Goal: Book appointment/travel/reservation

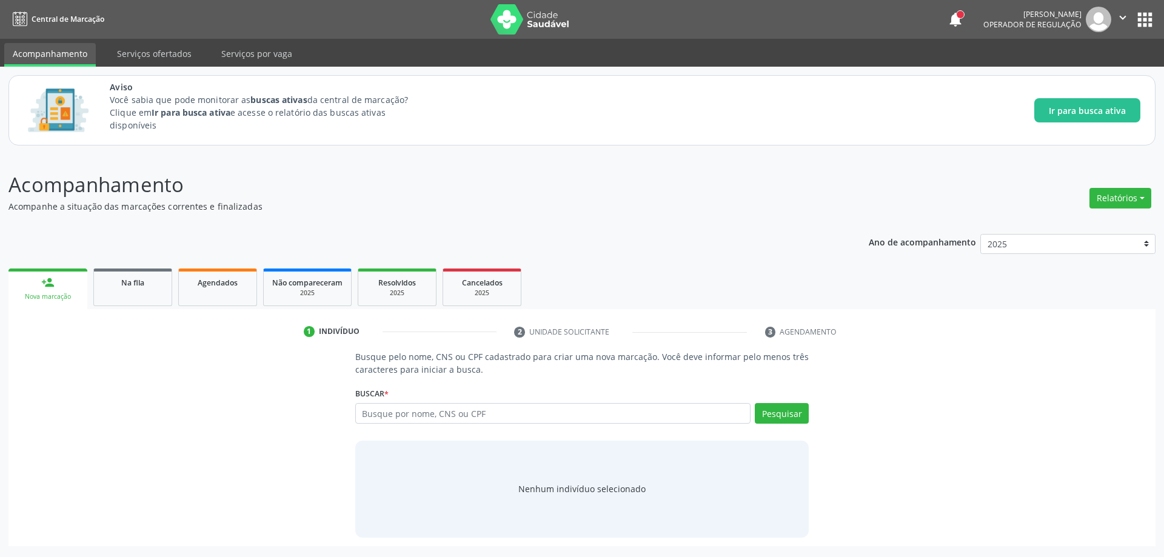
click at [370, 215] on div "Acompanhamento Acompanhe a situação das marcações correntes e finalizadas Relat…" at bounding box center [581, 358] width 1147 height 376
click at [116, 285] on div "Na fila" at bounding box center [132, 282] width 61 height 13
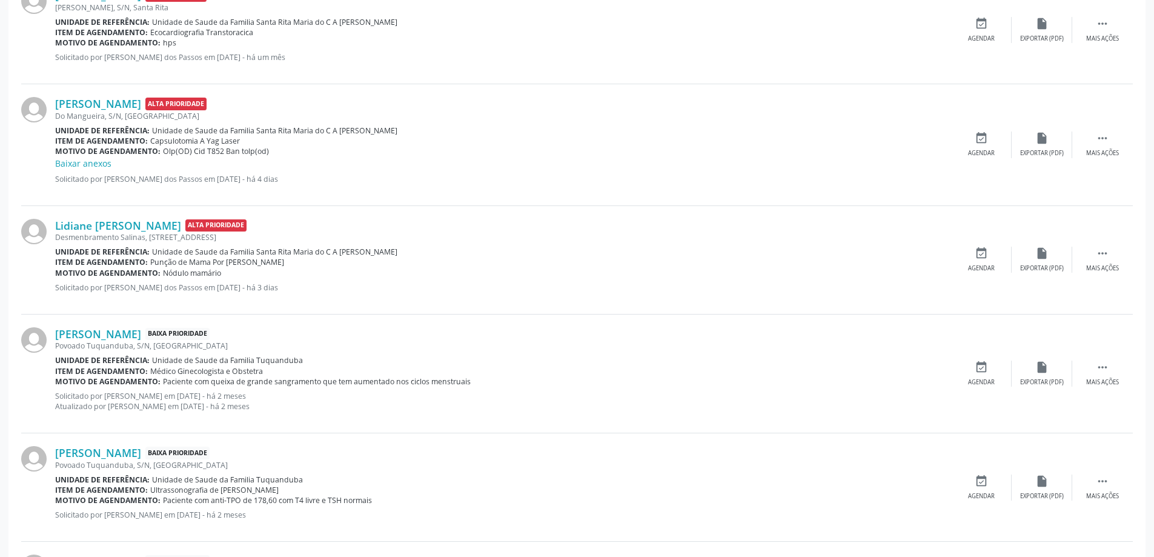
scroll to position [485, 0]
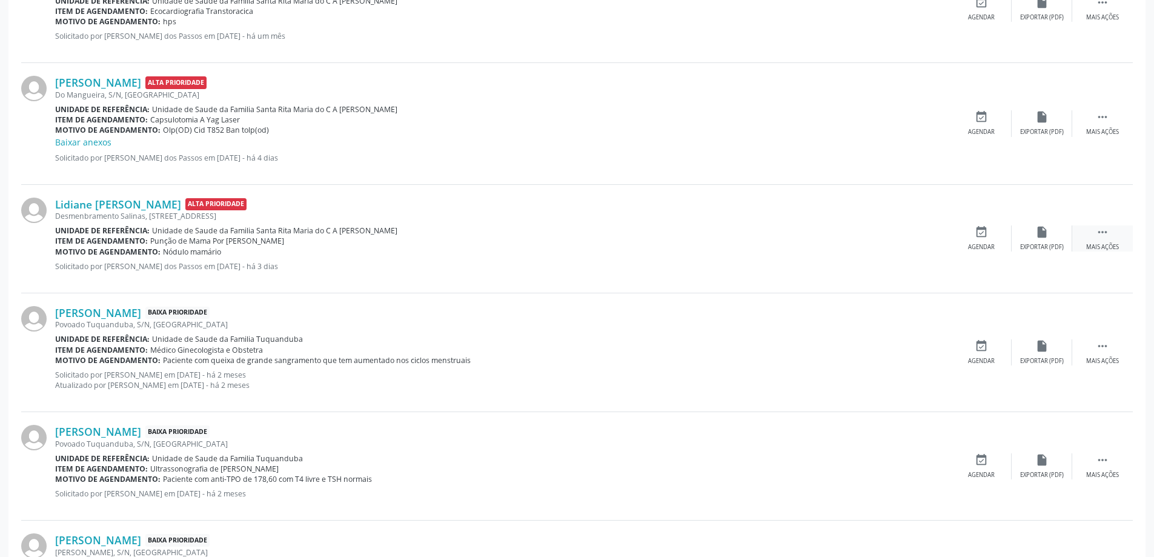
click at [1104, 233] on icon "" at bounding box center [1102, 231] width 13 height 13
click at [1044, 232] on icon "edit" at bounding box center [1042, 231] width 13 height 13
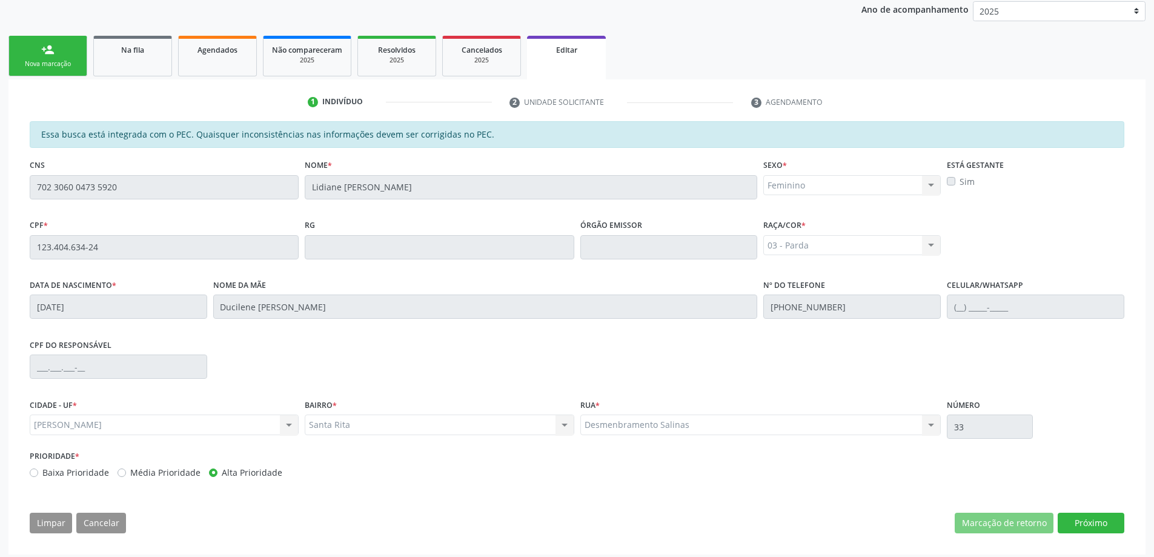
scroll to position [239, 0]
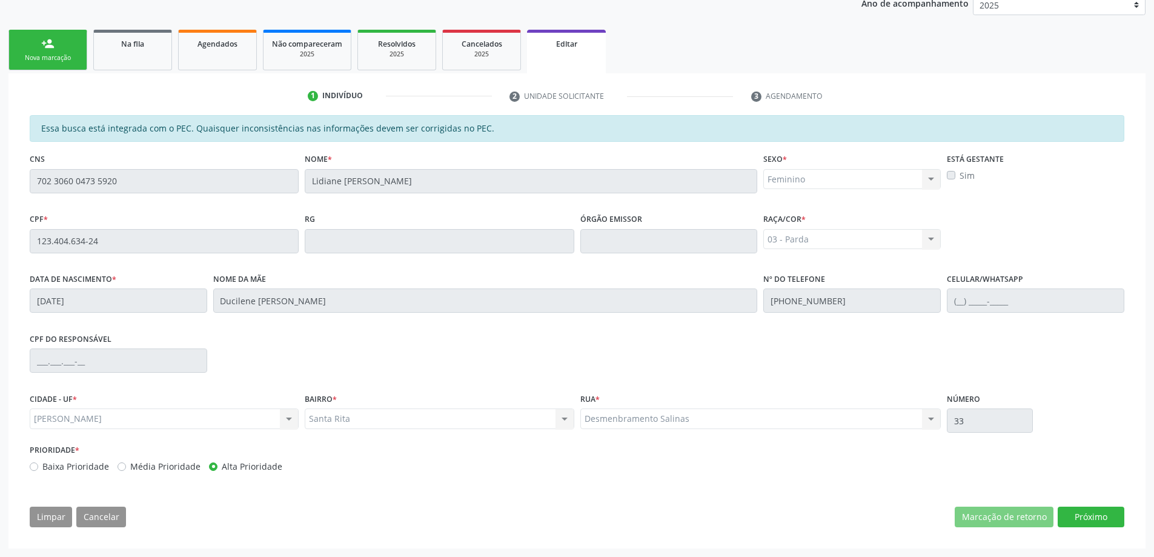
click at [42, 464] on label "Baixa Prioridade" at bounding box center [75, 466] width 67 height 13
click at [38, 464] on input "Baixa Prioridade" at bounding box center [34, 465] width 8 height 11
radio input "true"
click at [491, 343] on div "CPF do responsável" at bounding box center [577, 360] width 1101 height 60
click at [137, 42] on span "Na fila" at bounding box center [132, 44] width 23 height 10
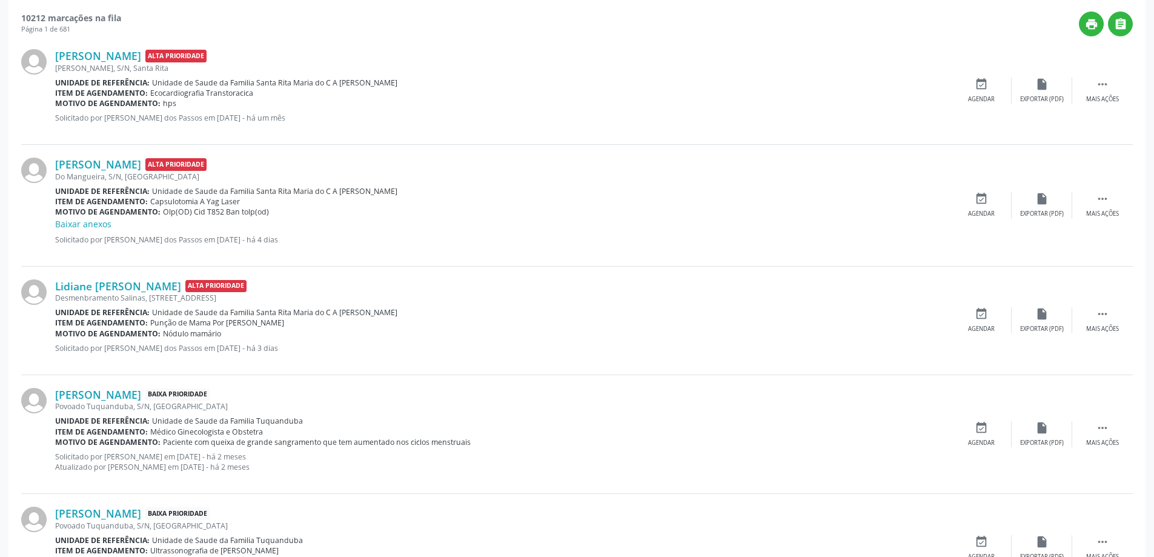
scroll to position [424, 0]
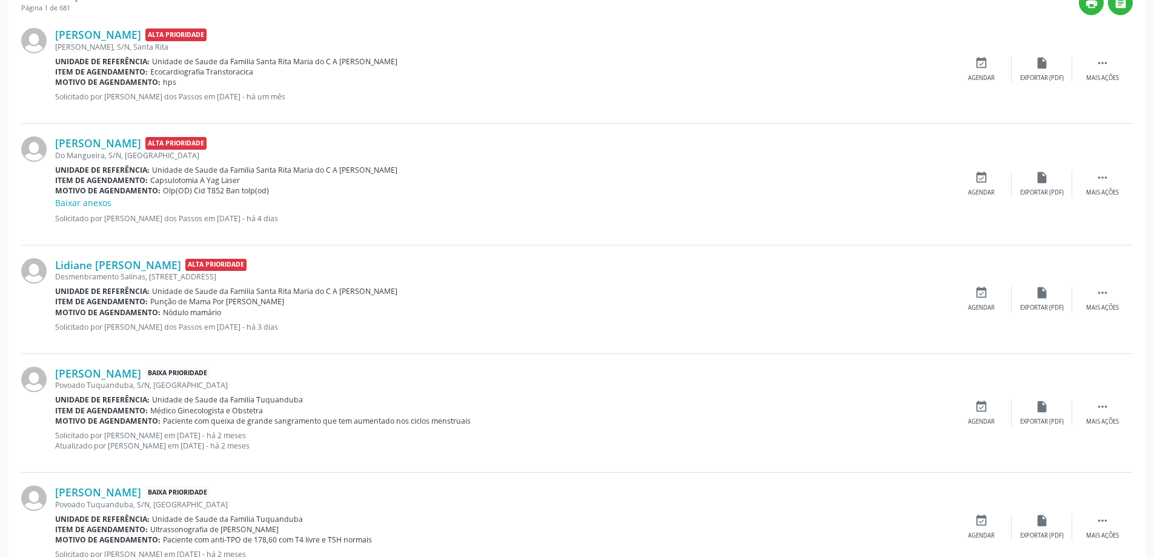
drag, startPoint x: 239, startPoint y: 302, endPoint x: 148, endPoint y: 298, distance: 91.0
click at [148, 298] on div "Item de agendamento: Punção de Mama Por [PERSON_NAME]" at bounding box center [503, 301] width 896 height 10
click at [471, 307] on div "Motivo de agendamento: Nódulo mamário" at bounding box center [503, 312] width 896 height 10
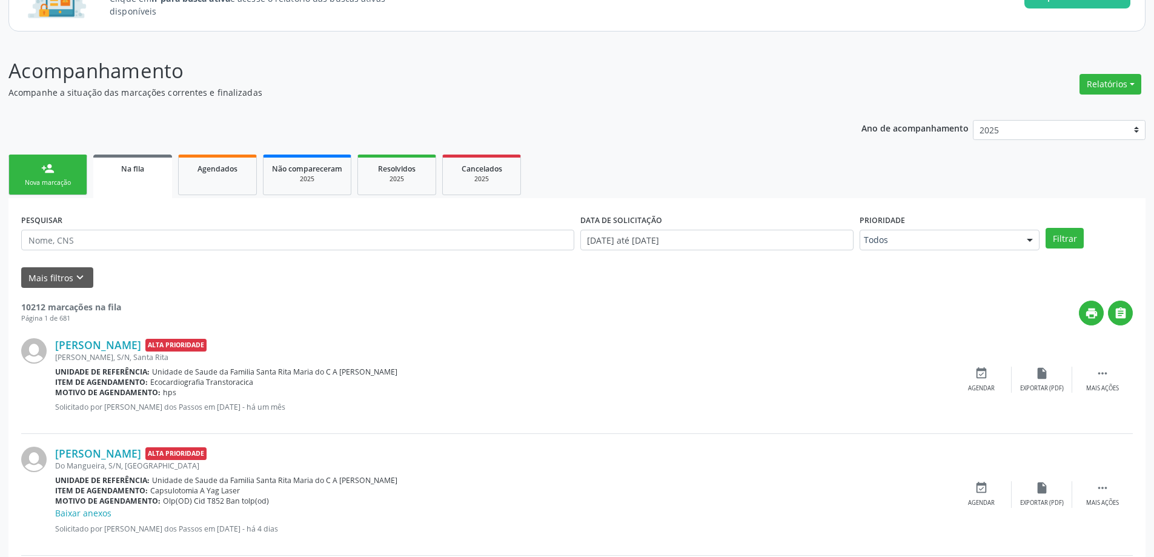
scroll to position [0, 0]
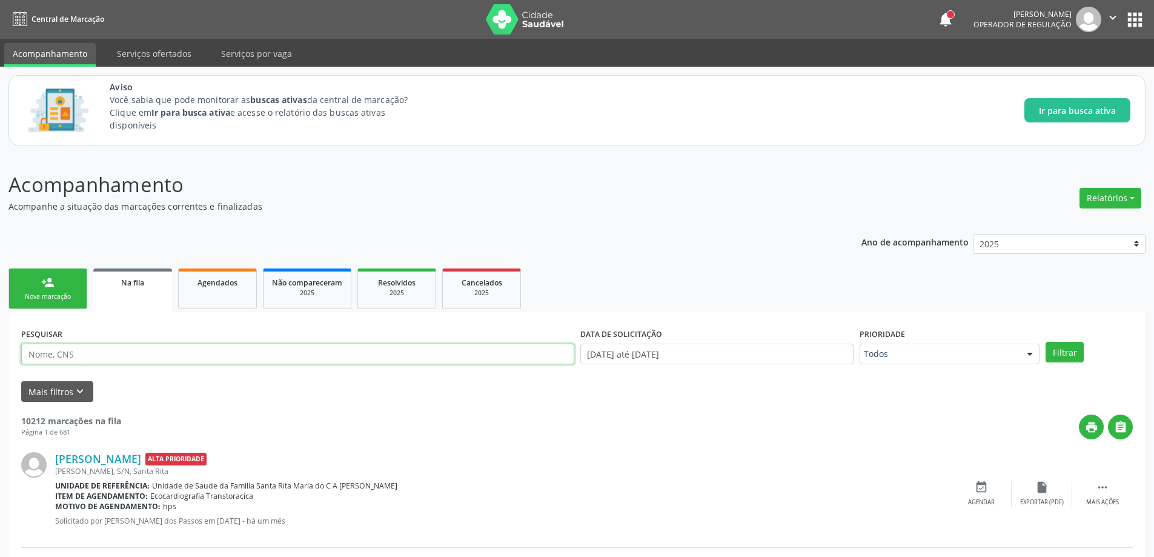
click at [214, 356] on input "text" at bounding box center [297, 354] width 553 height 21
paste input "708706106681892"
type input "708706106681892"
click at [1046, 342] on button "Filtrar" at bounding box center [1065, 352] width 38 height 21
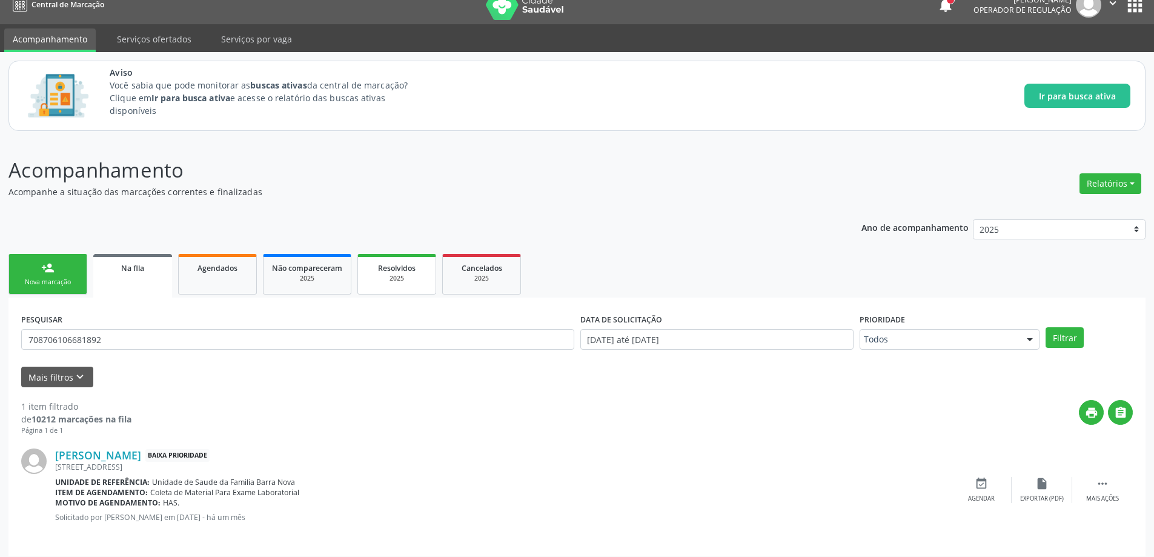
scroll to position [22, 0]
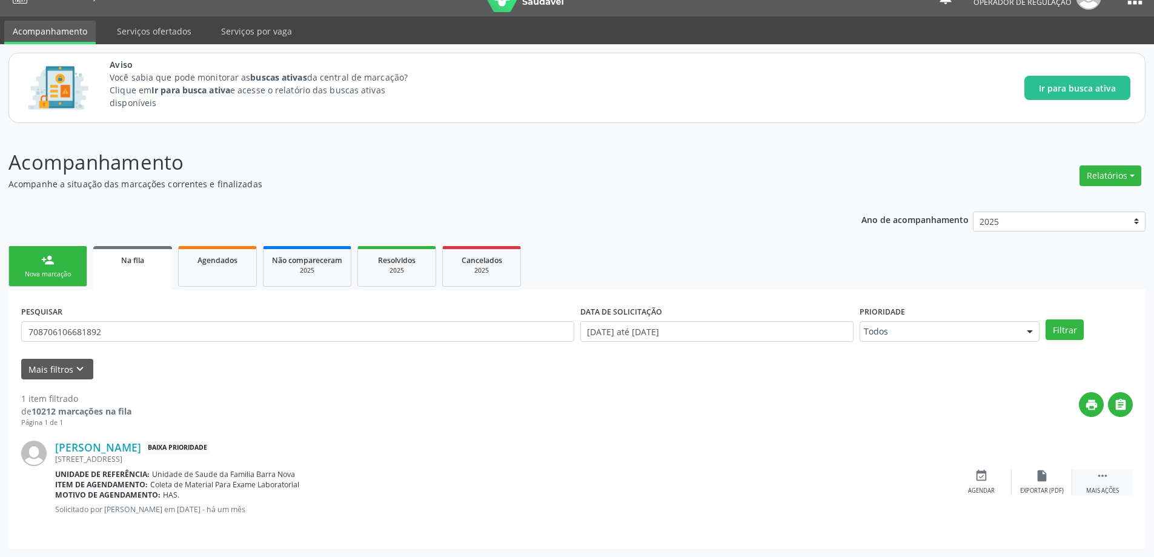
click at [1108, 481] on icon "" at bounding box center [1102, 475] width 13 height 13
click at [881, 392] on div "print " at bounding box center [633, 410] width 1002 height 36
click at [764, 404] on div "print " at bounding box center [633, 410] width 1002 height 36
click at [719, 391] on div "1 item filtrado de 10212 marcações na fila Página 1 de 1 print  [PERSON_NAME] …" at bounding box center [577, 457] width 1112 height 156
click at [508, 149] on p "Acompanhamento" at bounding box center [406, 162] width 796 height 30
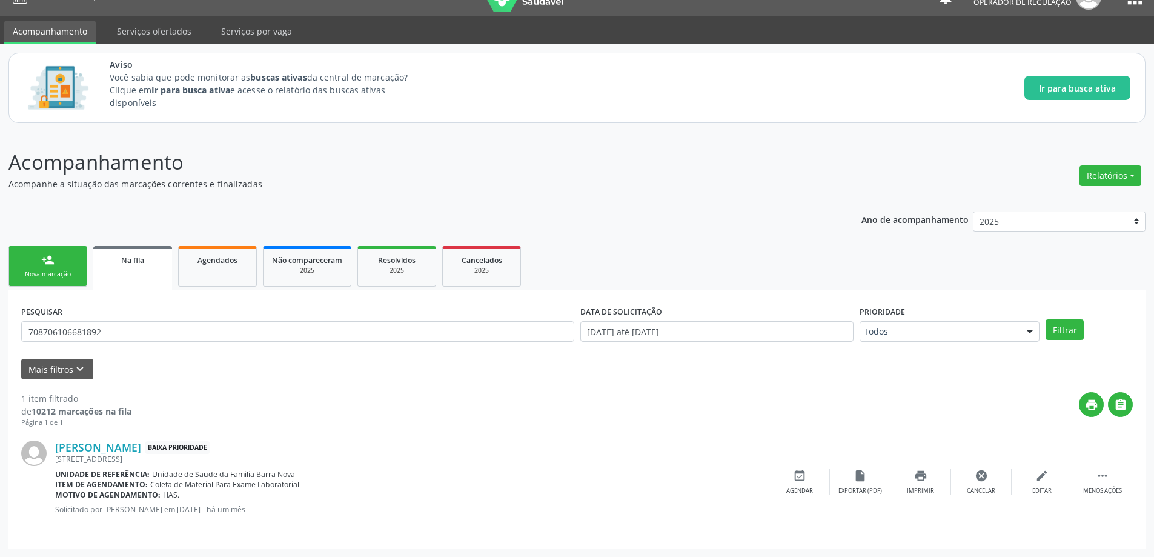
click at [581, 167] on p "Acompanhamento" at bounding box center [406, 162] width 796 height 30
click at [135, 267] on link "Na fila" at bounding box center [132, 268] width 79 height 44
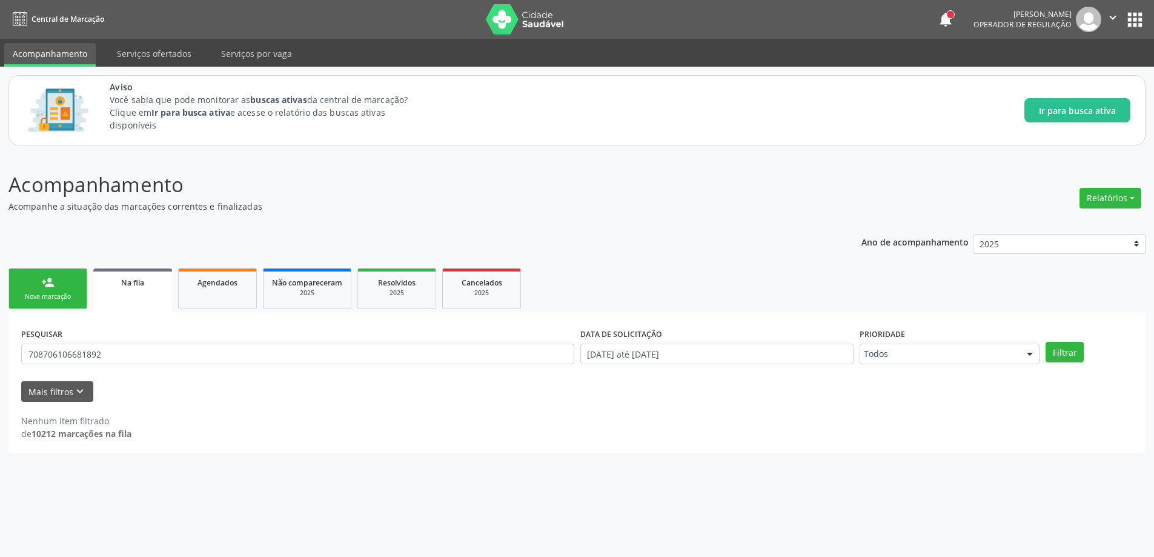
scroll to position [0, 0]
click at [123, 288] on link "Na fila" at bounding box center [132, 290] width 79 height 44
click at [187, 354] on input "708706106681892" at bounding box center [300, 354] width 558 height 21
click at [1075, 351] on button "Filtrar" at bounding box center [1073, 352] width 38 height 21
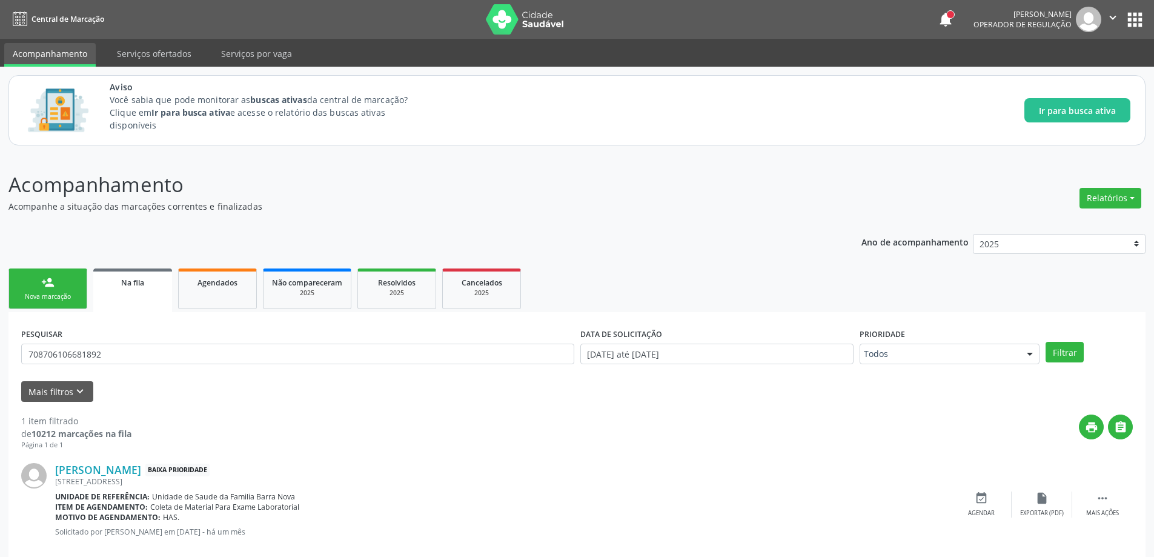
scroll to position [22, 0]
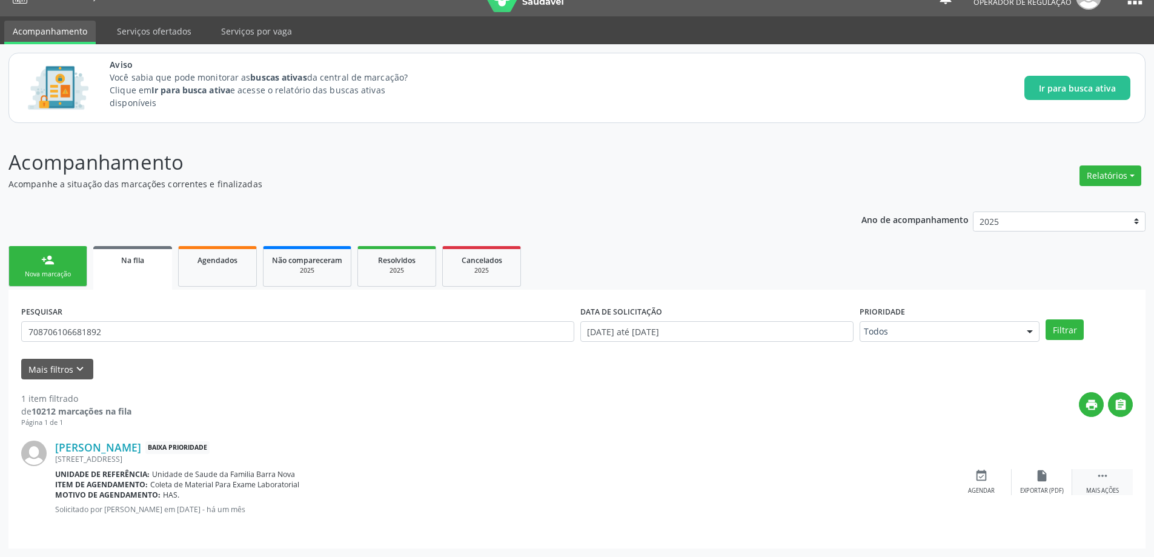
click at [1111, 477] on div " Mais ações" at bounding box center [1103, 482] width 61 height 26
click at [1111, 477] on div " Menos ações" at bounding box center [1103, 482] width 61 height 26
drag, startPoint x: 539, startPoint y: 185, endPoint x: 516, endPoint y: 175, distance: 25.0
click at [536, 182] on p "Acompanhe a situação das marcações correntes e finalizadas" at bounding box center [406, 184] width 796 height 13
click at [764, 427] on div "print " at bounding box center [633, 410] width 1002 height 36
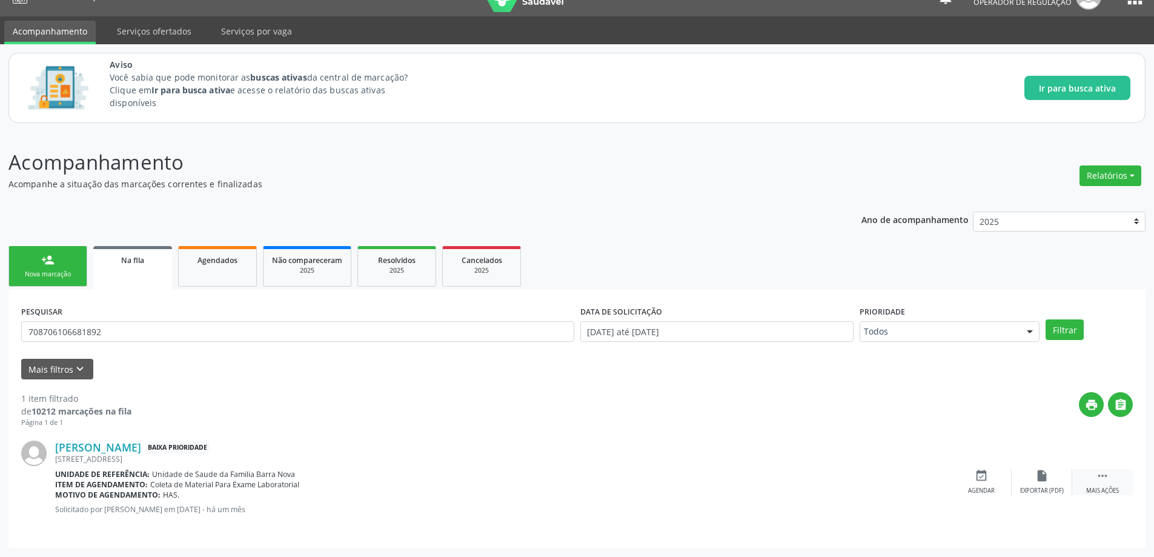
click at [1118, 479] on div " Mais ações" at bounding box center [1103, 482] width 61 height 26
click at [552, 384] on div "1 item filtrado de 10212 marcações na fila Página 1 de 1 print  [PERSON_NAME] …" at bounding box center [577, 457] width 1112 height 156
click at [502, 175] on p "Acompanhamento" at bounding box center [406, 162] width 796 height 30
click at [797, 473] on icon "event_available" at bounding box center [799, 475] width 13 height 13
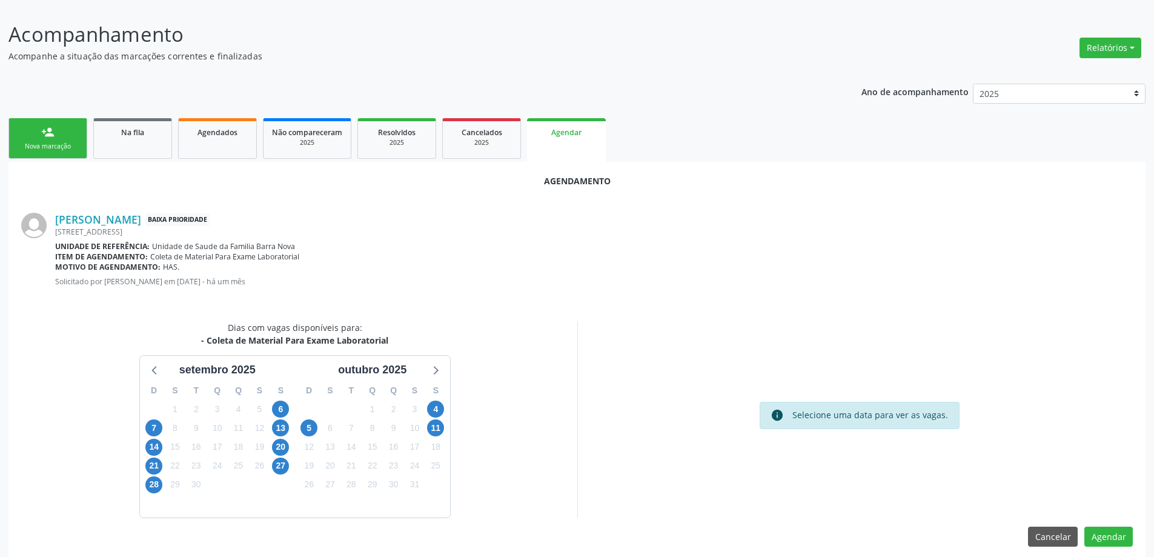
scroll to position [161, 0]
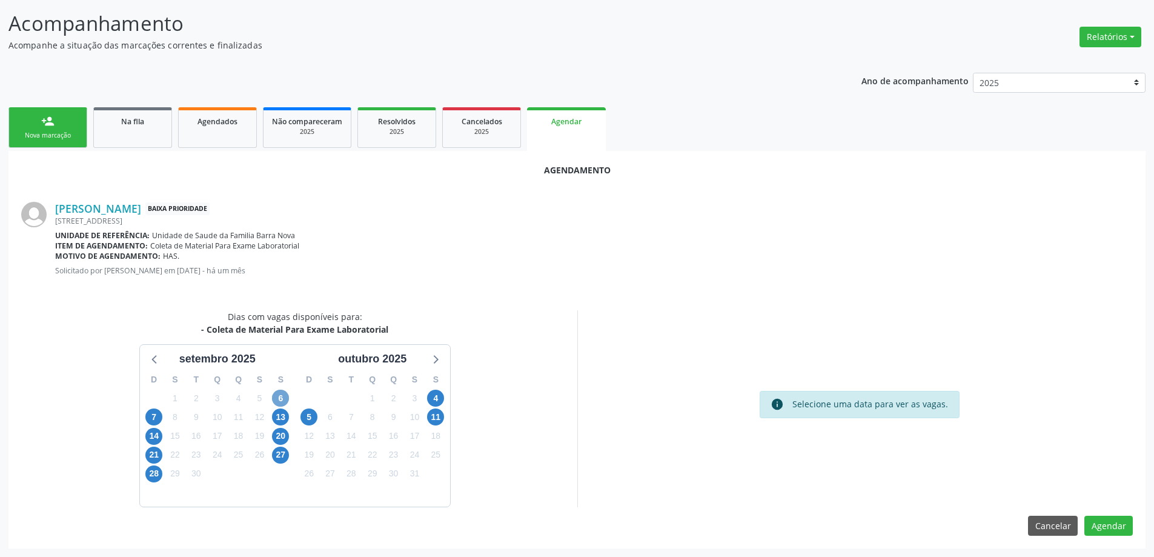
click at [281, 397] on span "6" at bounding box center [280, 398] width 17 height 17
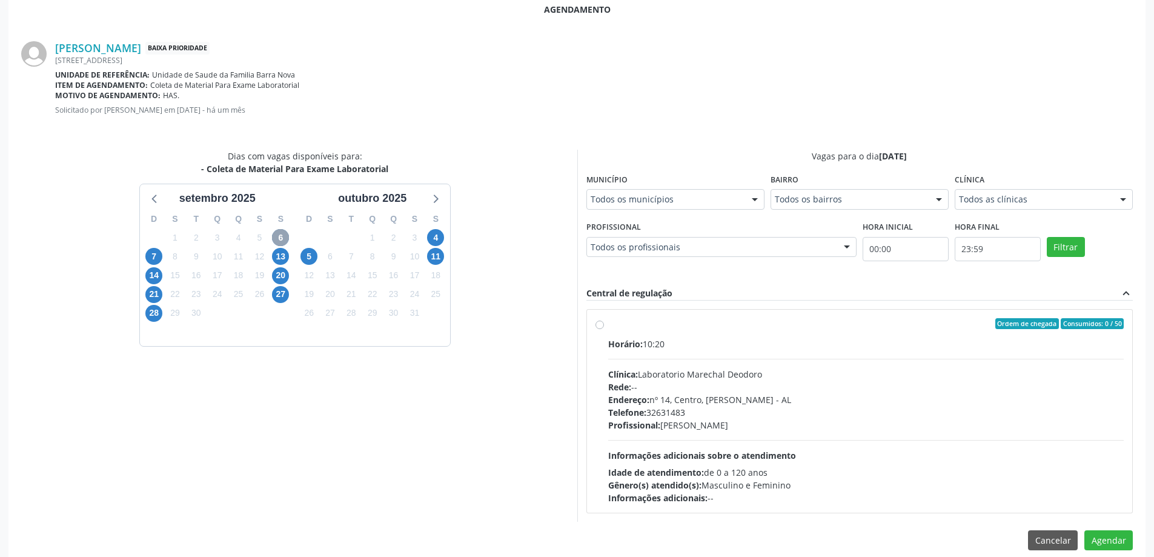
scroll to position [336, 0]
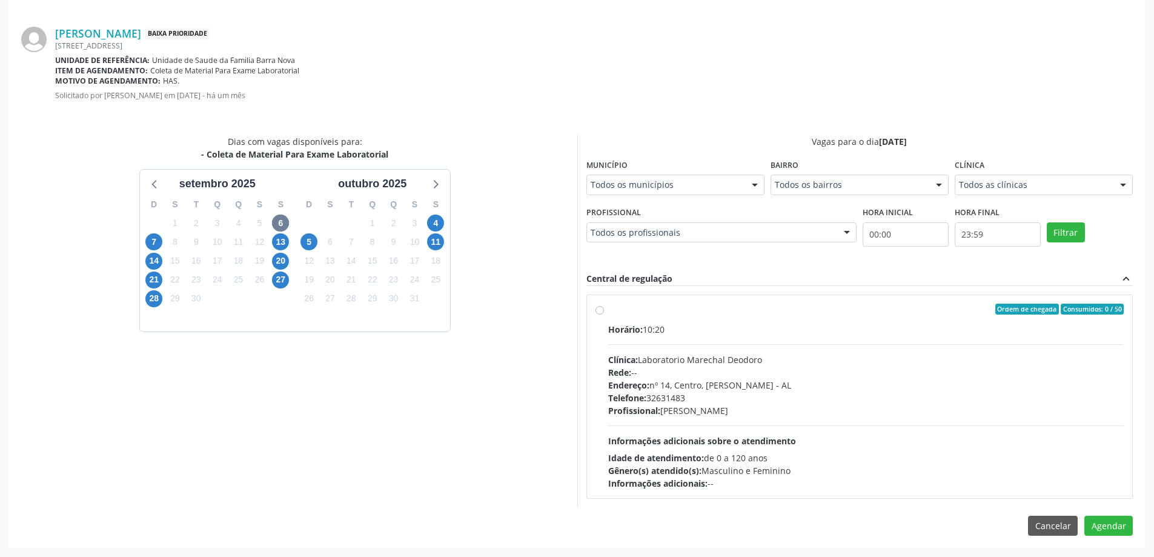
click at [608, 308] on label "Ordem de chegada Consumidos: 0 / 50 Horário: 10:20 Clínica: Laboratorio Marecha…" at bounding box center [866, 397] width 516 height 186
click at [599, 308] on input "Ordem de chegada Consumidos: 0 / 50 Horário: 10:20 Clínica: Laboratorio Marecha…" at bounding box center [600, 309] width 8 height 11
radio input "true"
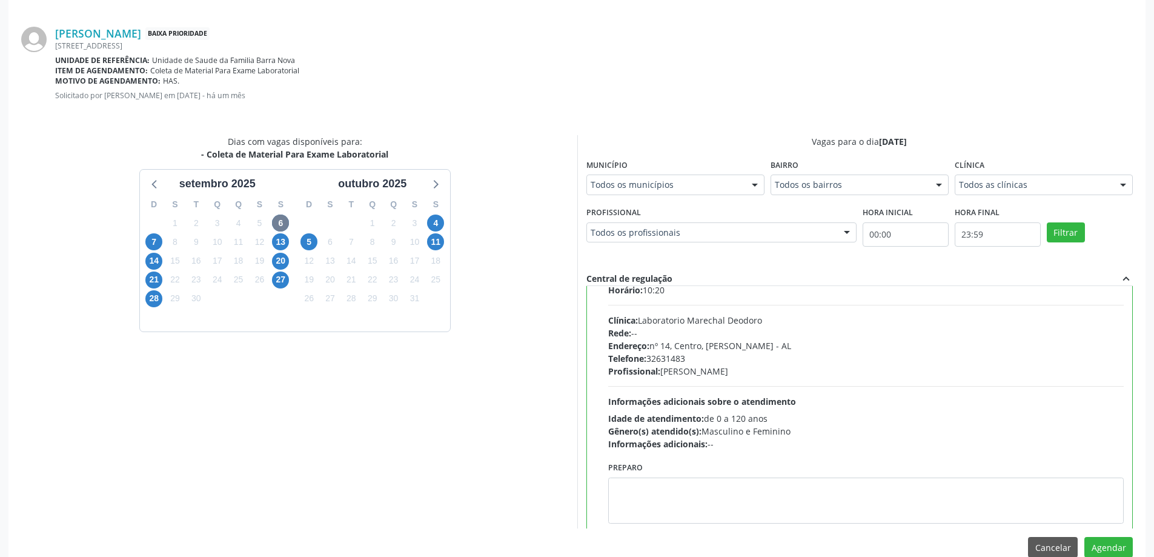
scroll to position [60, 0]
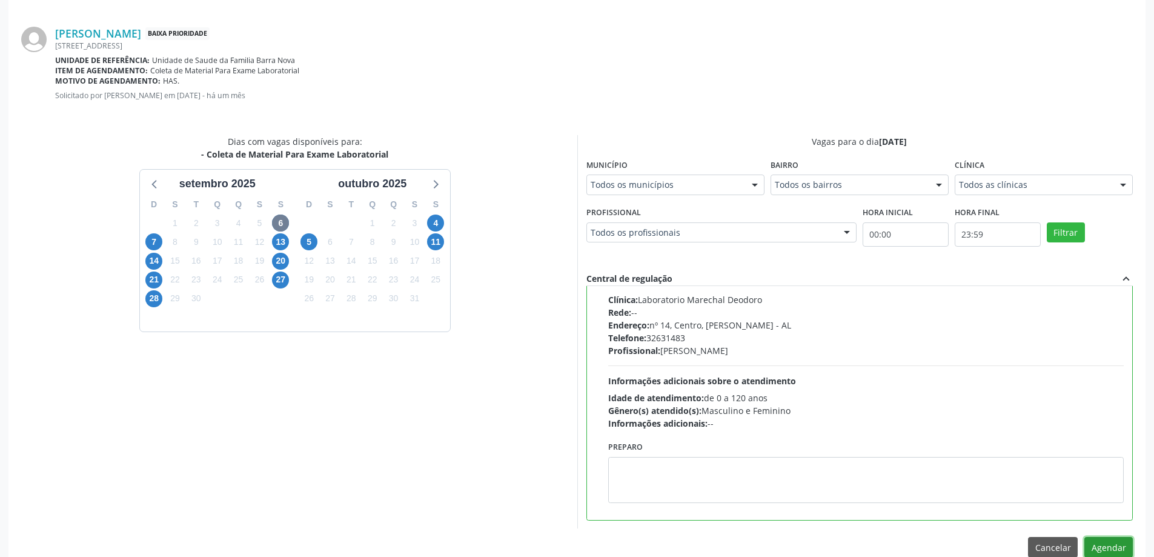
click at [1109, 543] on button "Agendar" at bounding box center [1109, 547] width 48 height 21
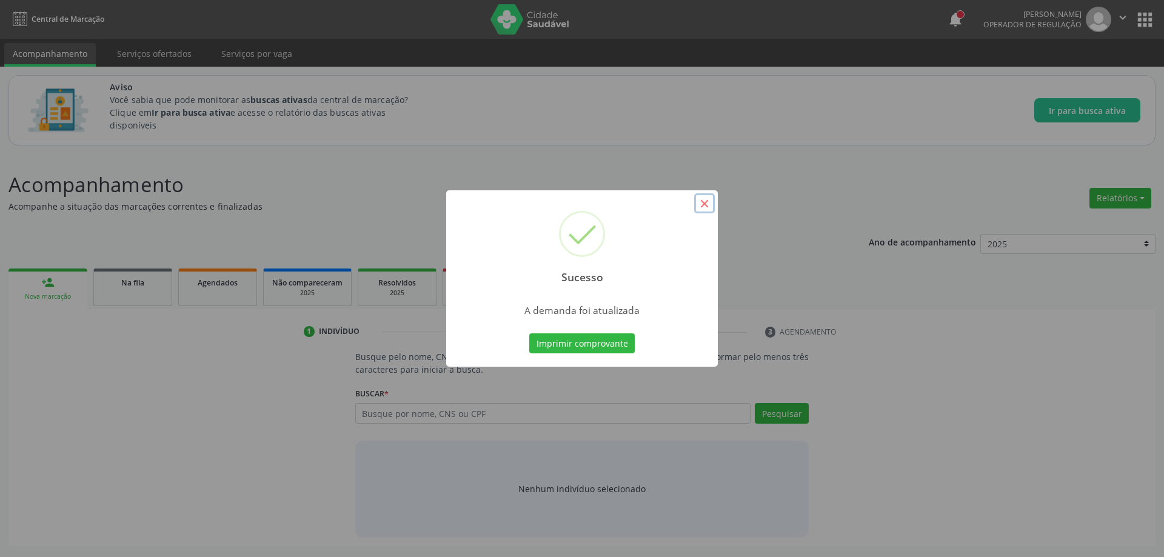
click at [701, 204] on button "×" at bounding box center [704, 203] width 21 height 21
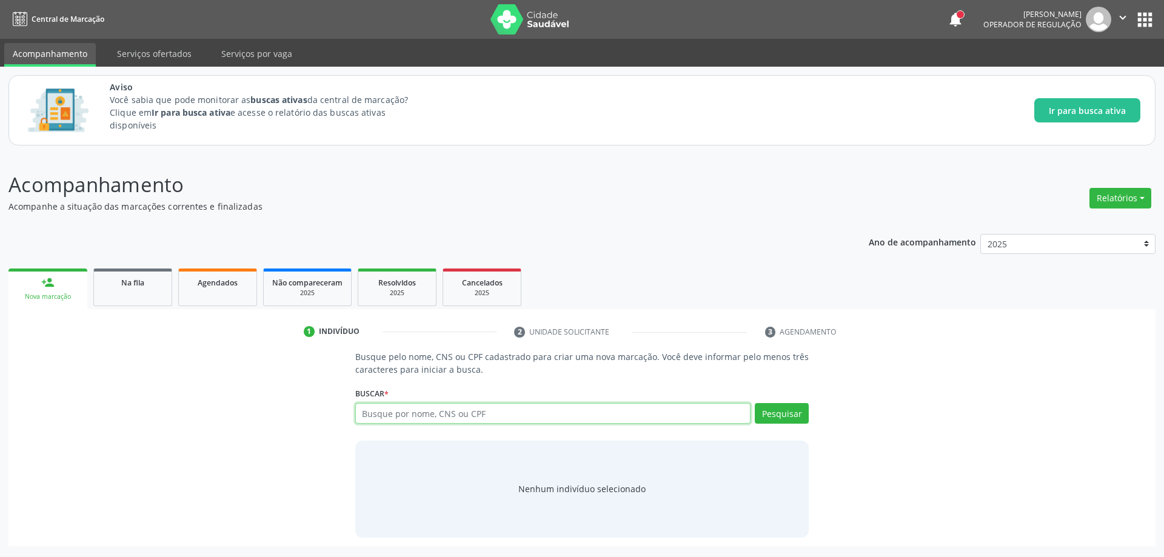
click at [505, 417] on input "text" at bounding box center [553, 413] width 396 height 21
click at [108, 435] on div "Busque pelo nome, CNS ou CPF cadastrado para criar uma nova marcação. Você deve…" at bounding box center [582, 443] width 1130 height 187
click at [136, 279] on span "Na fila" at bounding box center [132, 283] width 23 height 10
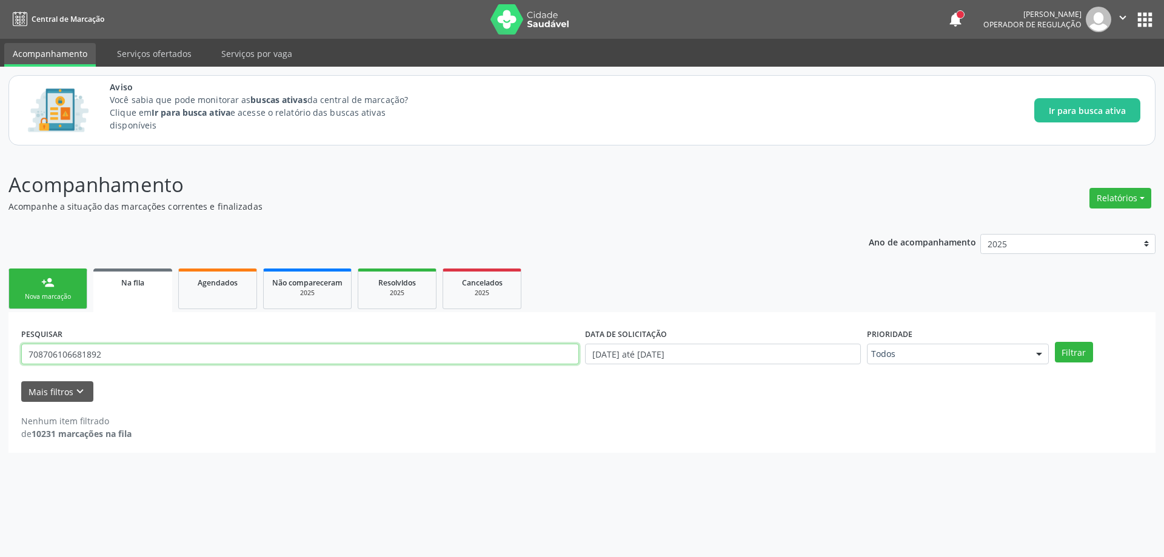
click at [163, 358] on input "708706106681892" at bounding box center [300, 354] width 558 height 21
paste input "700502366875754"
type input "700502366875754"
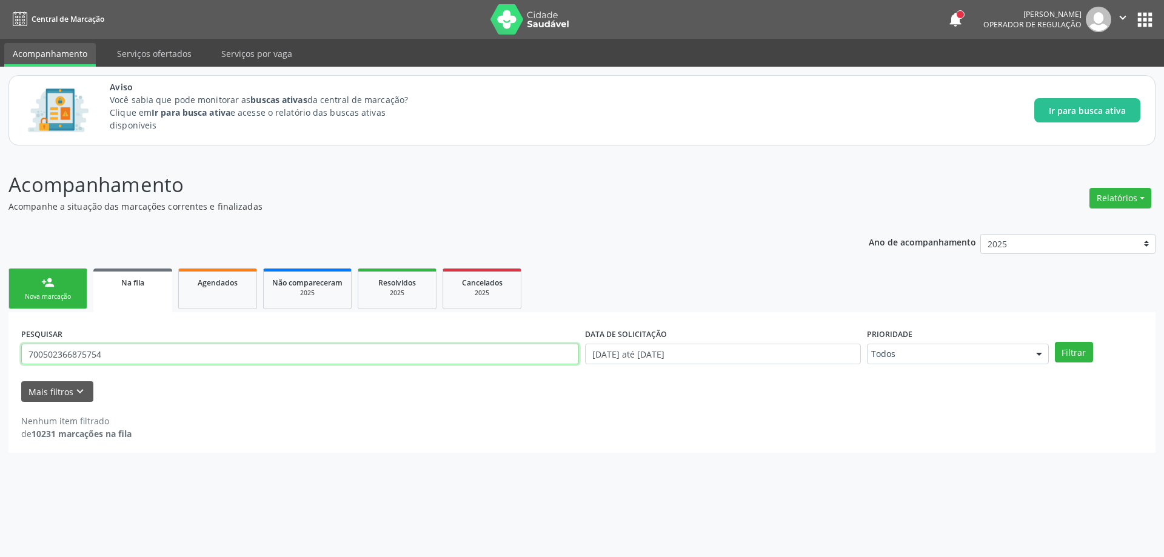
click at [1054, 342] on button "Filtrar" at bounding box center [1073, 352] width 38 height 21
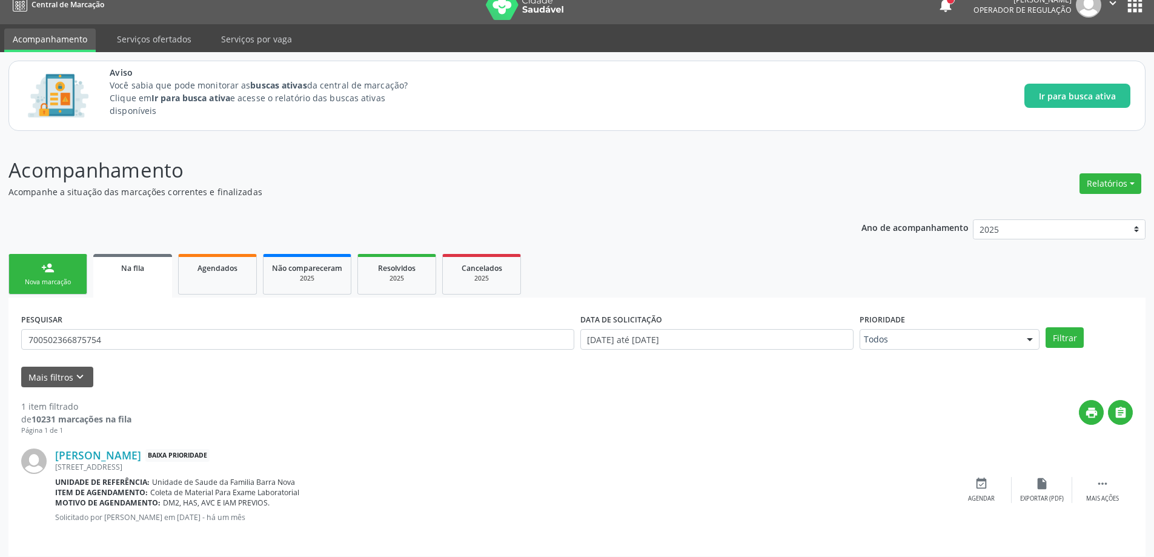
scroll to position [22, 0]
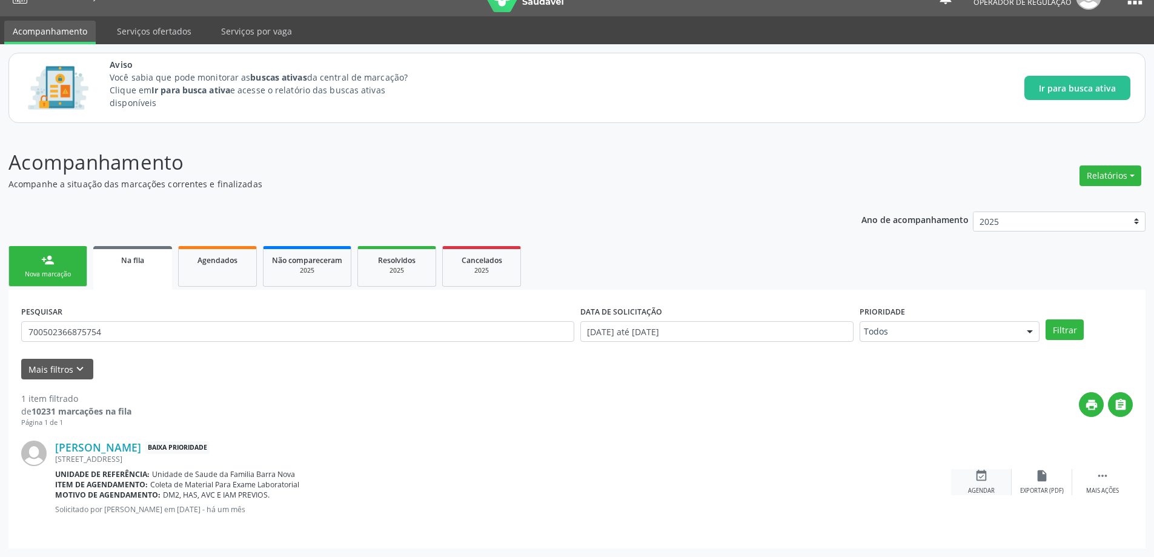
click at [981, 480] on icon "event_available" at bounding box center [981, 475] width 13 height 13
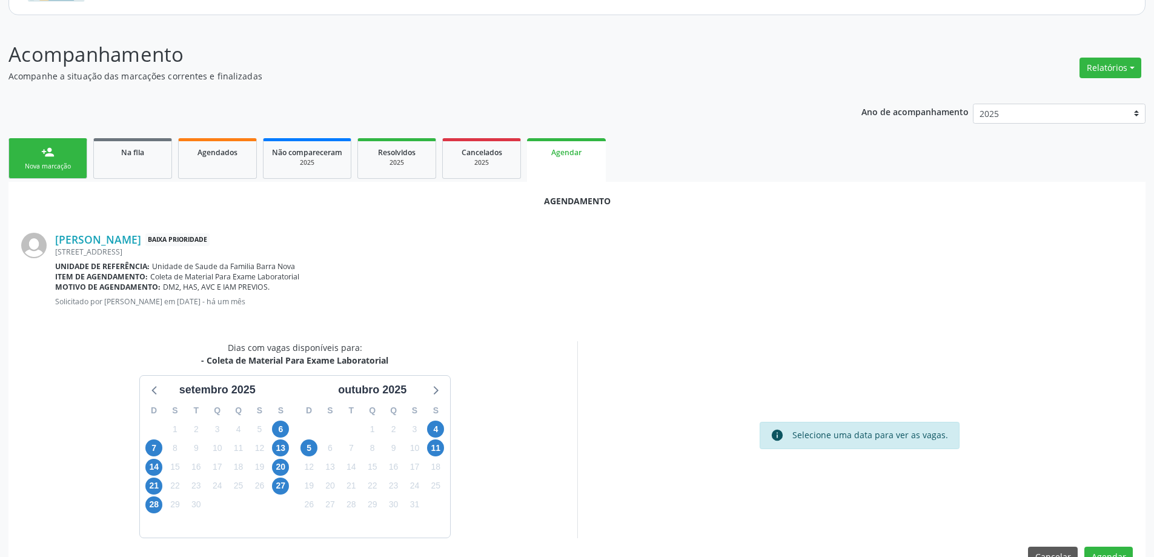
scroll to position [161, 0]
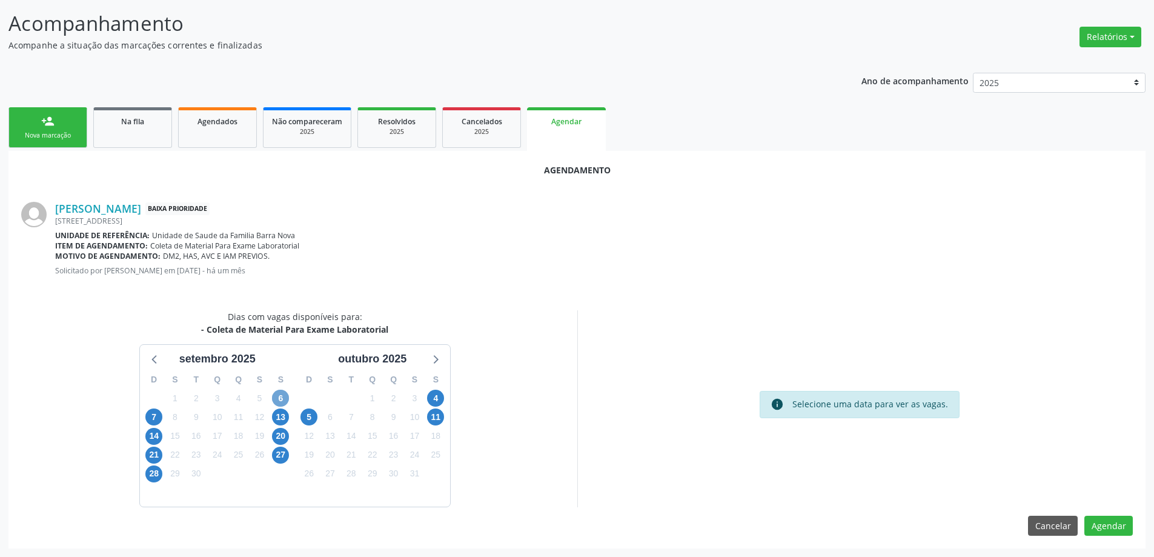
click at [281, 394] on span "6" at bounding box center [280, 398] width 17 height 17
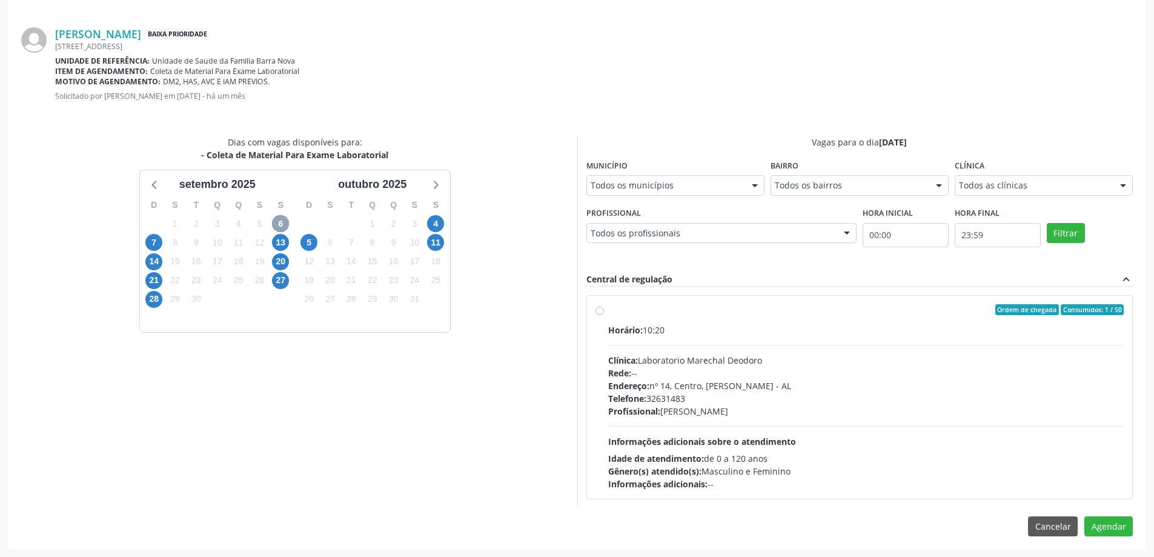
scroll to position [336, 0]
click at [593, 309] on div "Ordem de chegada Consumidos: 1 / 50 Horário: 10:20 Clínica: Laboratorio Marecha…" at bounding box center [860, 396] width 546 height 203
radio input "true"
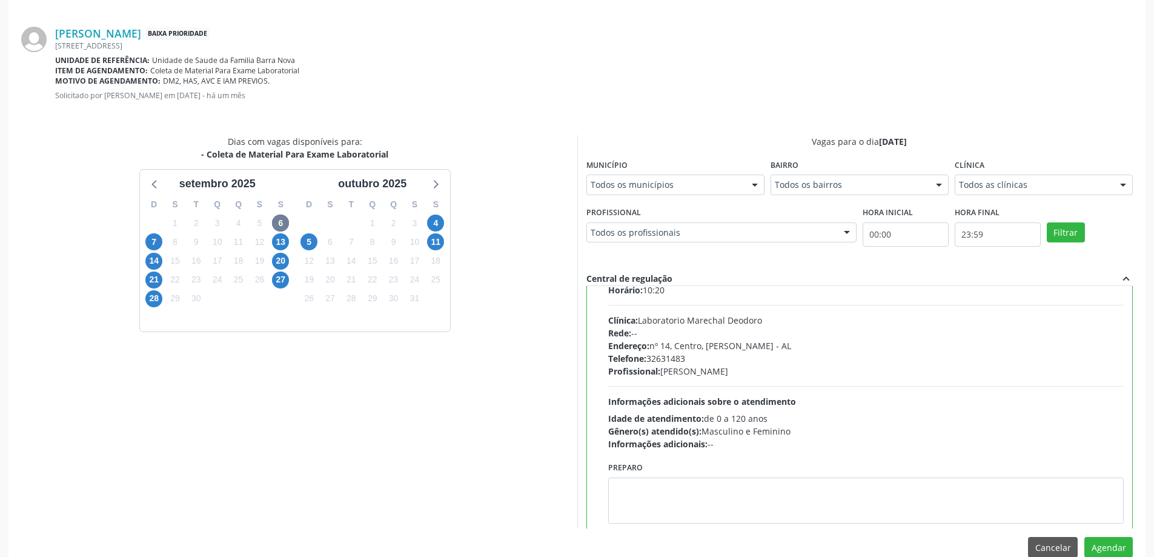
scroll to position [60, 0]
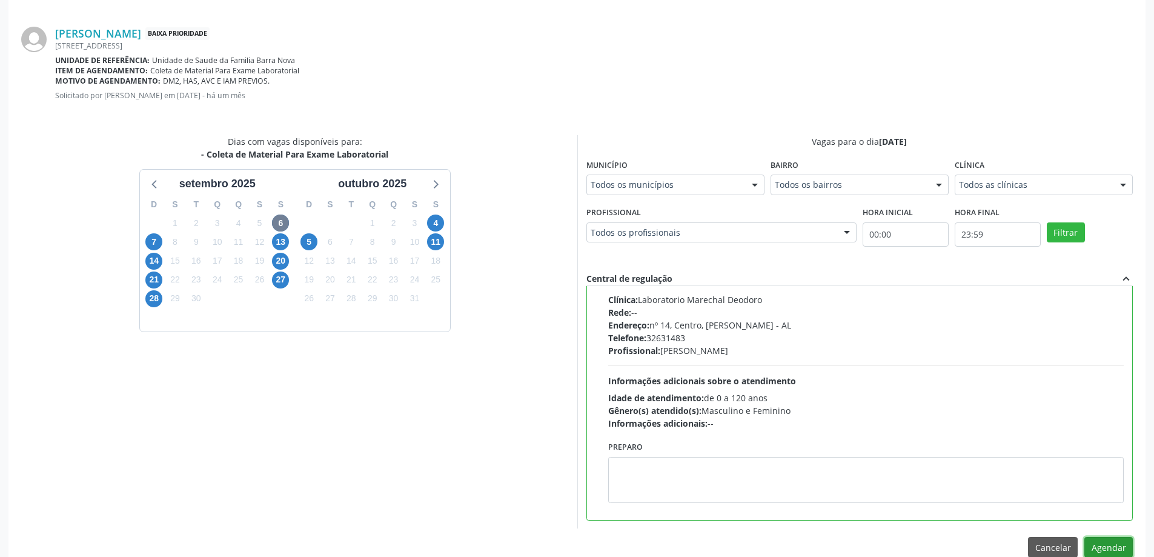
click at [1108, 541] on button "Agendar" at bounding box center [1109, 547] width 48 height 21
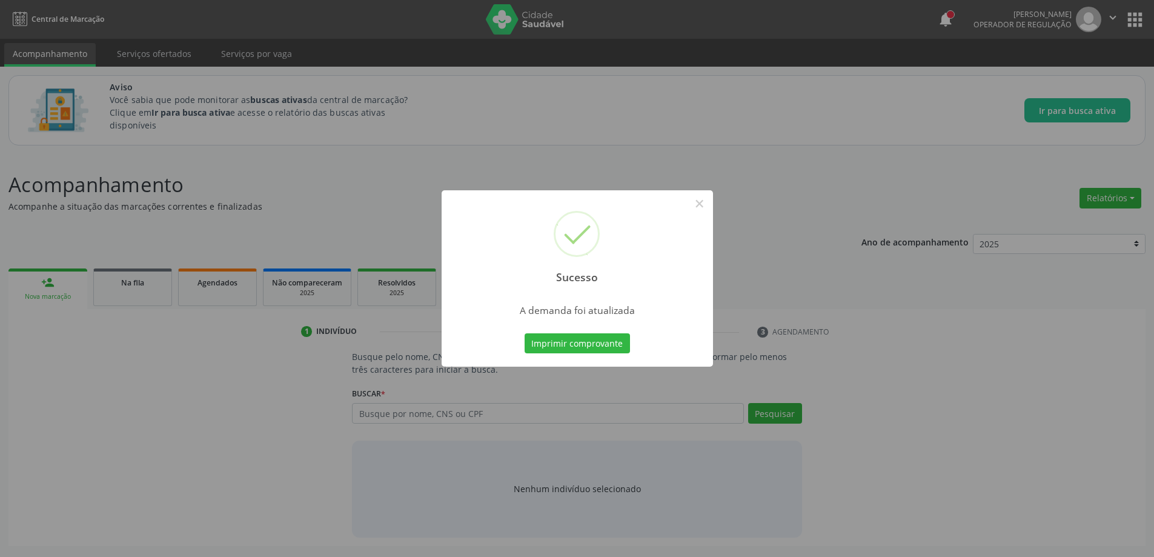
scroll to position [0, 0]
click at [706, 210] on button "×" at bounding box center [704, 203] width 21 height 21
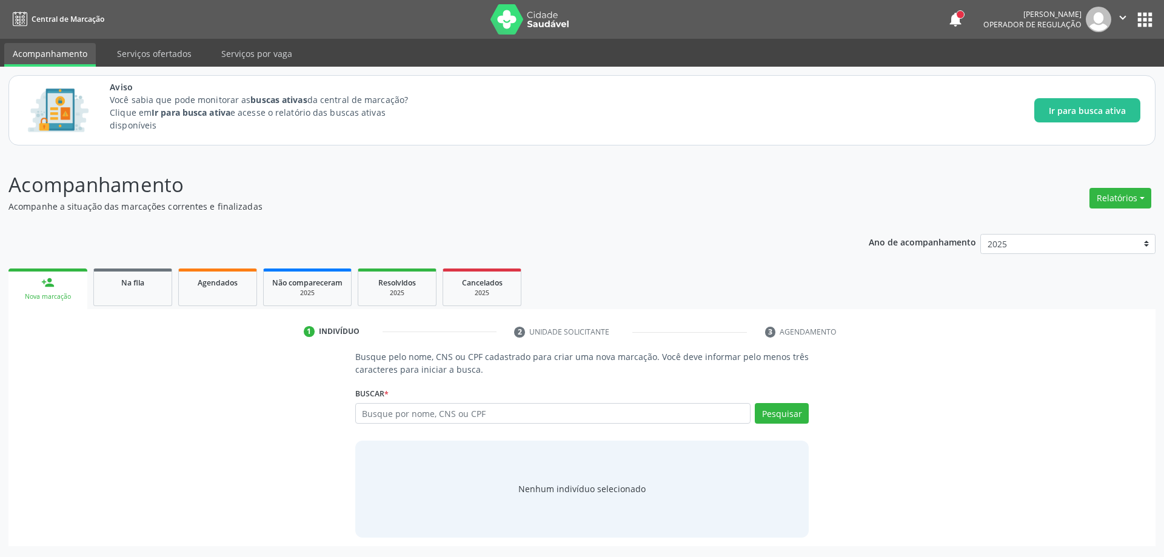
click at [909, 176] on header "Acompanhamento Acompanhe a situação das marcações correntes e finalizadas Relat…" at bounding box center [581, 191] width 1147 height 43
click at [438, 420] on input "text" at bounding box center [553, 413] width 396 height 21
paste input "704006892846669"
type input "704006892846669"
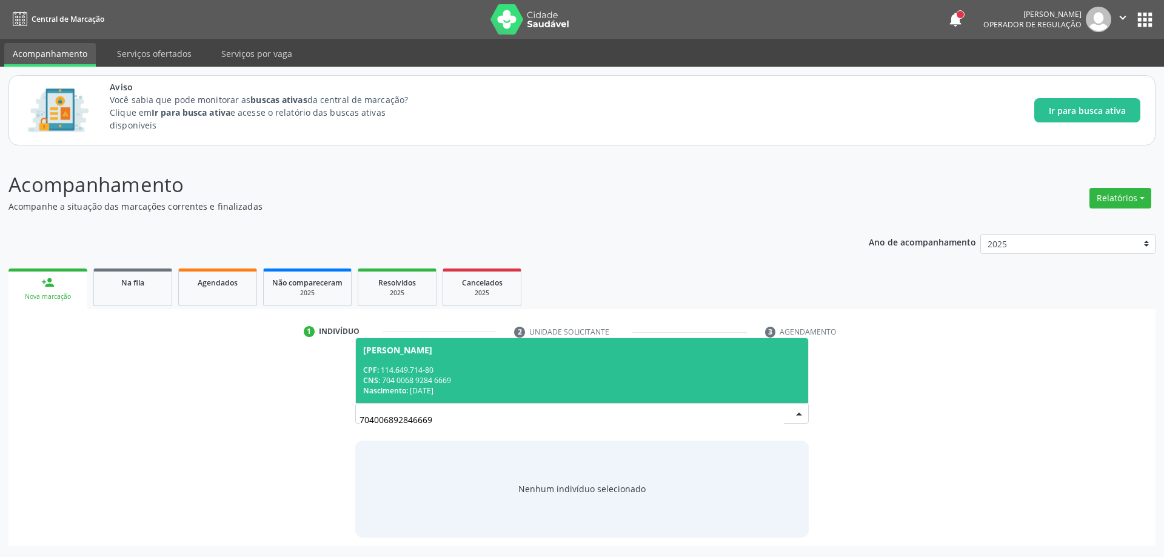
click at [465, 377] on div "CNS: 704 0068 9284 6669" at bounding box center [582, 380] width 438 height 10
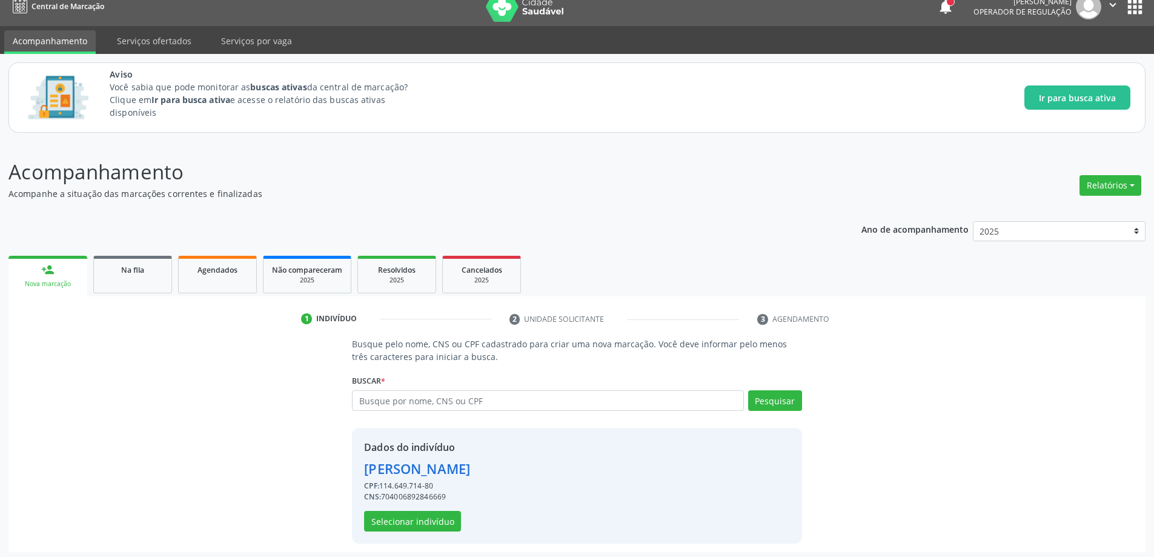
scroll to position [16, 0]
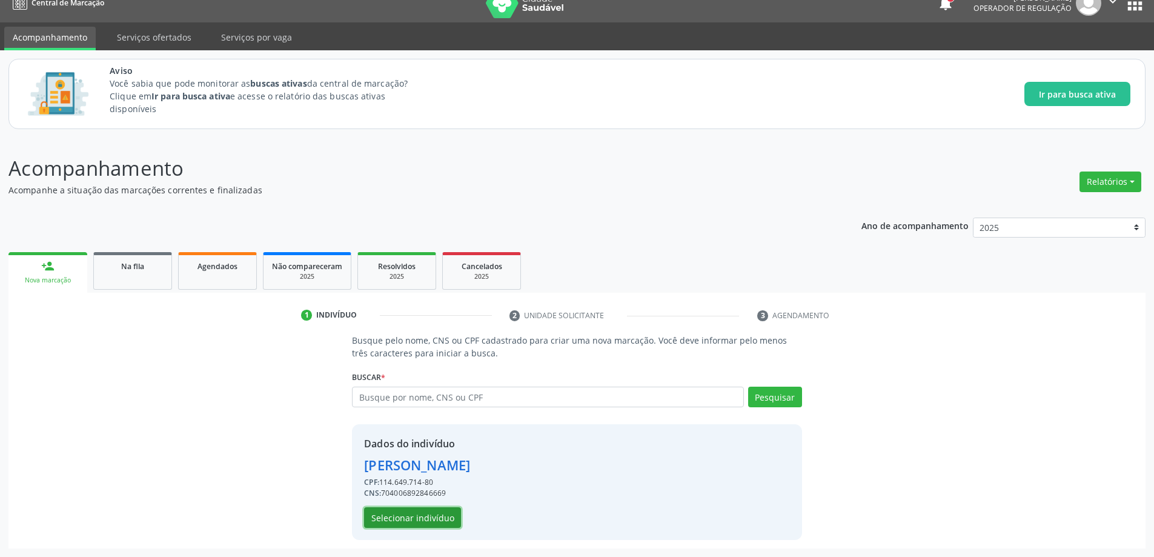
click at [422, 516] on button "Selecionar indivíduo" at bounding box center [412, 517] width 97 height 21
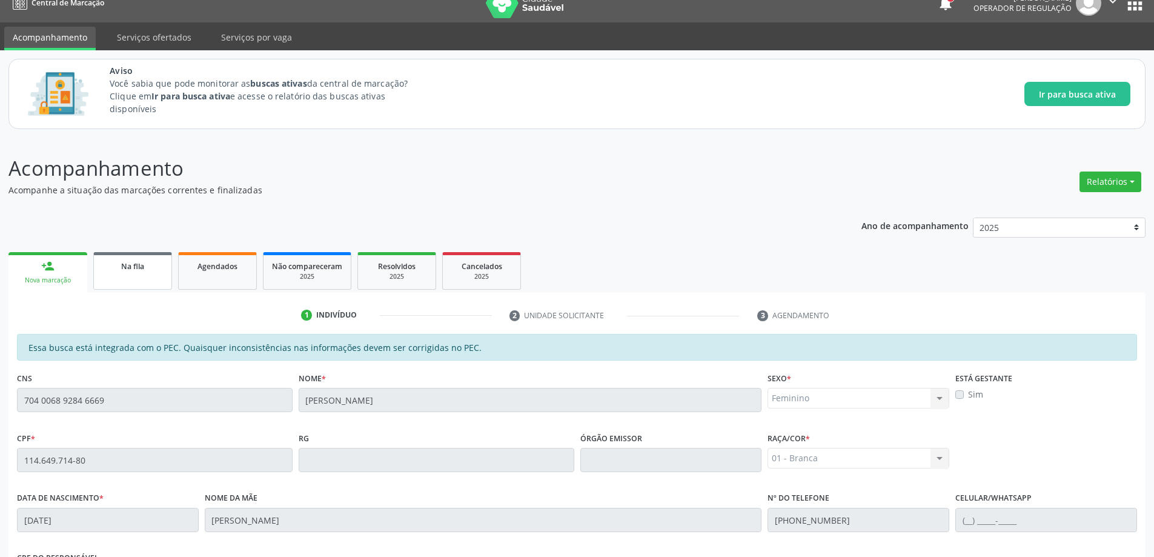
click at [134, 270] on span "Na fila" at bounding box center [132, 266] width 23 height 10
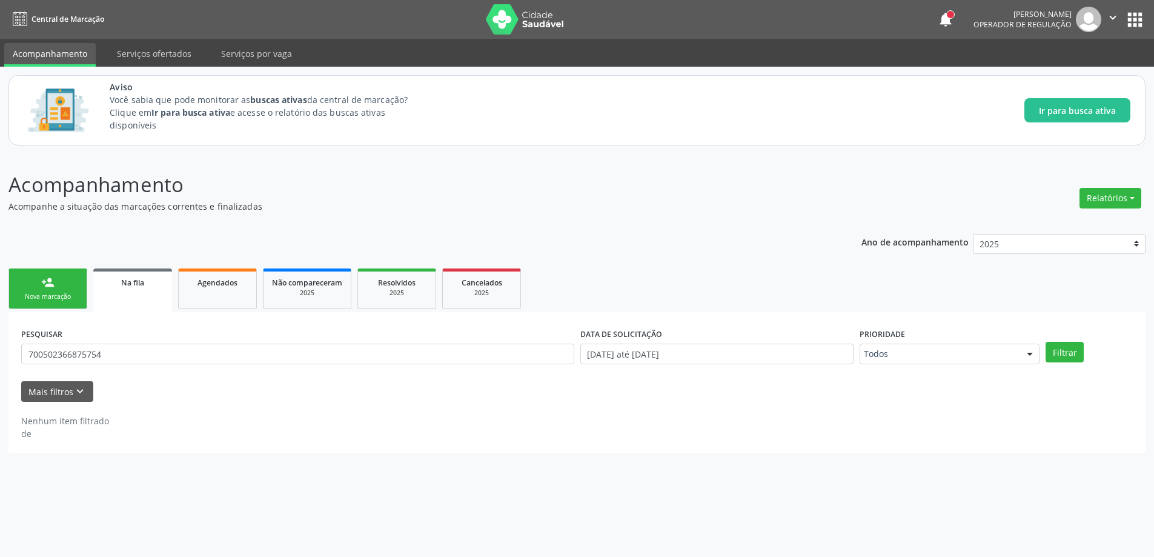
scroll to position [0, 0]
click at [235, 354] on input "700502366875754" at bounding box center [300, 354] width 558 height 21
click at [233, 354] on input "700502366875754" at bounding box center [300, 354] width 558 height 21
paste input "704006892846669"
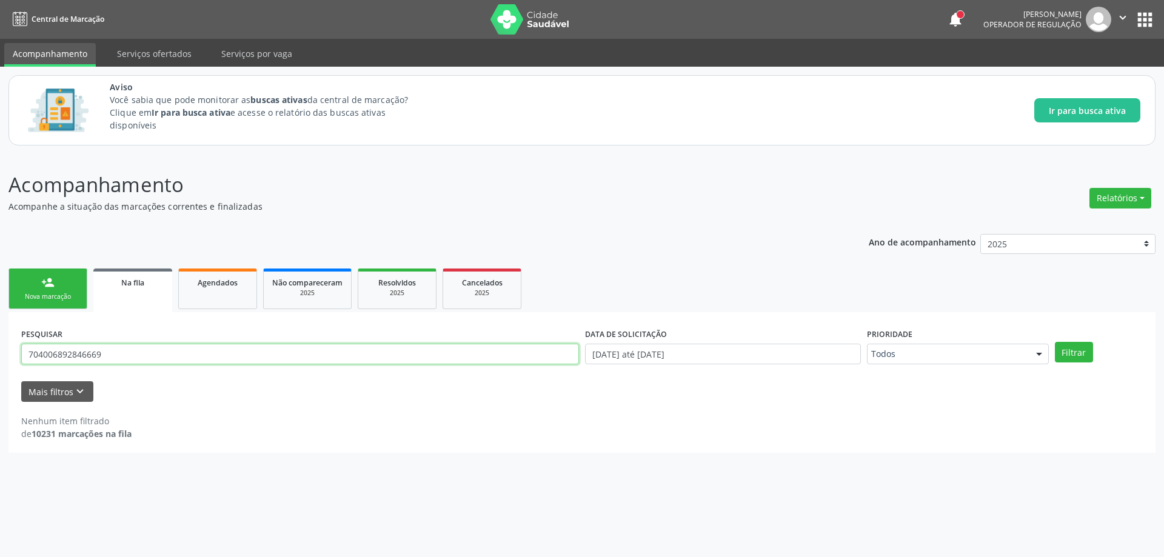
type input "704006892846669"
click at [1054, 342] on button "Filtrar" at bounding box center [1073, 352] width 38 height 21
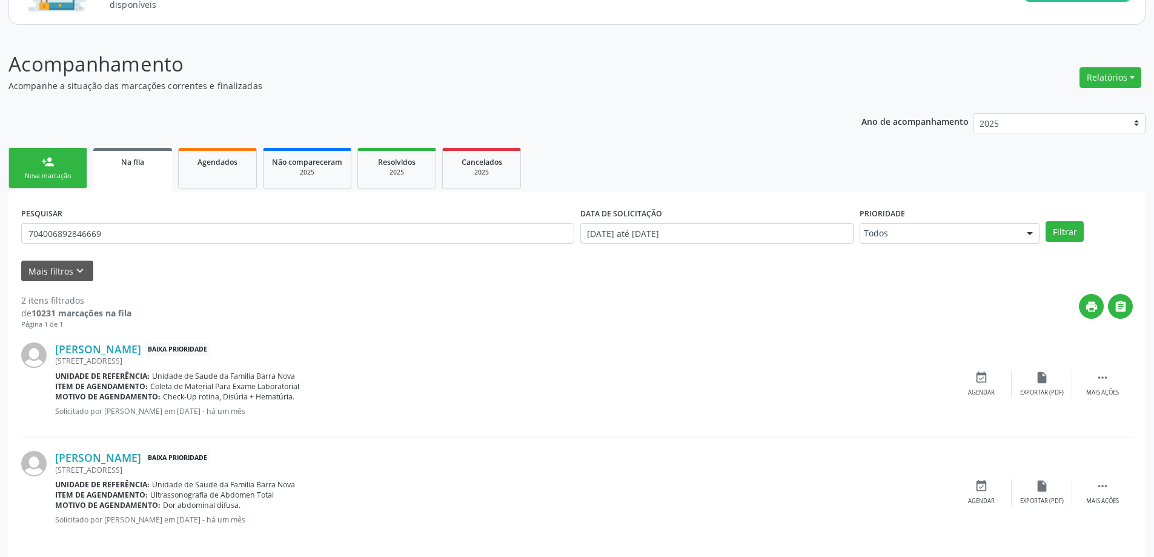
scroll to position [131, 0]
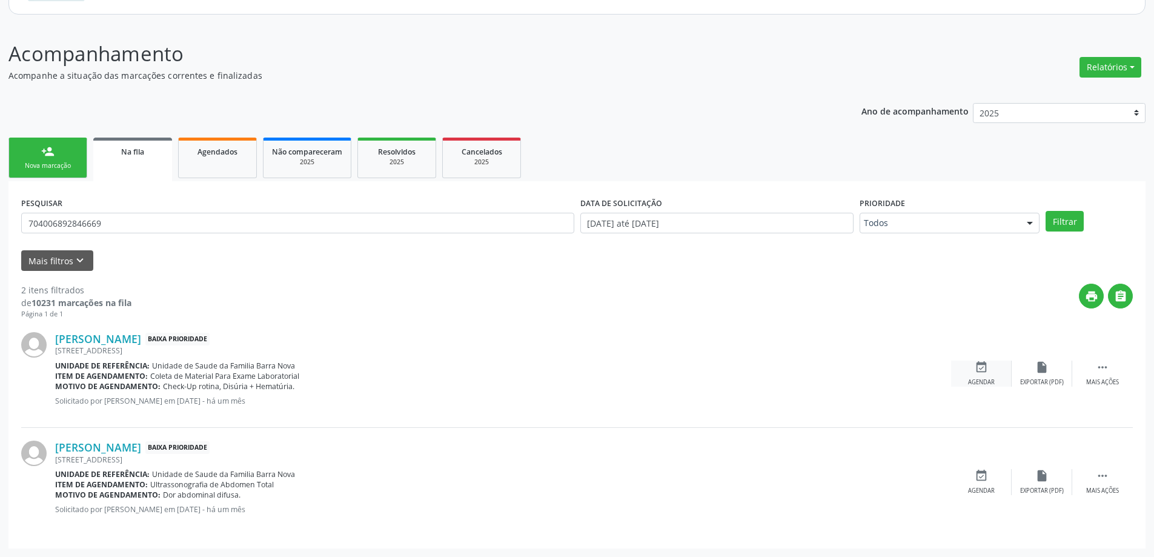
click at [973, 372] on div "event_available Agendar" at bounding box center [981, 374] width 61 height 26
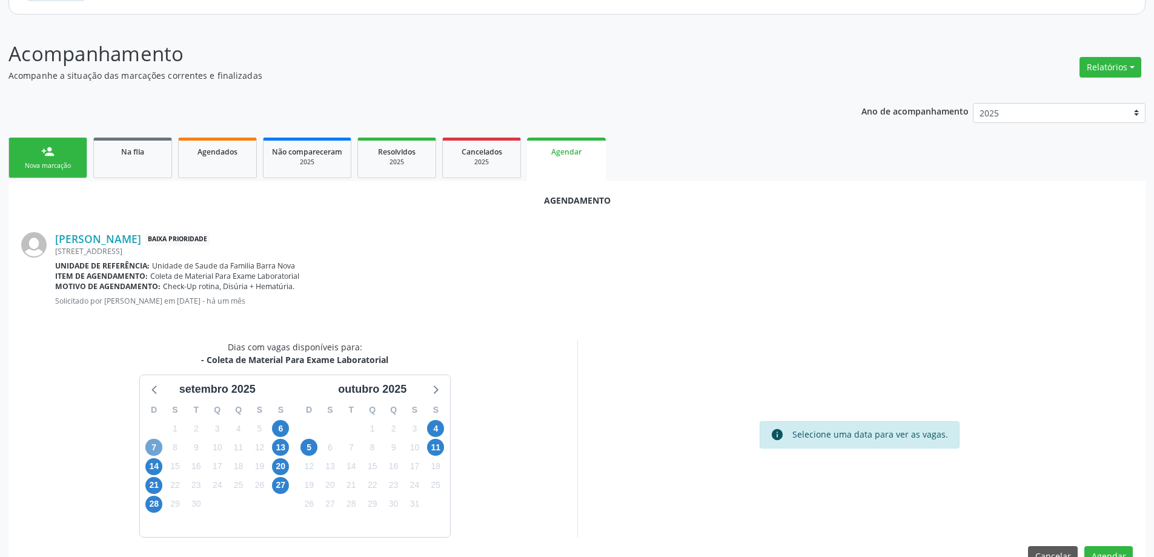
click at [158, 448] on span "7" at bounding box center [153, 447] width 17 height 17
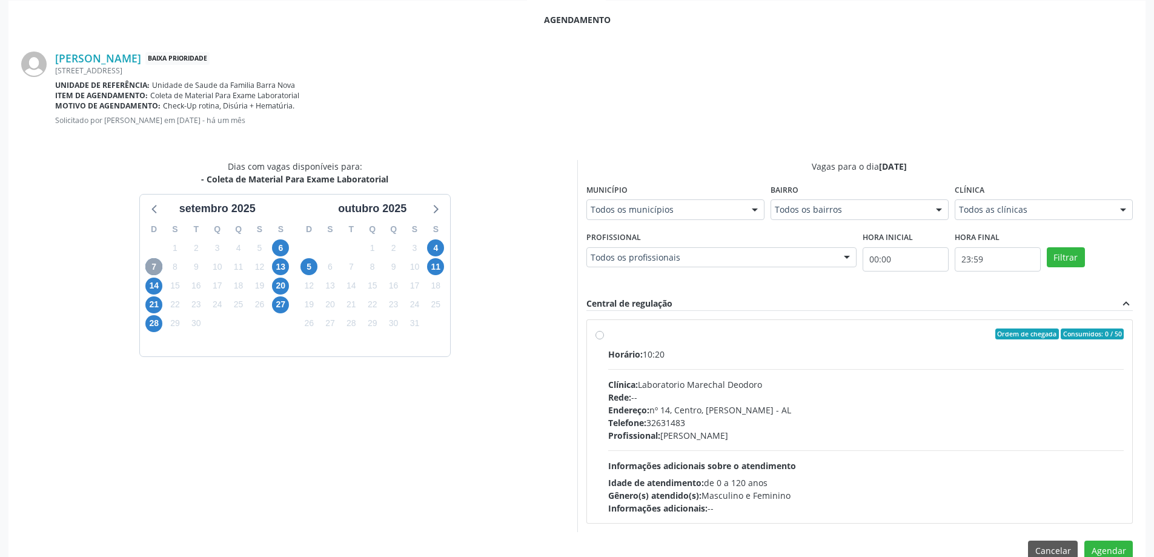
scroll to position [313, 0]
click at [605, 331] on div "Ordem de chegada Consumidos: 0 / 50 Horário: 10:20 Clínica: Laboratorio Marecha…" at bounding box center [860, 420] width 529 height 186
radio input "true"
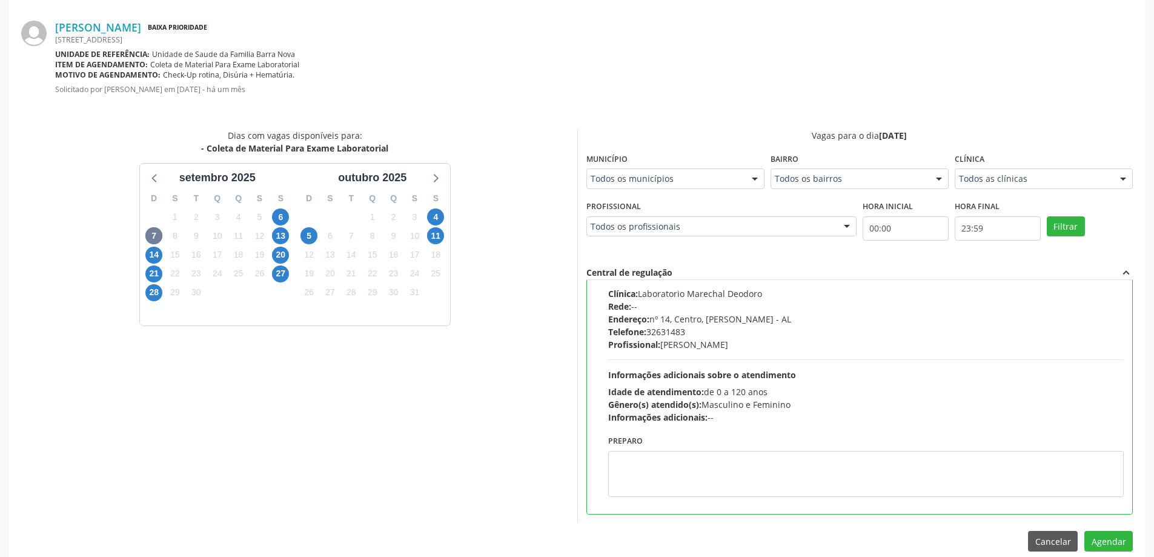
scroll to position [358, 0]
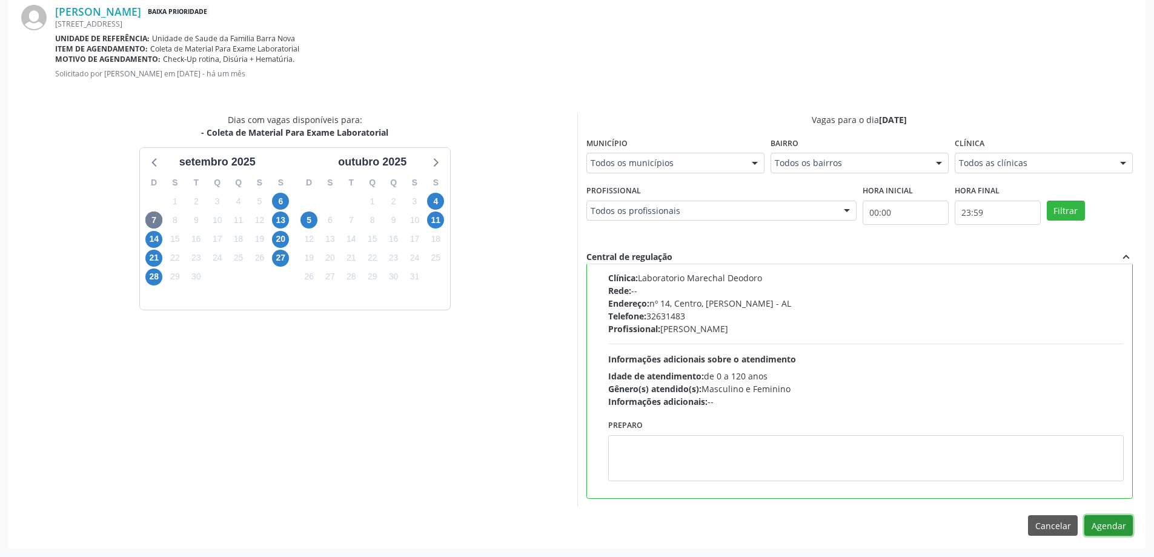
click at [1110, 522] on button "Agendar" at bounding box center [1109, 525] width 48 height 21
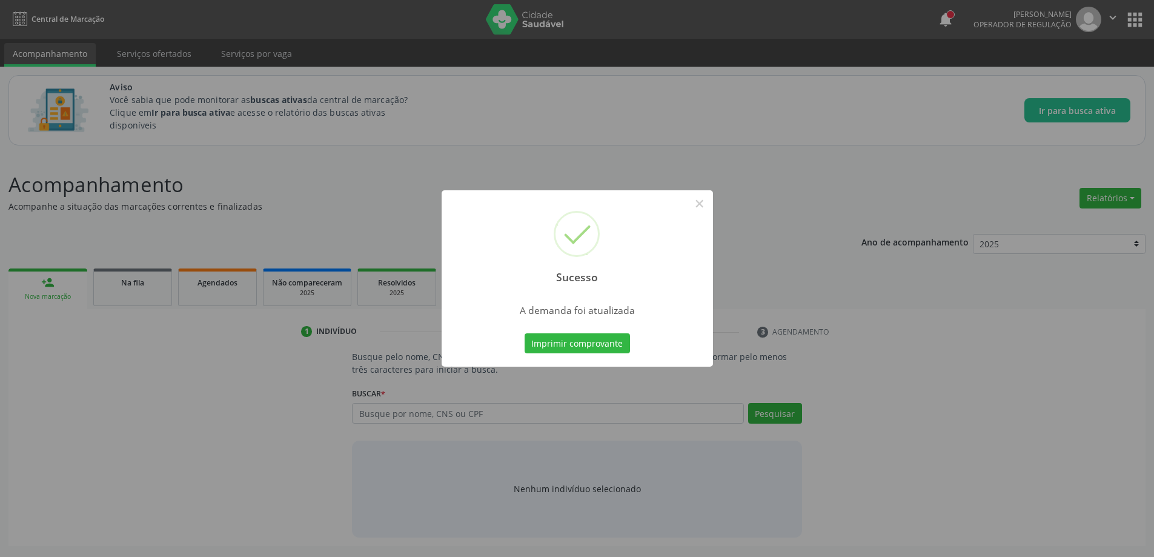
scroll to position [0, 0]
click at [705, 205] on button "×" at bounding box center [704, 203] width 21 height 21
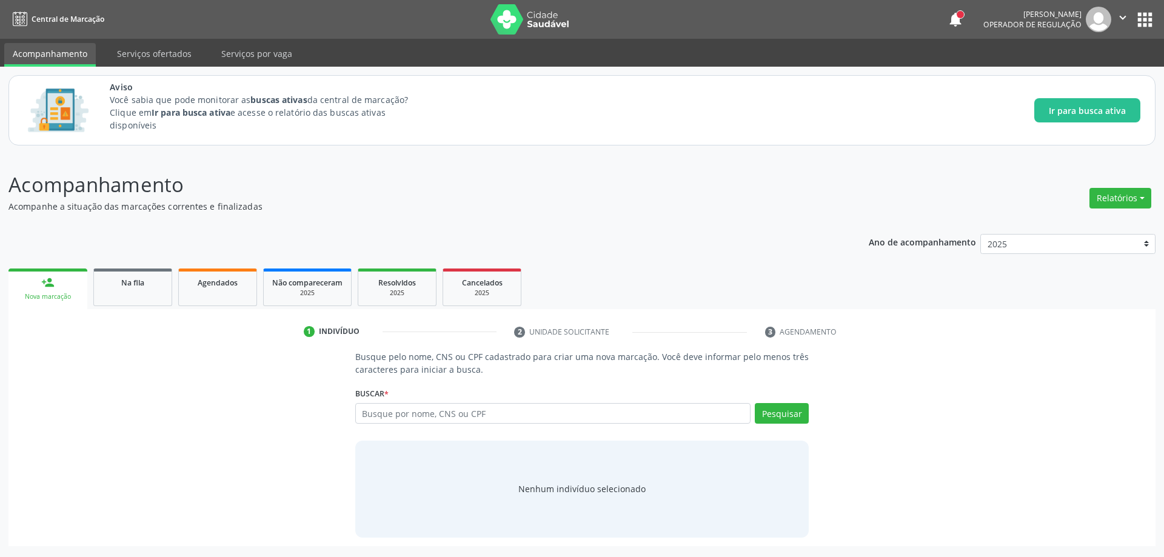
click at [879, 334] on ul "1 Indivíduo 2 Unidade solicitante 3 Agendamento" at bounding box center [581, 332] width 1147 height 20
click at [125, 295] on link "Na fila" at bounding box center [132, 287] width 79 height 38
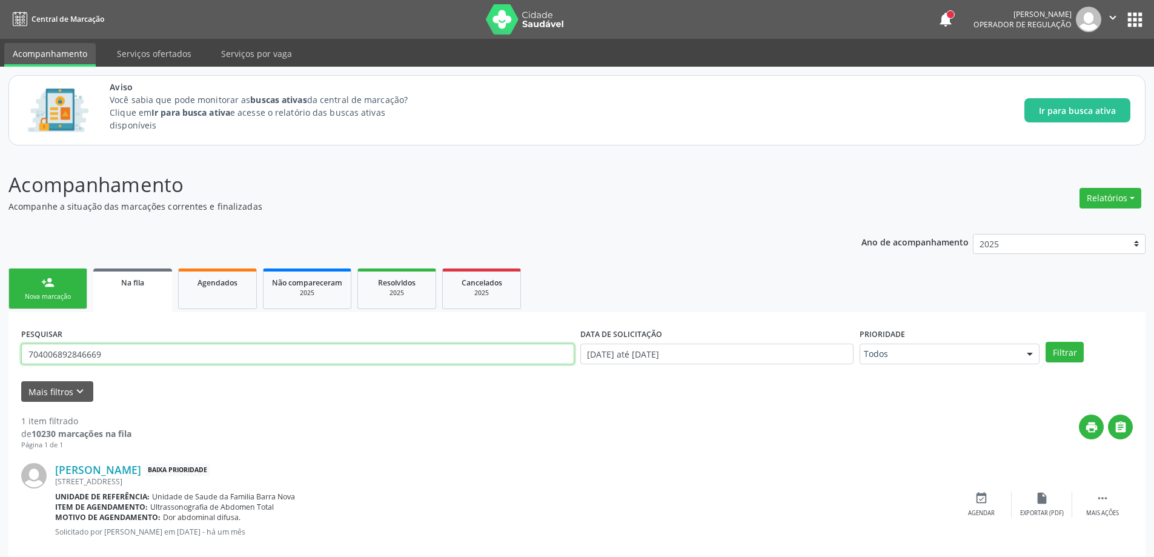
click at [329, 356] on input "704006892846669" at bounding box center [297, 354] width 553 height 21
paste input "706801760098821"
type input "706801760098821"
click at [1068, 350] on button "Filtrar" at bounding box center [1065, 352] width 38 height 21
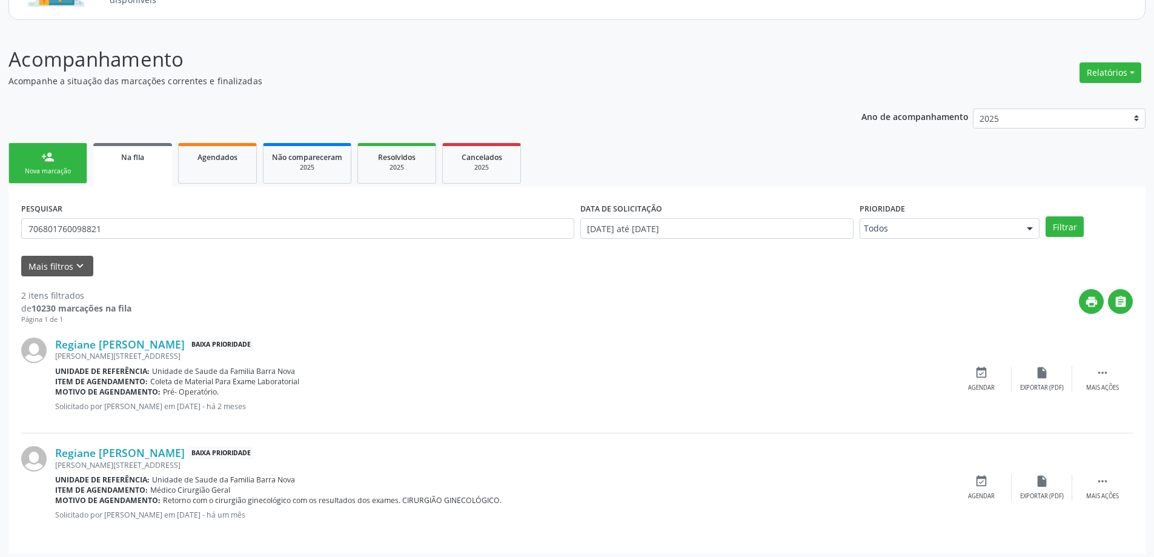
scroll to position [131, 0]
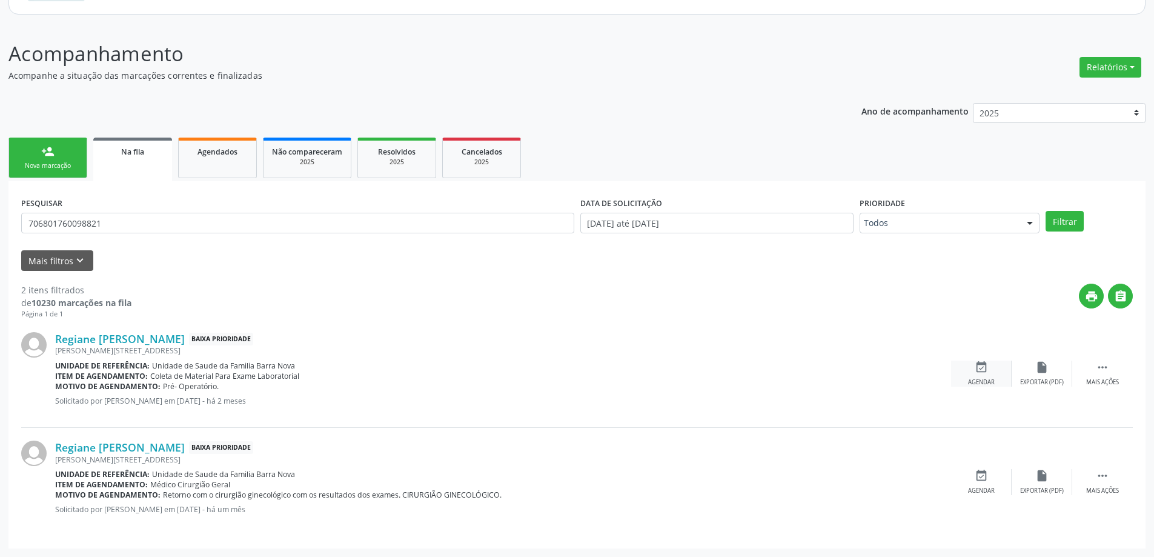
click at [983, 379] on div "Agendar" at bounding box center [981, 382] width 27 height 8
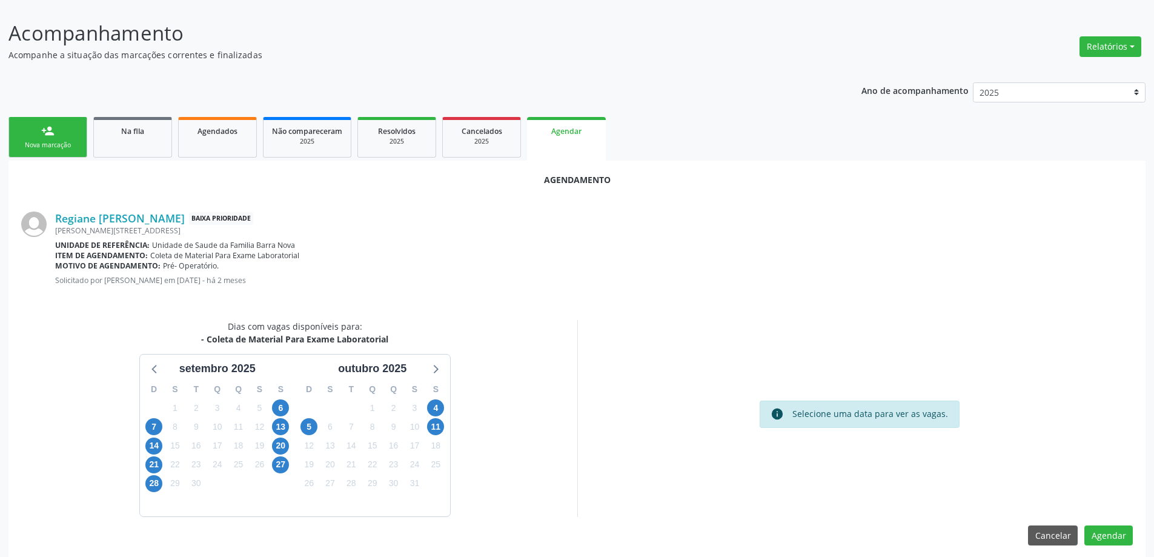
scroll to position [161, 0]
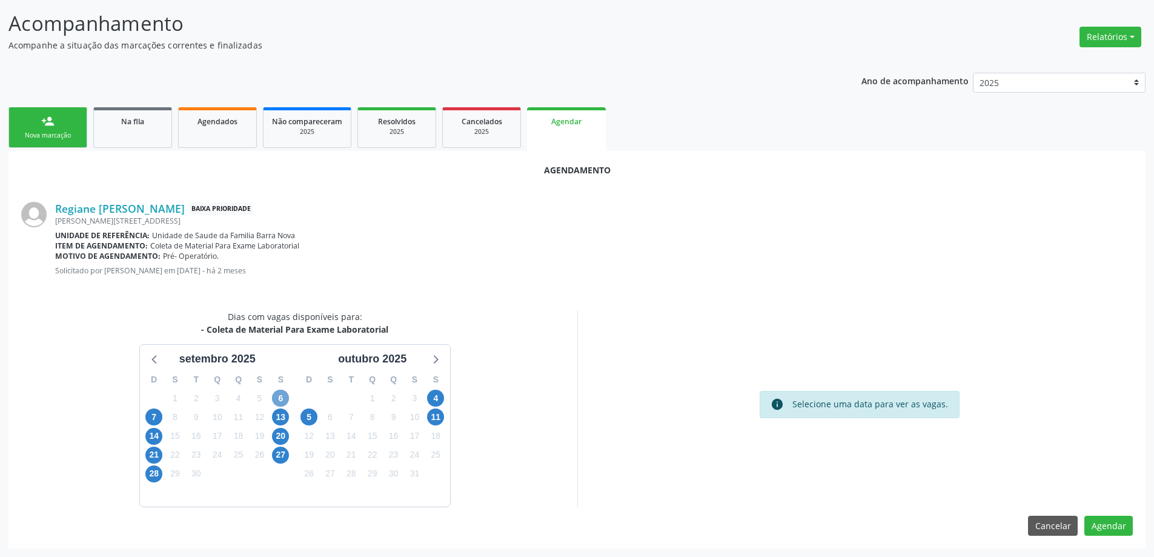
click at [279, 395] on span "6" at bounding box center [280, 398] width 17 height 17
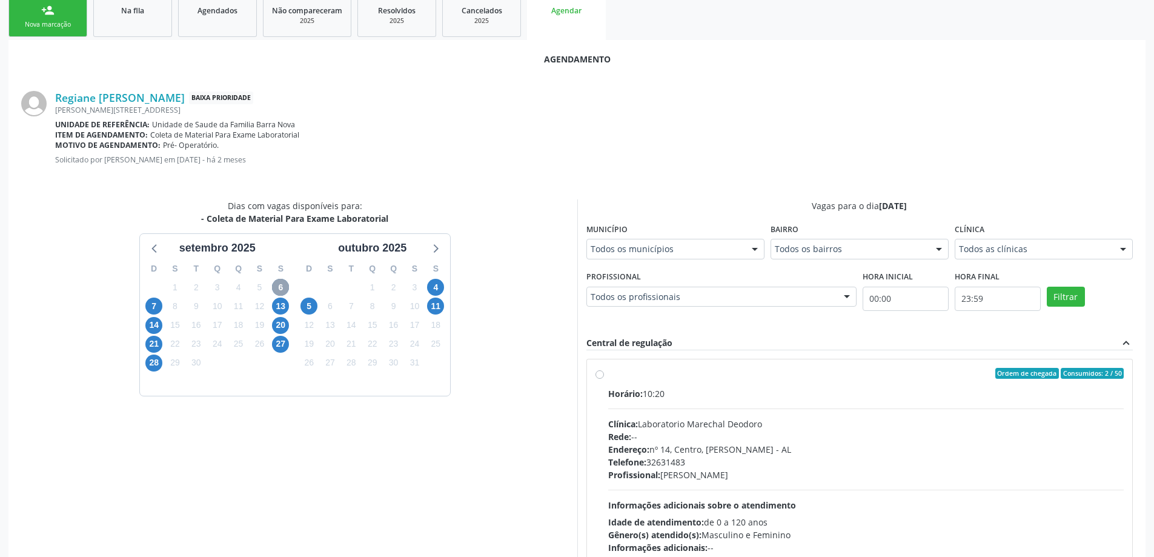
scroll to position [282, 0]
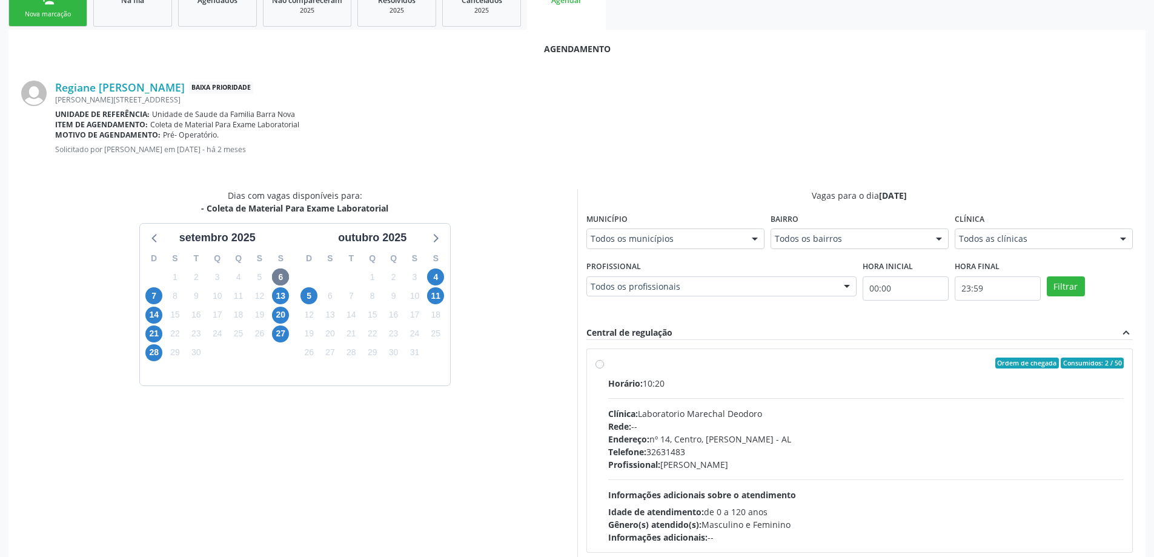
click at [608, 362] on label "Ordem de chegada Consumidos: 2 / 50 Horário: 10:20 Clínica: Laboratorio Marecha…" at bounding box center [866, 451] width 516 height 186
click at [599, 362] on input "Ordem de chegada Consumidos: 2 / 50 Horário: 10:20 Clínica: Laboratorio Marecha…" at bounding box center [600, 363] width 8 height 11
radio input "true"
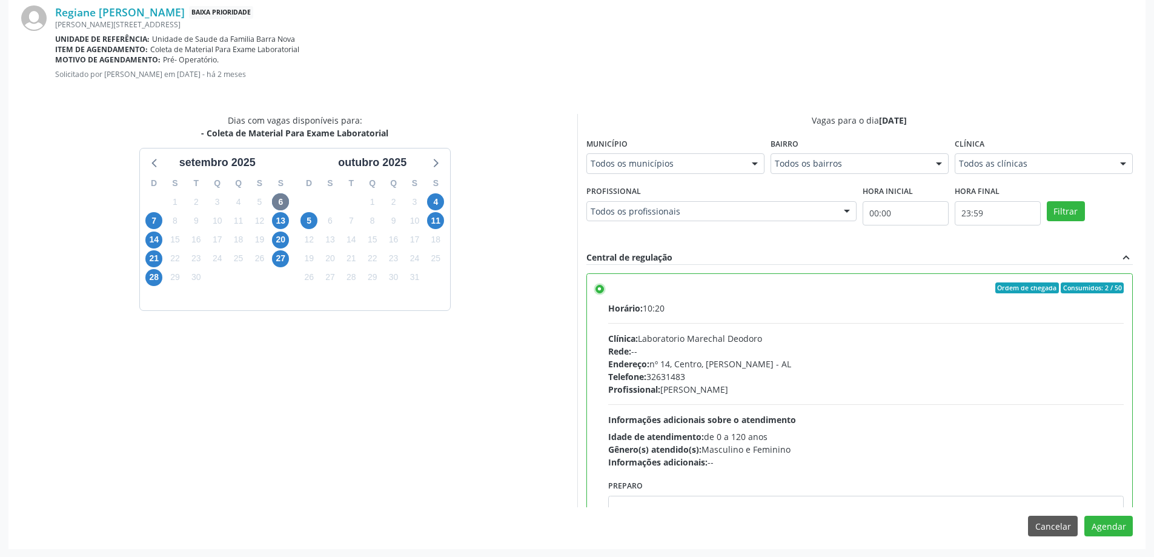
scroll to position [358, 0]
click at [1106, 518] on button "Agendar" at bounding box center [1109, 525] width 48 height 21
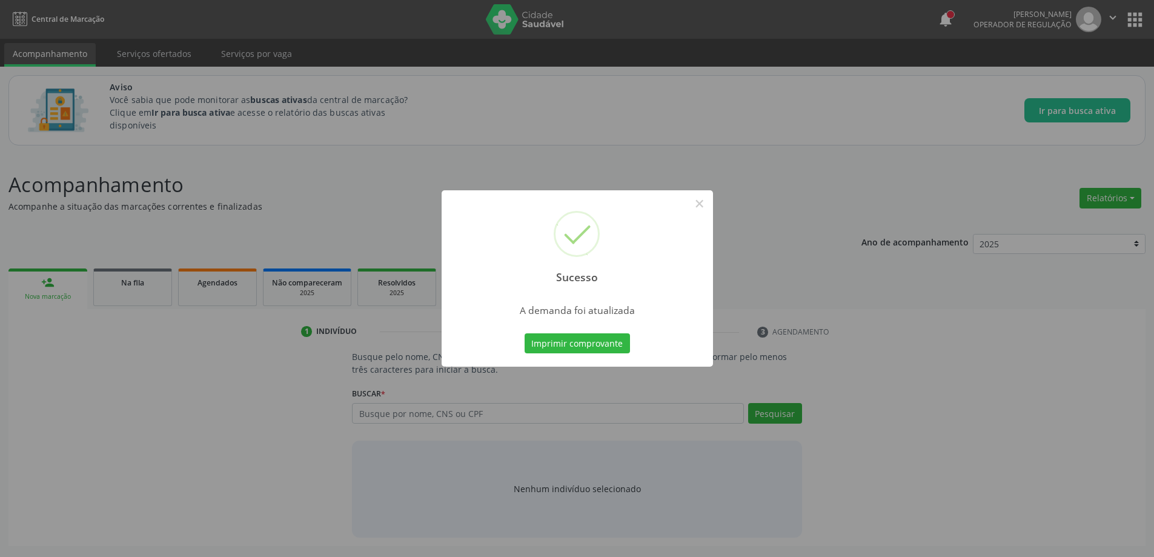
scroll to position [0, 0]
click at [701, 203] on button "×" at bounding box center [704, 203] width 21 height 21
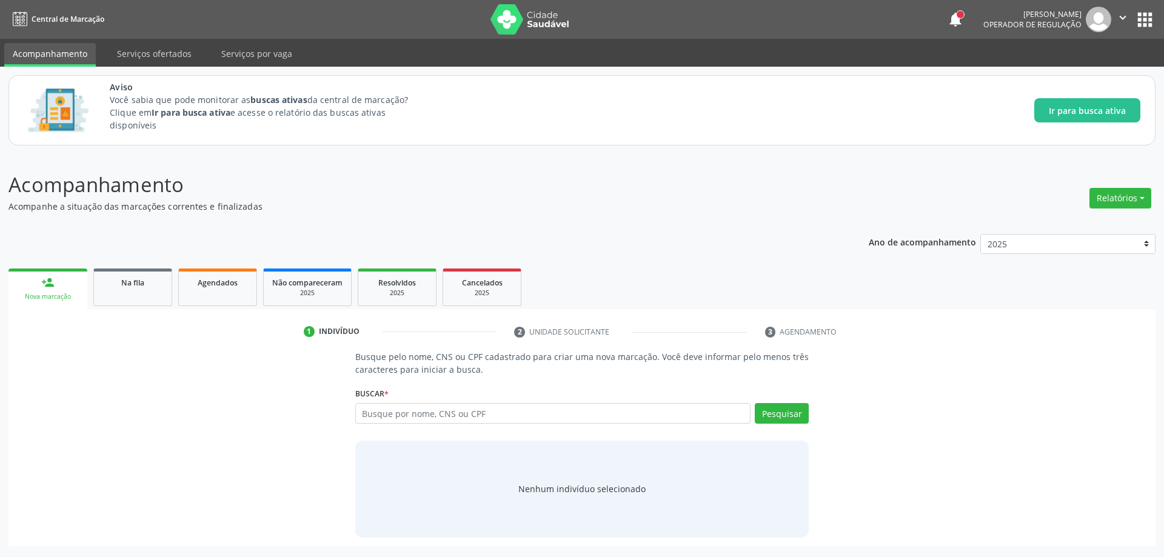
click at [925, 365] on div "Busque pelo nome, CNS ou CPF cadastrado para criar uma nova marcação. Você deve…" at bounding box center [582, 443] width 1130 height 187
click at [123, 284] on span "Na fila" at bounding box center [132, 283] width 23 height 10
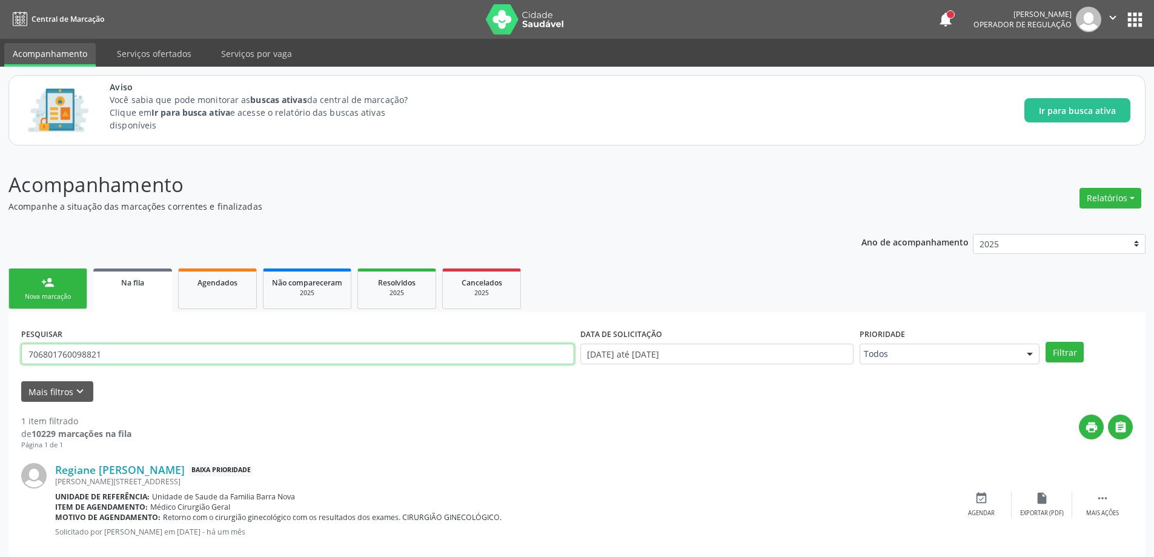
click at [250, 358] on input "706801760098821" at bounding box center [297, 354] width 553 height 21
paste input "707605203337795"
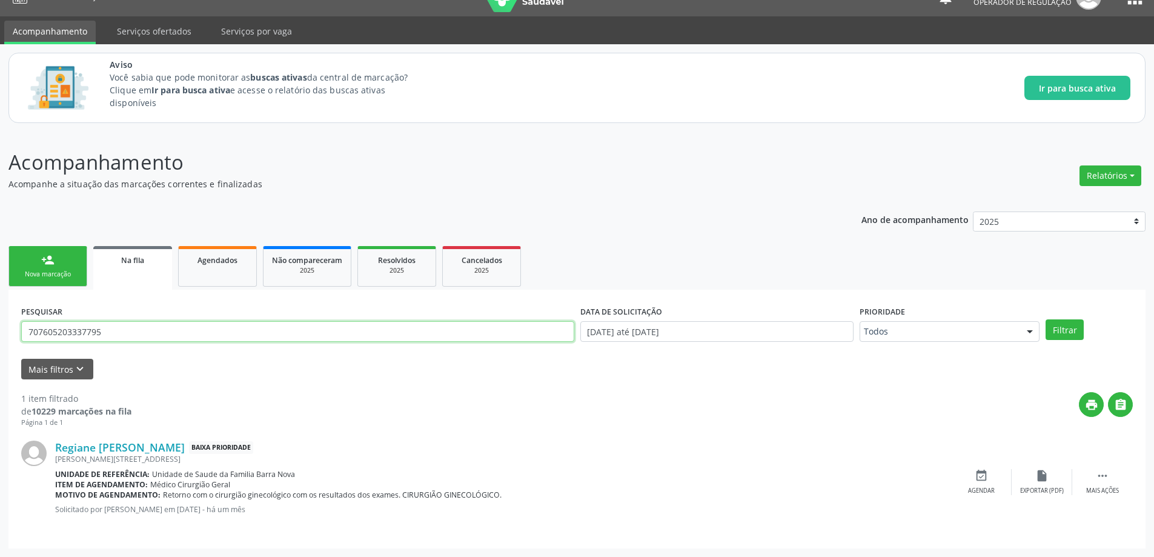
type input "707605203337795"
drag, startPoint x: 152, startPoint y: 485, endPoint x: 235, endPoint y: 485, distance: 83.6
click at [235, 485] on div "Item de agendamento: Médico Cirurgião Geral" at bounding box center [503, 484] width 896 height 10
copy span "Médico Cirurgião Geral"
click at [345, 322] on input "707605203337795" at bounding box center [297, 331] width 553 height 21
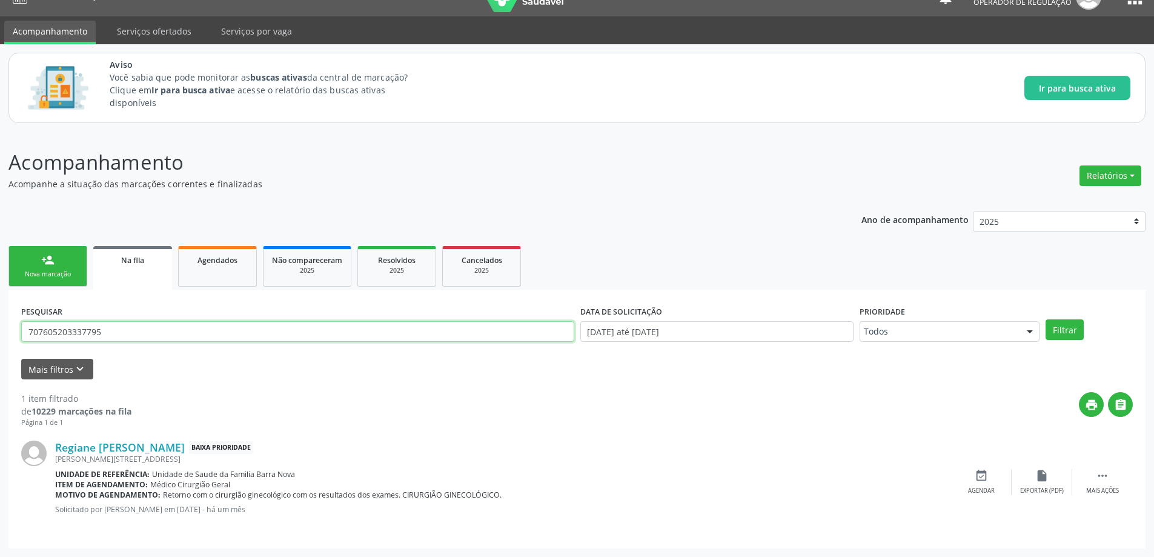
click at [345, 322] on input "707605203337795" at bounding box center [297, 331] width 553 height 21
paste input "707605203337795"
type input "707605203337795"
click at [1046, 319] on button "Filtrar" at bounding box center [1065, 329] width 38 height 21
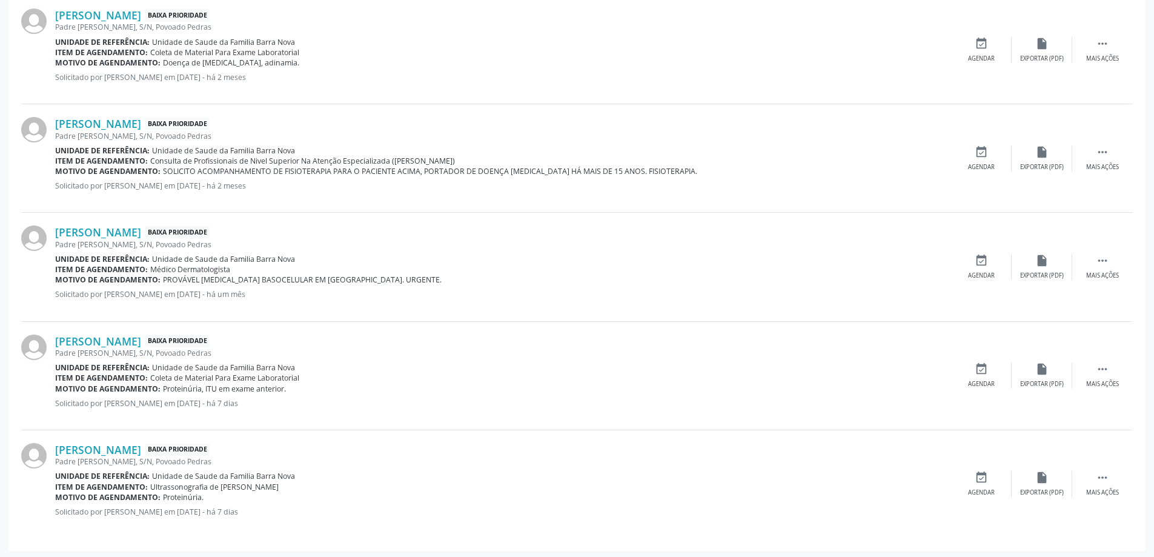
scroll to position [457, 0]
click at [970, 367] on div "event_available Agendar" at bounding box center [981, 373] width 61 height 26
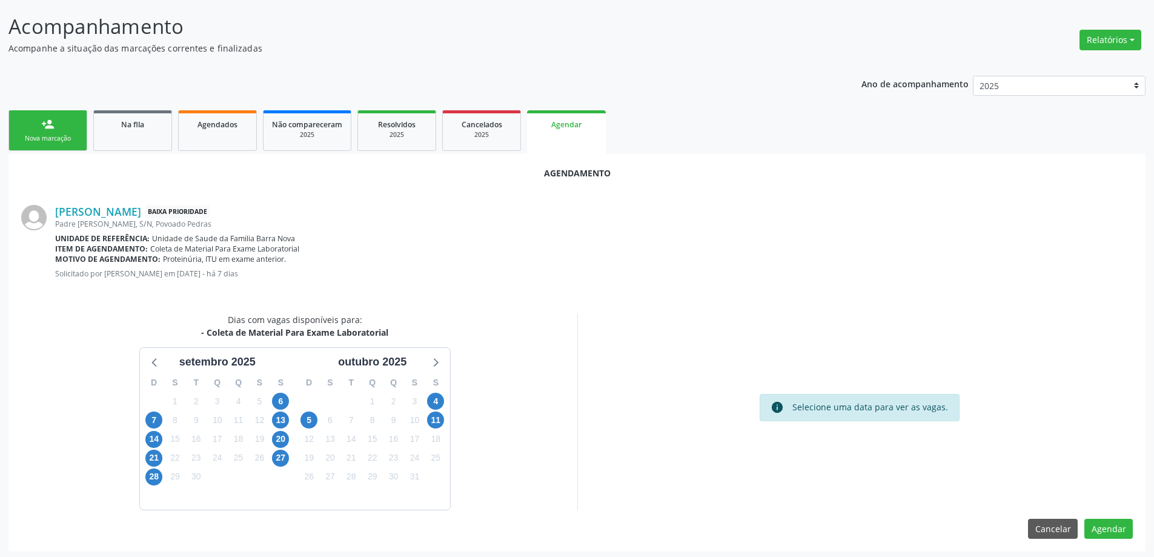
scroll to position [161, 0]
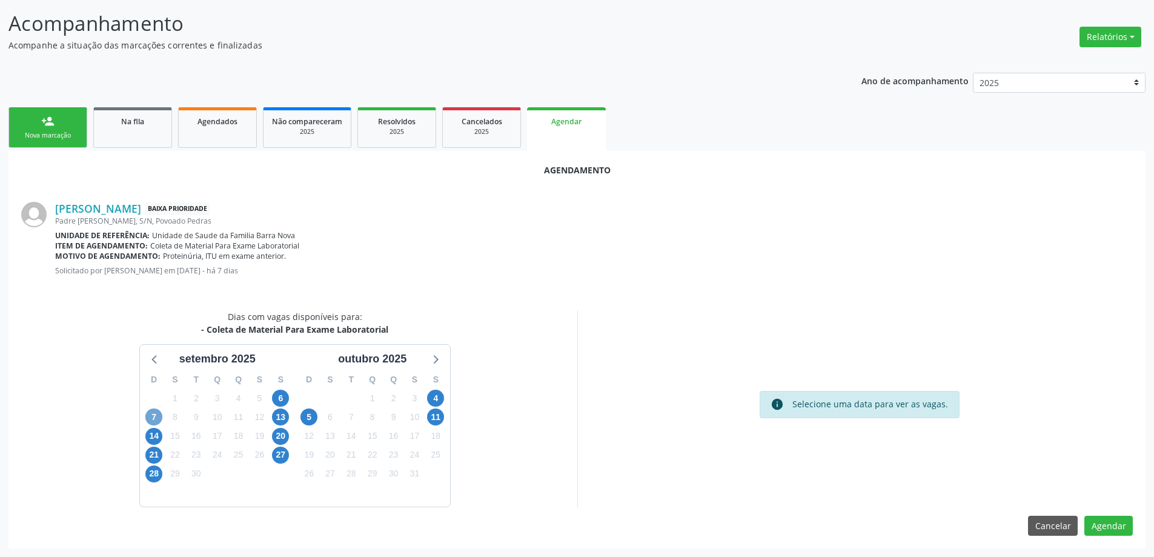
click at [158, 418] on span "7" at bounding box center [153, 416] width 17 height 17
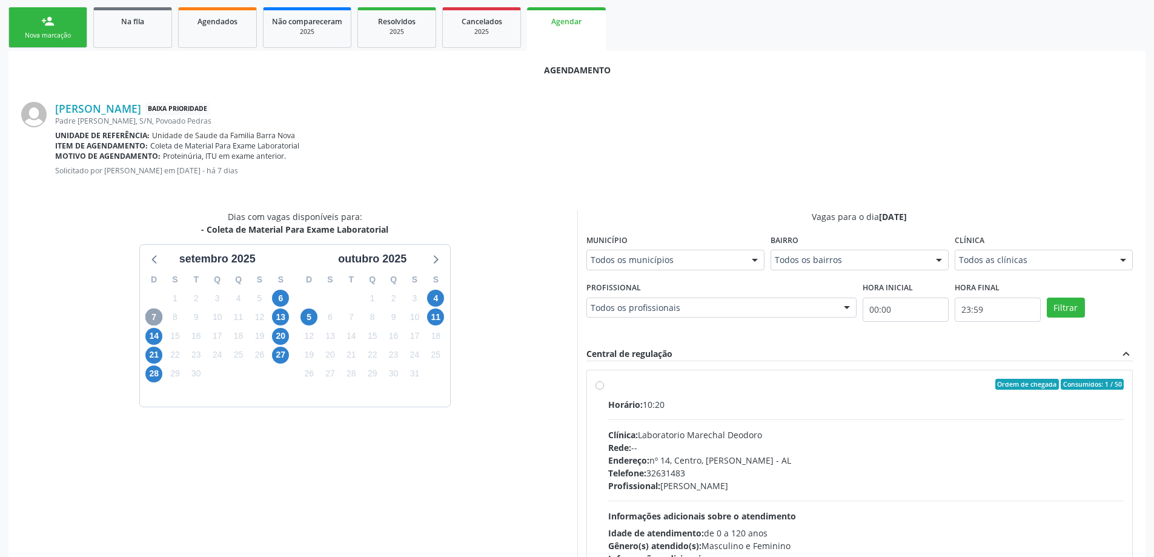
scroll to position [282, 0]
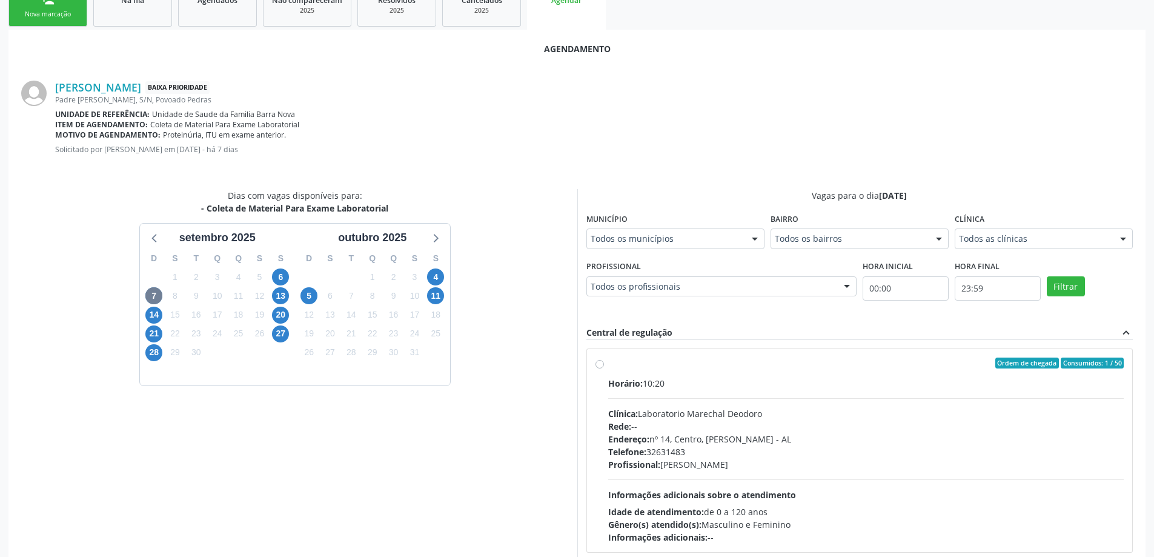
click at [601, 369] on div "Ordem de chegada Consumidos: 1 / 50 Horário: 10:20 Clínica: Laboratorio Marecha…" at bounding box center [860, 451] width 529 height 186
radio input "true"
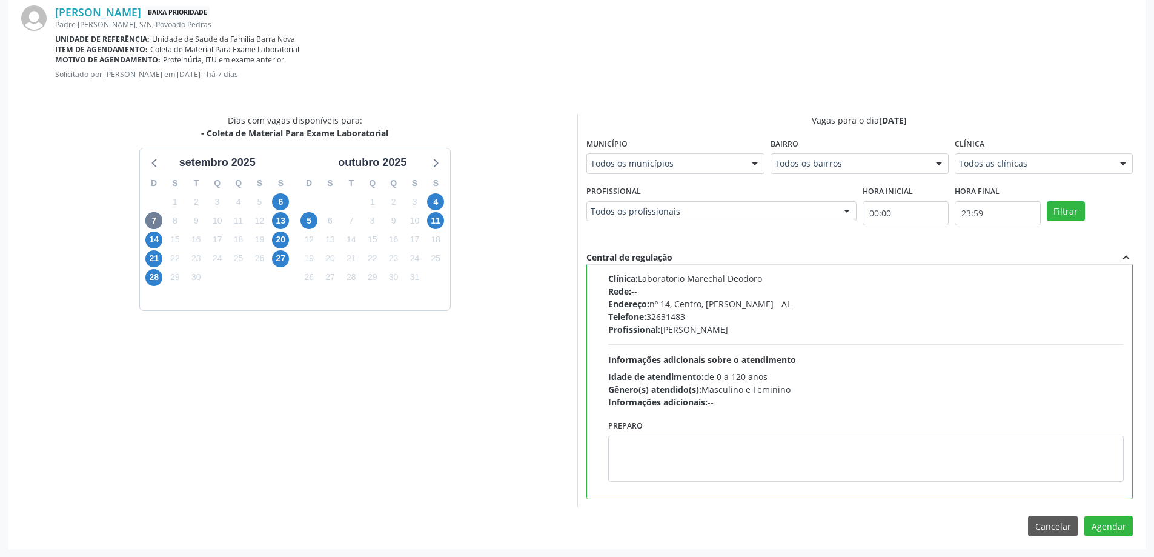
scroll to position [358, 0]
click at [1107, 527] on button "Agendar" at bounding box center [1109, 525] width 48 height 21
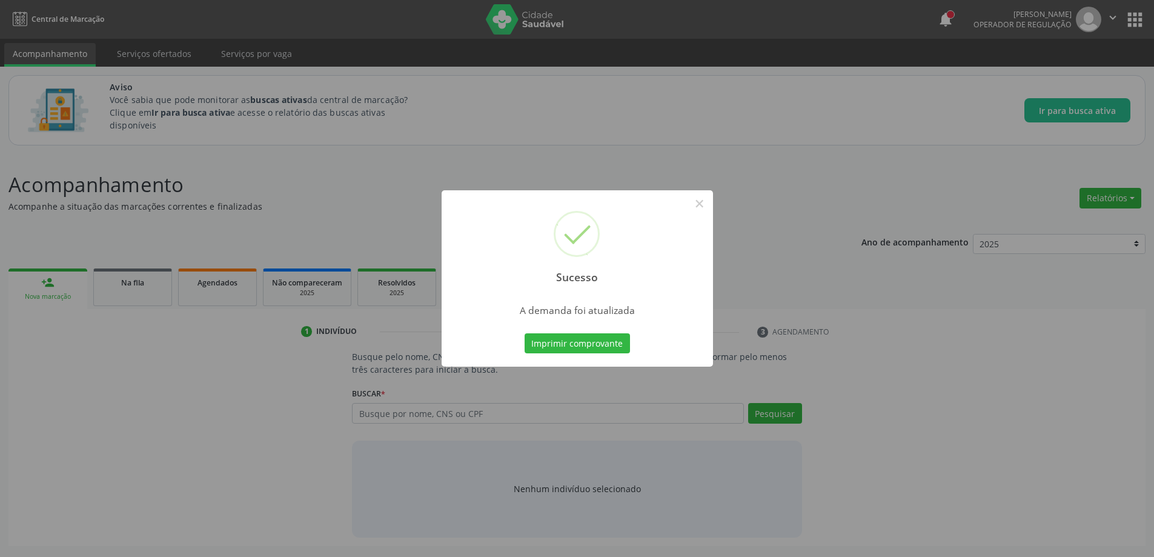
scroll to position [0, 0]
click at [710, 206] on button "×" at bounding box center [704, 203] width 21 height 21
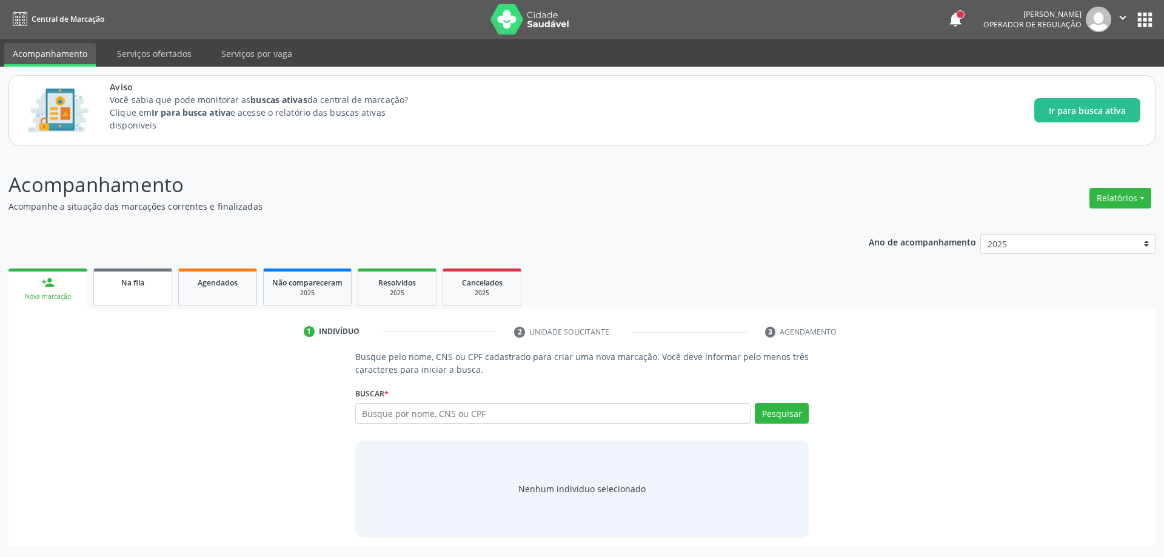
click at [143, 283] on span "Na fila" at bounding box center [132, 283] width 23 height 10
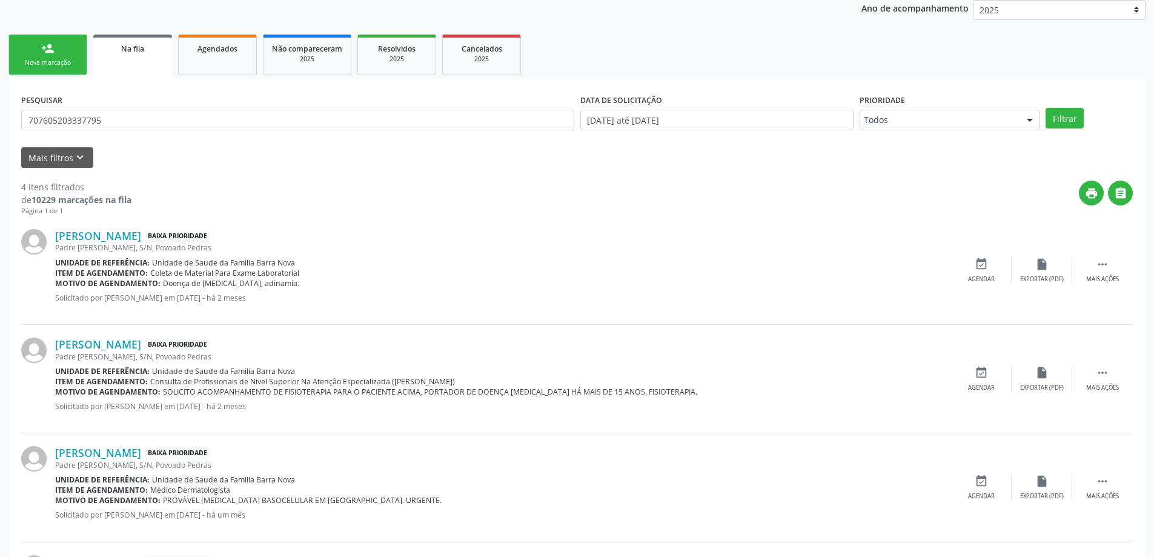
scroll to position [242, 0]
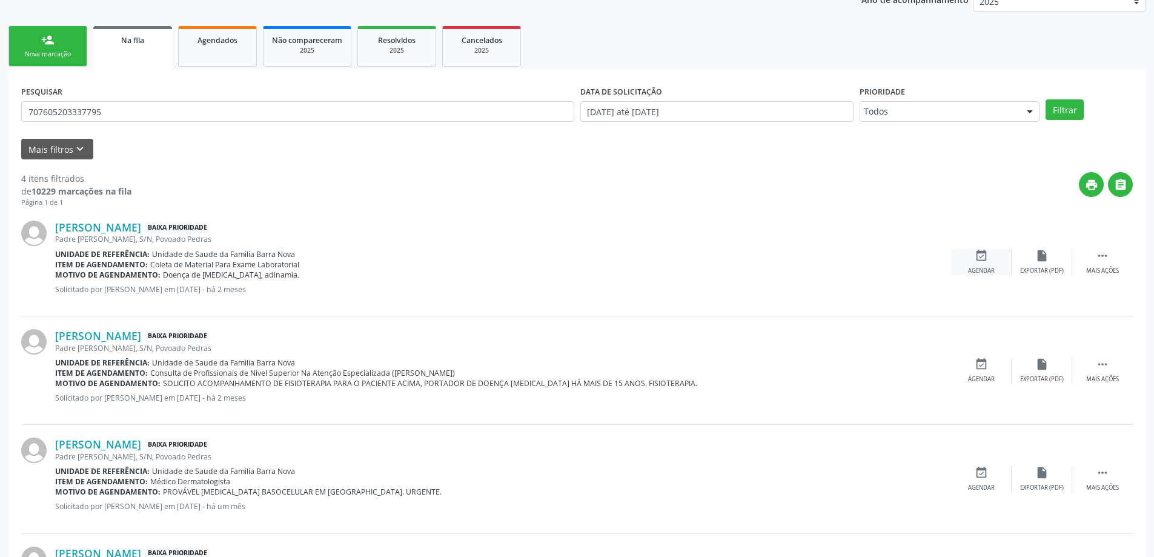
click at [984, 264] on div "event_available Agendar" at bounding box center [981, 262] width 61 height 26
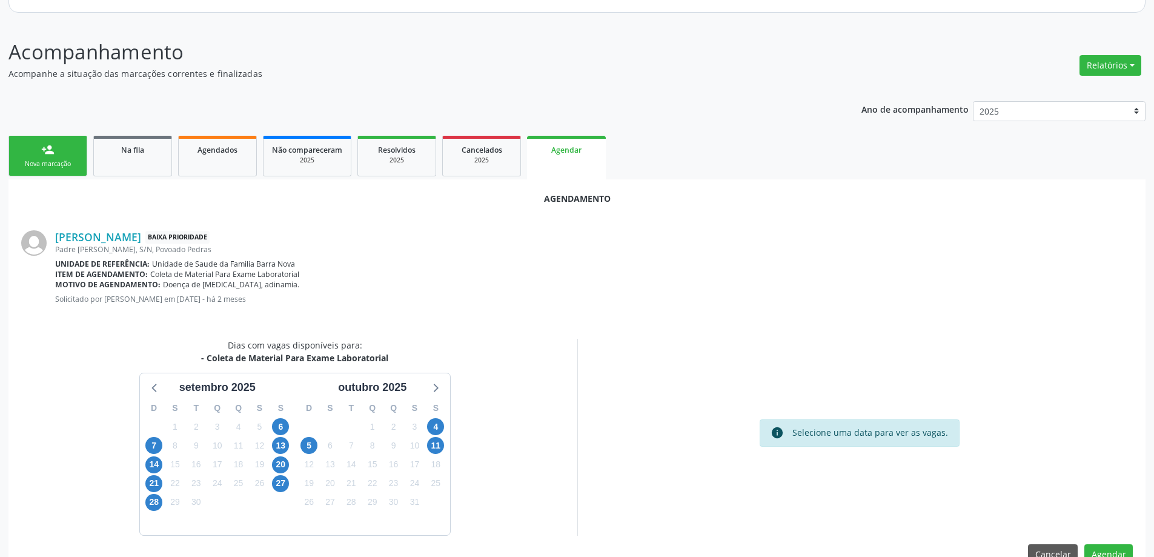
scroll to position [161, 0]
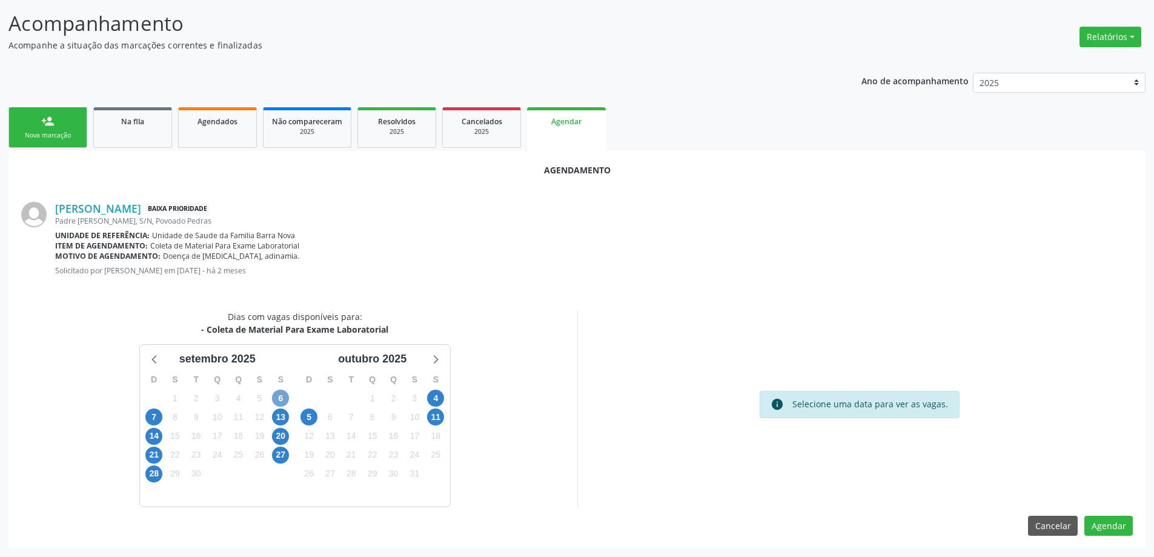
click at [287, 393] on span "6" at bounding box center [280, 398] width 17 height 17
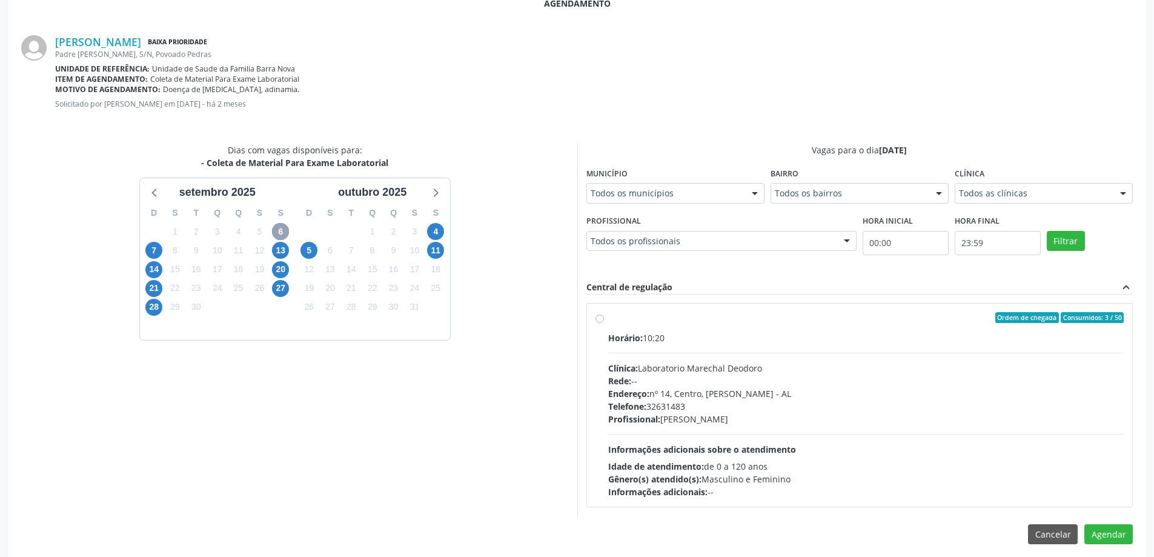
scroll to position [336, 0]
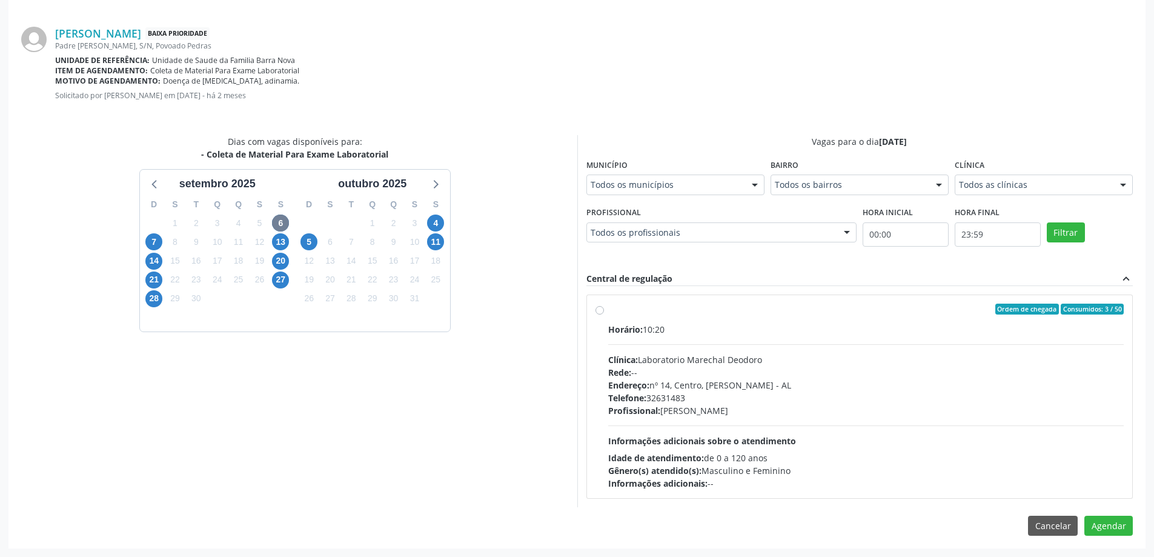
click at [604, 311] on div "Ordem de chegada Consumidos: 3 / 50 Horário: 10:20 Clínica: Laboratorio Marecha…" at bounding box center [860, 397] width 529 height 186
radio input "true"
click at [1118, 547] on button "Agendar" at bounding box center [1109, 547] width 48 height 21
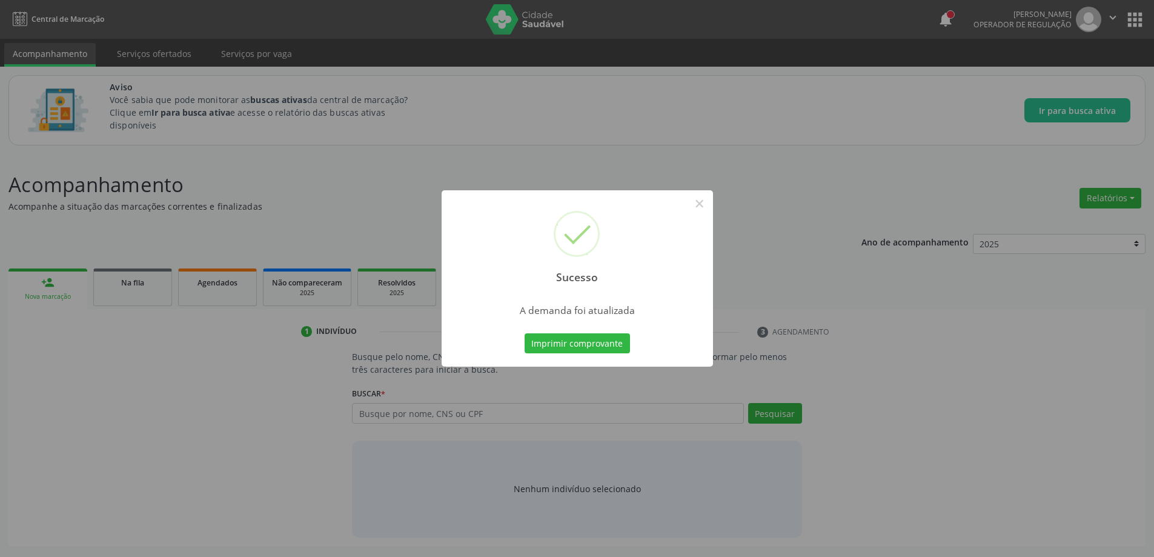
scroll to position [0, 0]
click at [704, 204] on button "×" at bounding box center [704, 203] width 21 height 21
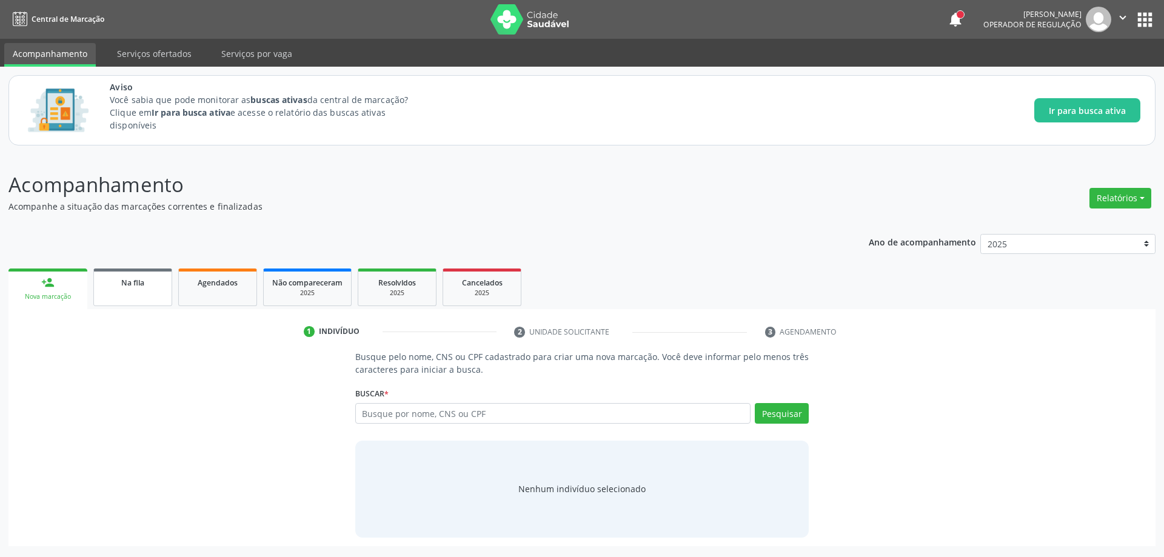
click at [129, 289] on link "Na fila" at bounding box center [132, 287] width 79 height 38
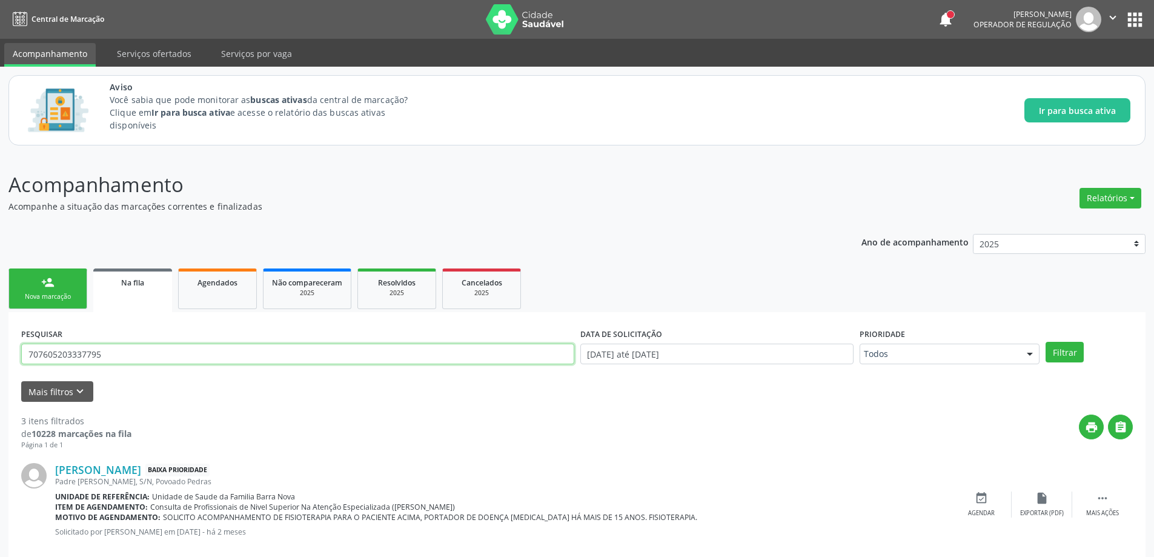
click at [230, 360] on input "707605203337795" at bounding box center [297, 354] width 553 height 21
paste input "707100820207420"
type input "707100820207420"
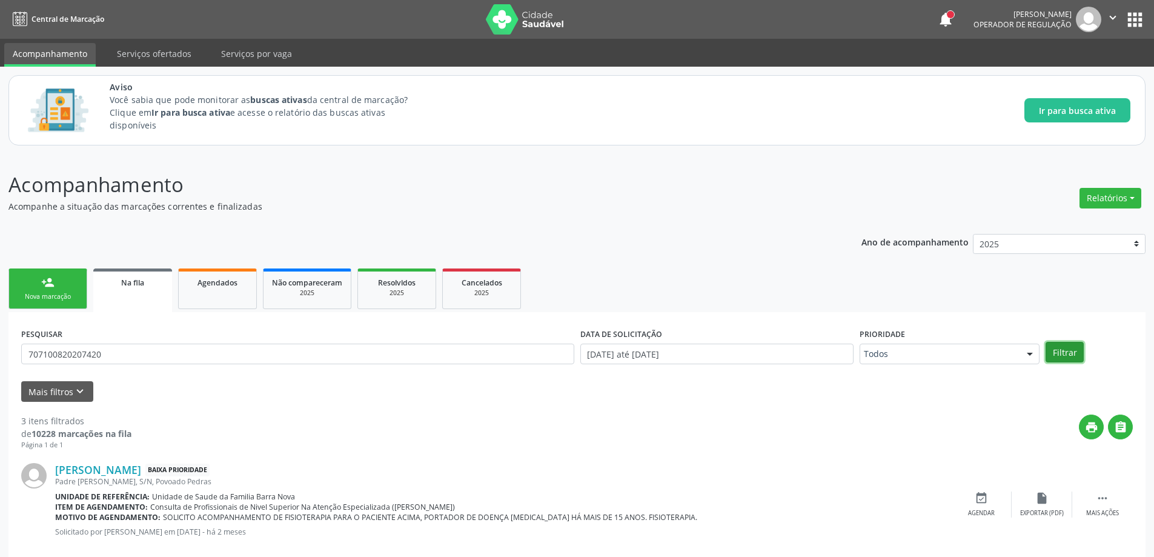
click at [1061, 350] on button "Filtrar" at bounding box center [1065, 352] width 38 height 21
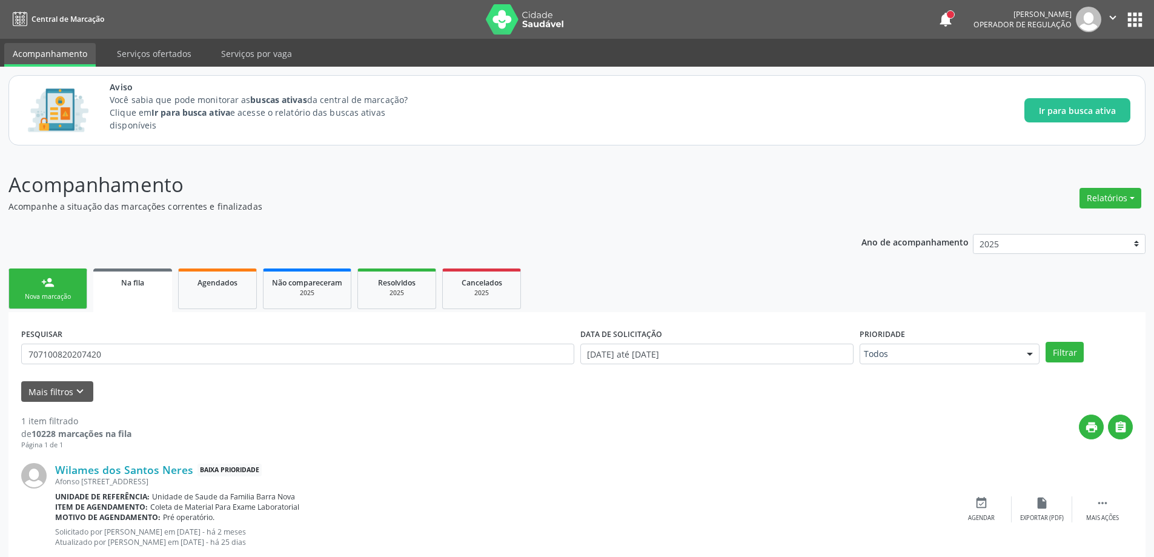
scroll to position [33, 0]
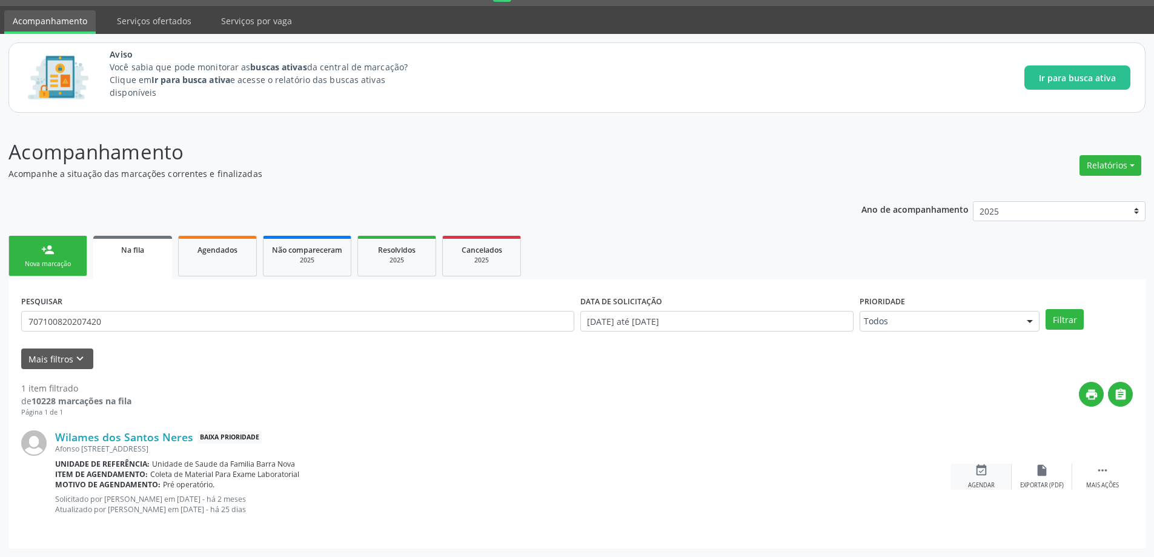
click at [975, 476] on icon "event_available" at bounding box center [981, 470] width 13 height 13
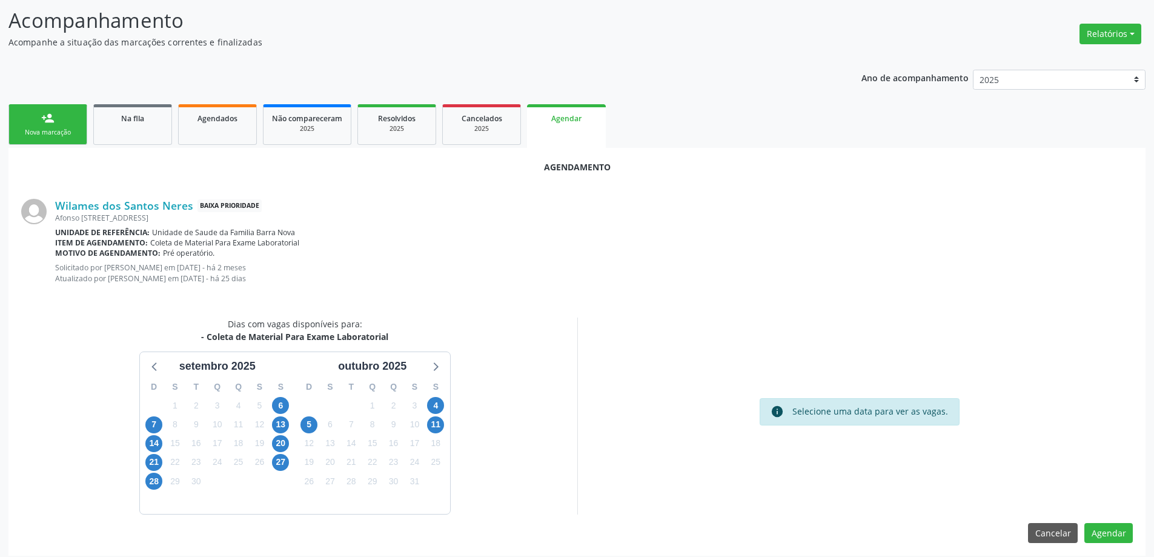
scroll to position [172, 0]
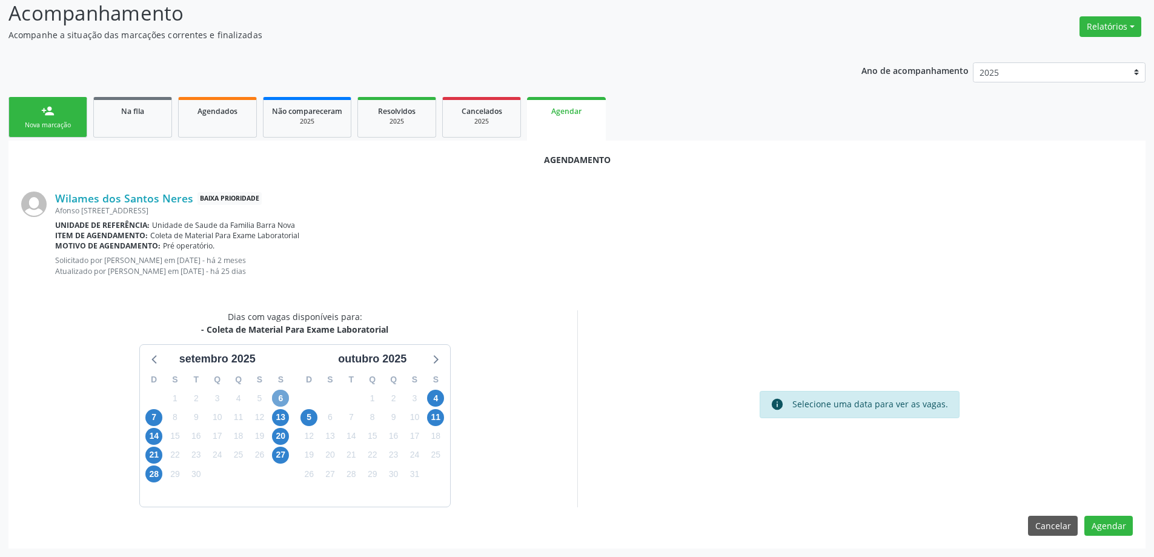
click at [279, 390] on span "6" at bounding box center [280, 398] width 17 height 17
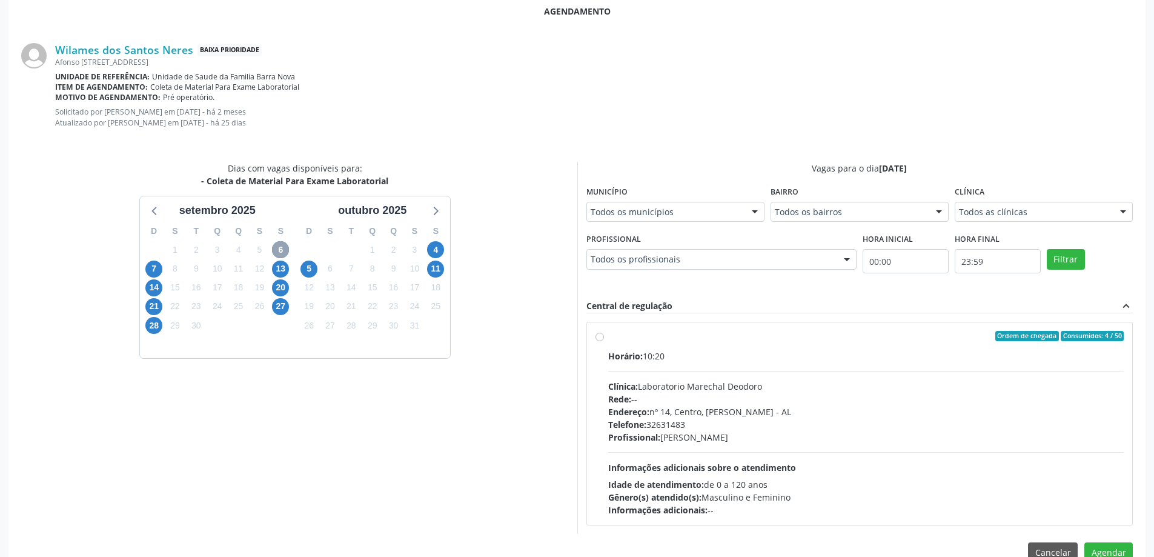
scroll to position [347, 0]
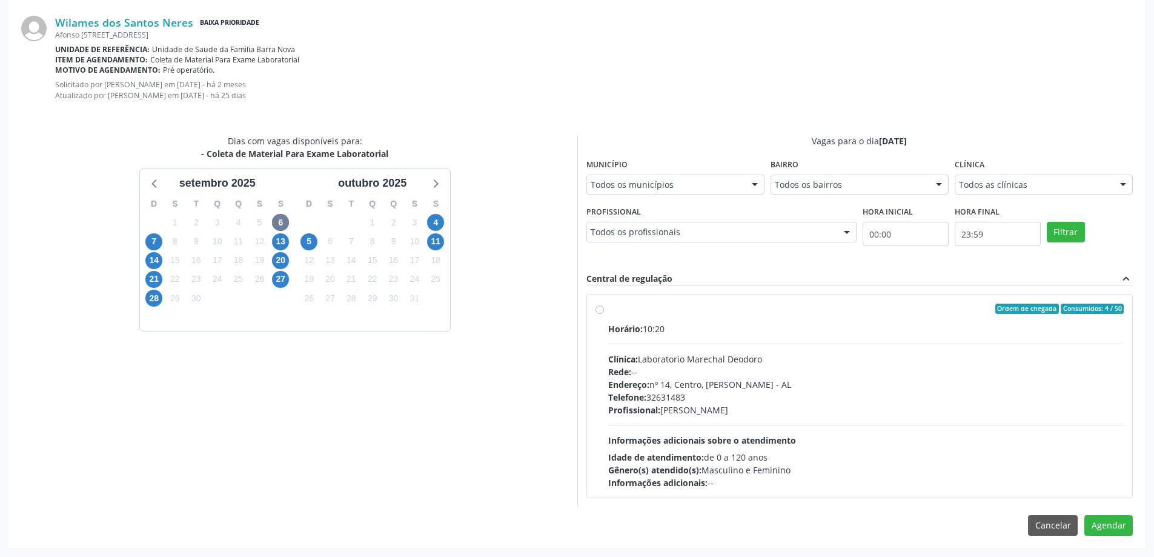
click at [595, 308] on div "Ordem de chegada Consumidos: 4 / 50 Horário: 10:20 Clínica: Laboratorio Marecha…" at bounding box center [860, 396] width 546 height 203
radio input "true"
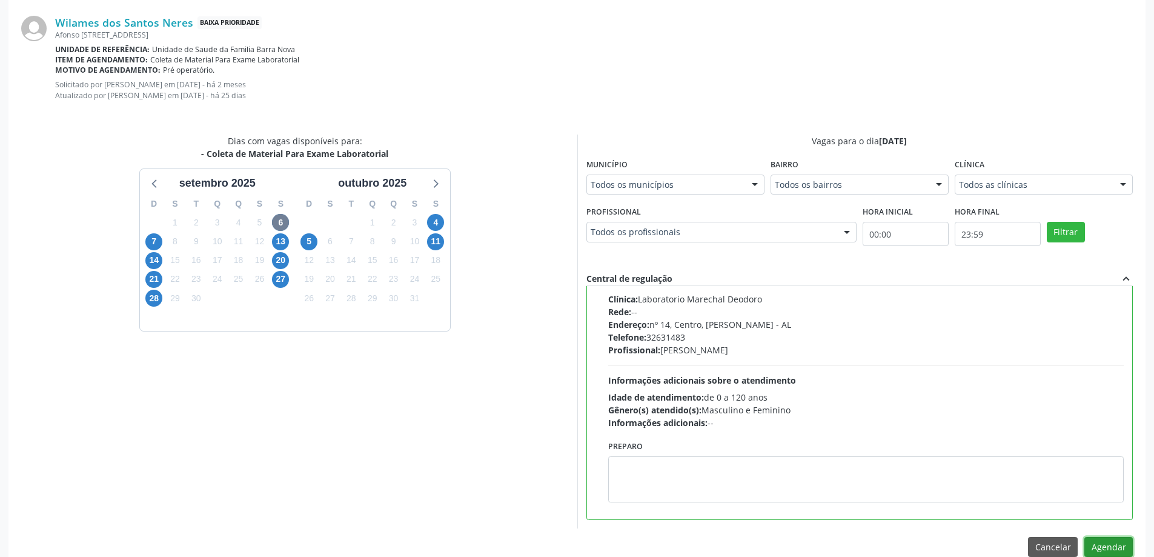
click at [1117, 546] on button "Agendar" at bounding box center [1109, 547] width 48 height 21
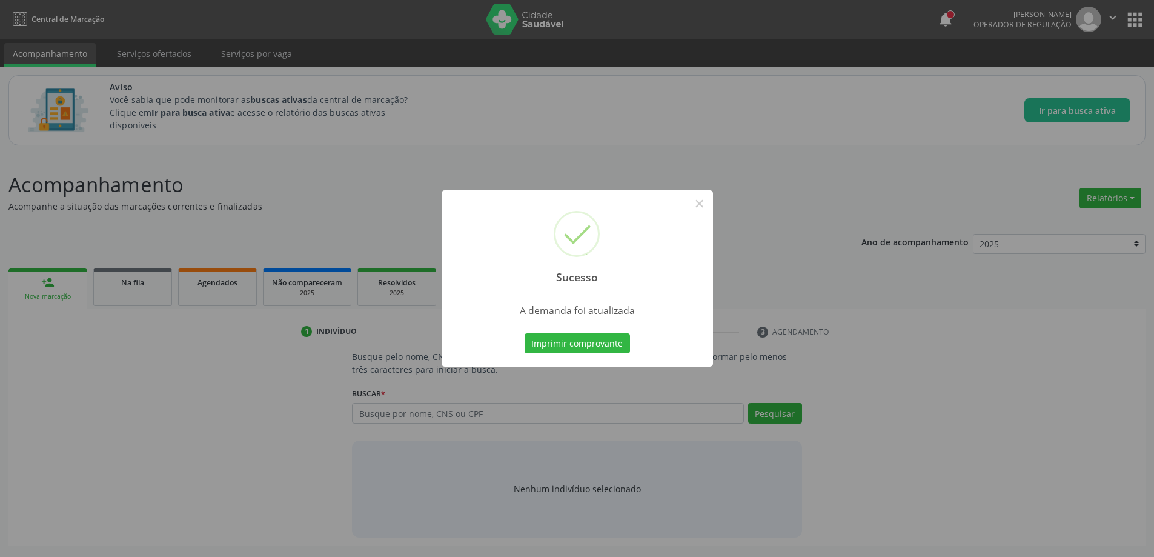
scroll to position [0, 0]
click at [701, 202] on button "×" at bounding box center [704, 203] width 21 height 21
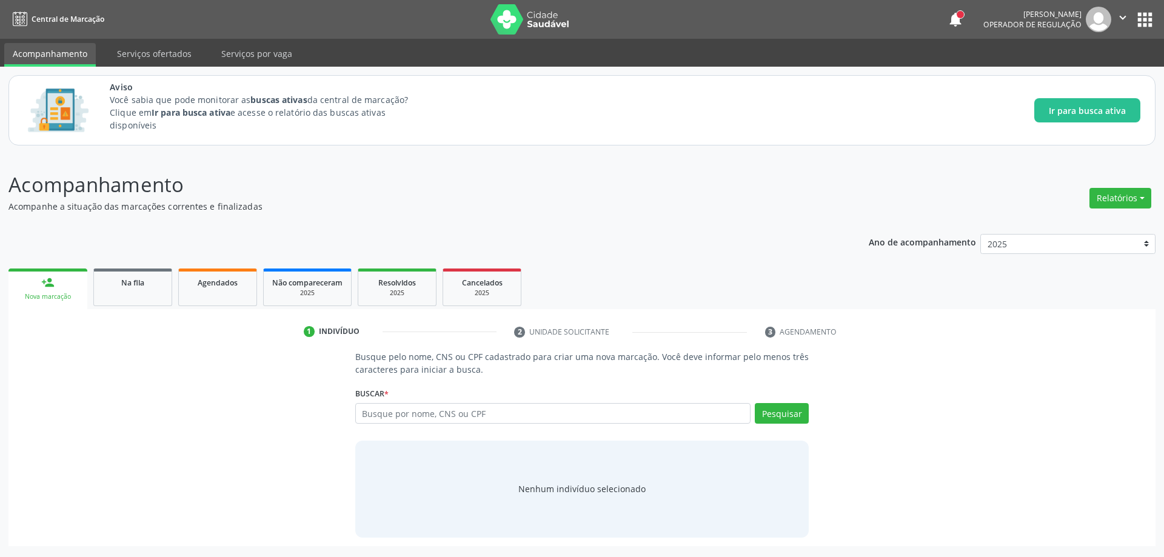
drag, startPoint x: 993, startPoint y: 371, endPoint x: 924, endPoint y: 364, distance: 68.8
click at [993, 371] on div "Busque pelo nome, CNS ou CPF cadastrado para criar uma nova marcação. Você deve…" at bounding box center [582, 443] width 1130 height 187
click at [141, 293] on link "Na fila" at bounding box center [132, 287] width 79 height 38
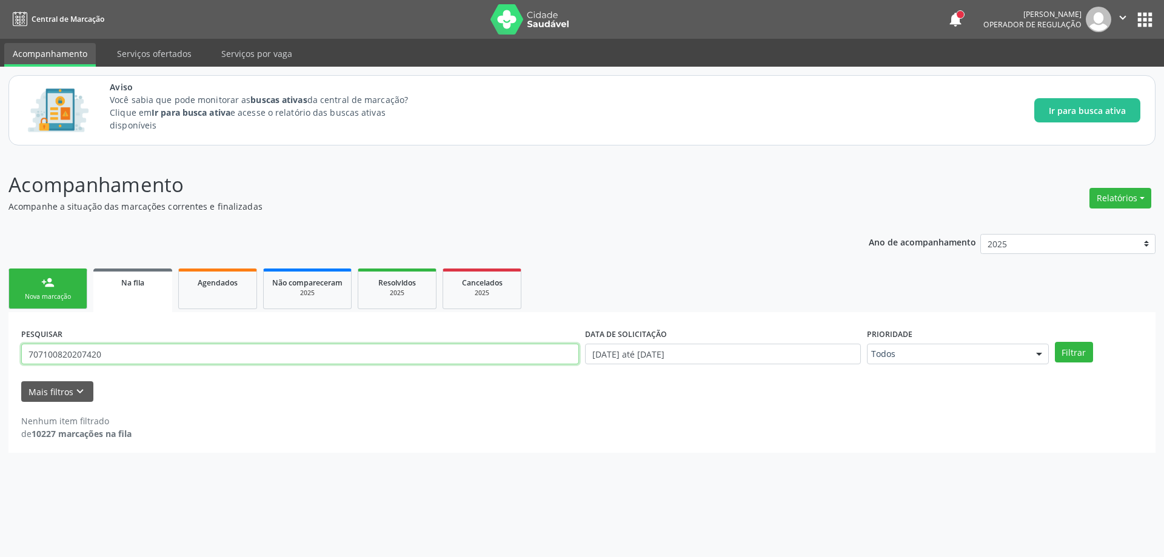
click at [285, 356] on input "707100820207420" at bounding box center [300, 354] width 558 height 21
paste input "700505949588959"
type input "700505949588959"
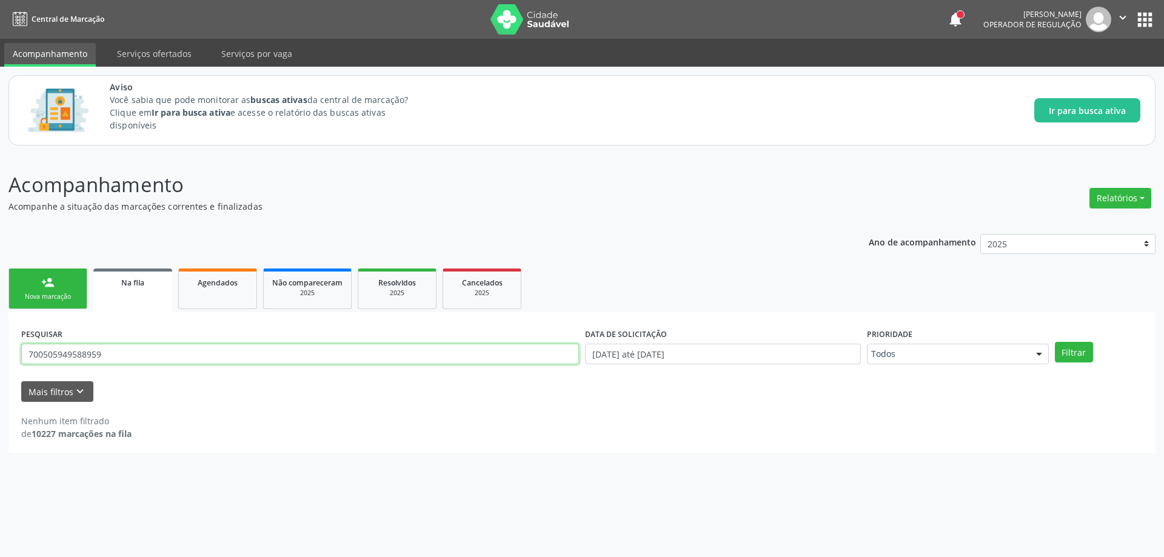
click at [1054, 342] on button "Filtrar" at bounding box center [1073, 352] width 38 height 21
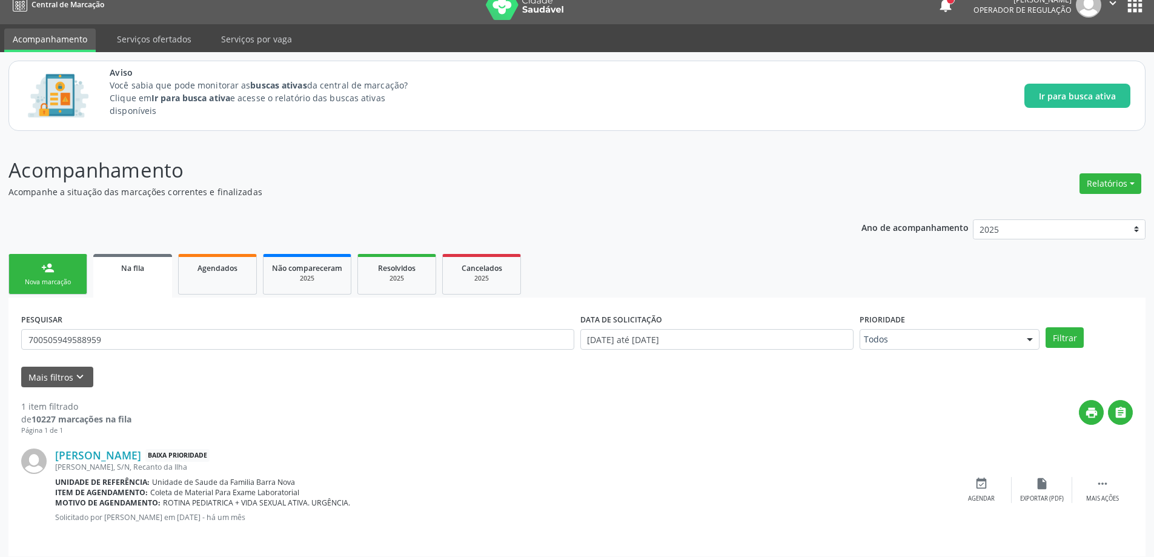
scroll to position [22, 0]
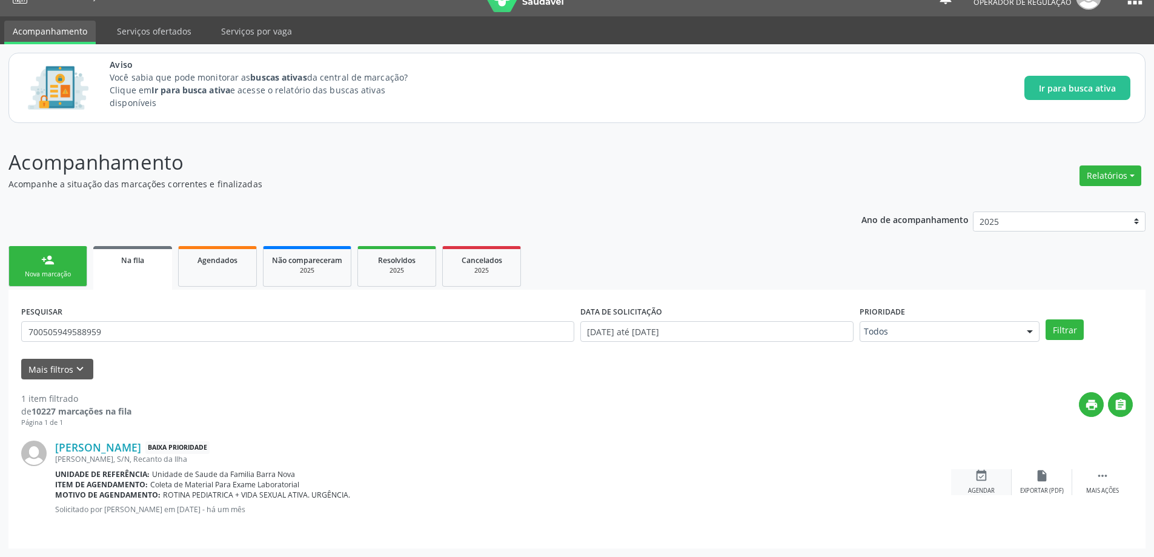
drag, startPoint x: 991, startPoint y: 478, endPoint x: 989, endPoint y: 485, distance: 8.1
click at [989, 485] on div "event_available Agendar" at bounding box center [981, 482] width 61 height 26
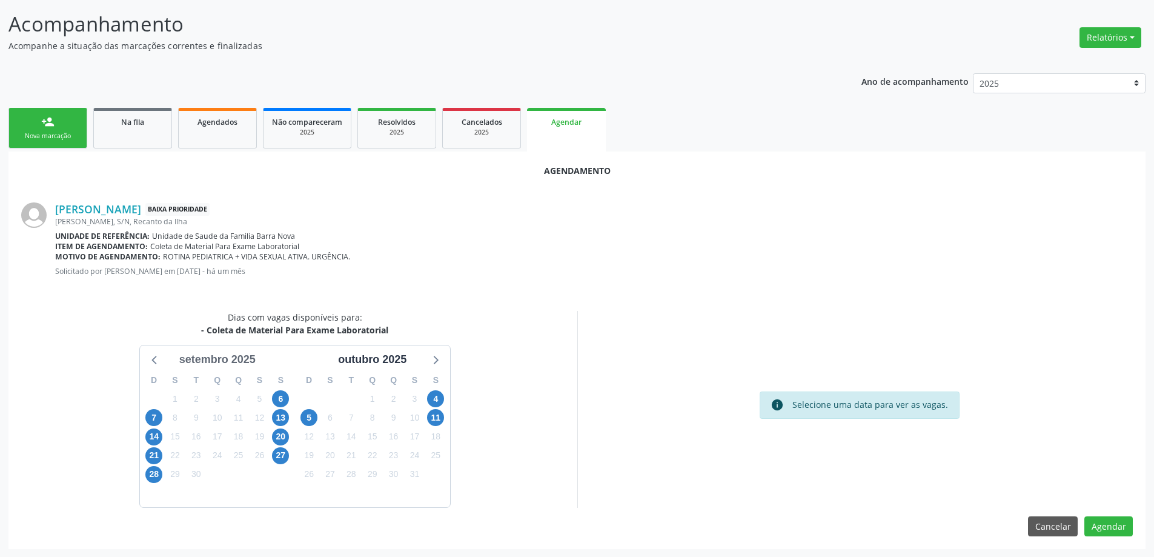
scroll to position [161, 0]
click at [285, 396] on span "6" at bounding box center [280, 398] width 17 height 17
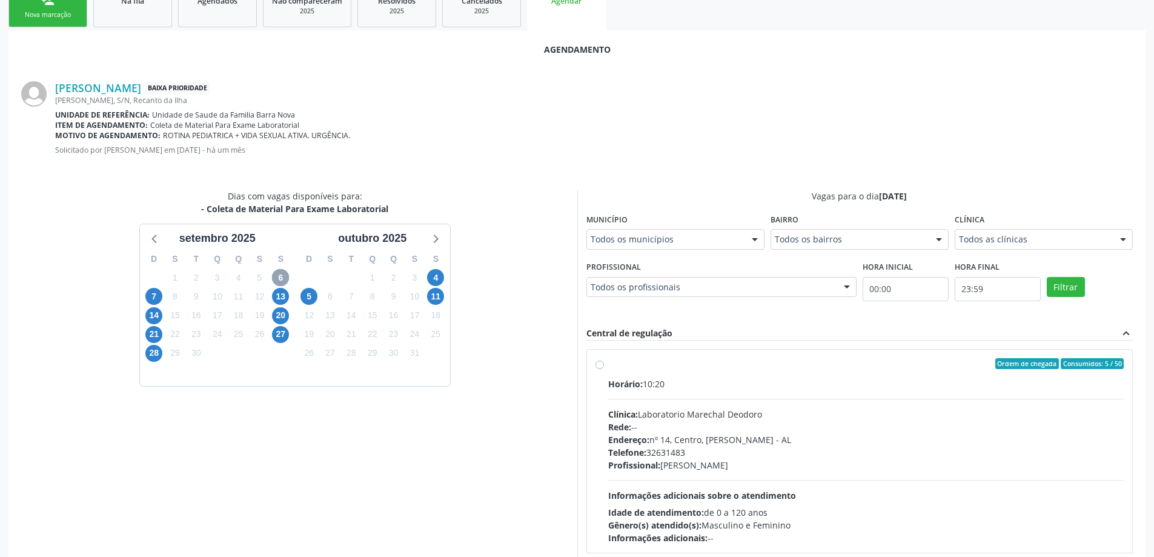
scroll to position [282, 0]
click at [608, 362] on label "Ordem de chegada Consumidos: 5 / 50 Horário: 10:20 Clínica: Laboratorio Marecha…" at bounding box center [866, 451] width 516 height 186
click at [603, 362] on input "Ordem de chegada Consumidos: 5 / 50 Horário: 10:20 Clínica: Laboratorio Marecha…" at bounding box center [600, 363] width 8 height 11
radio input "true"
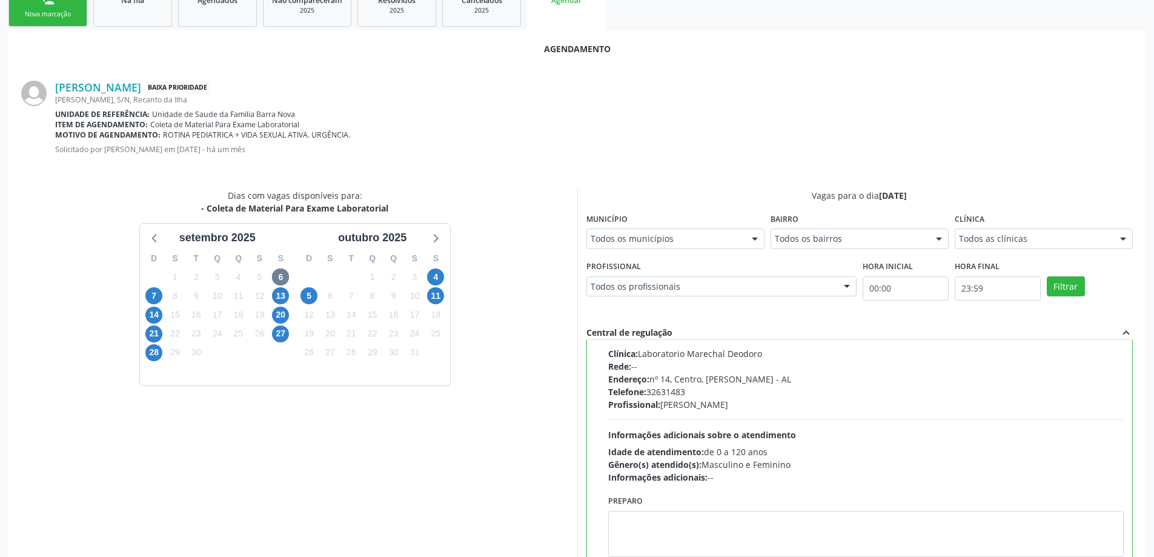
scroll to position [358, 0]
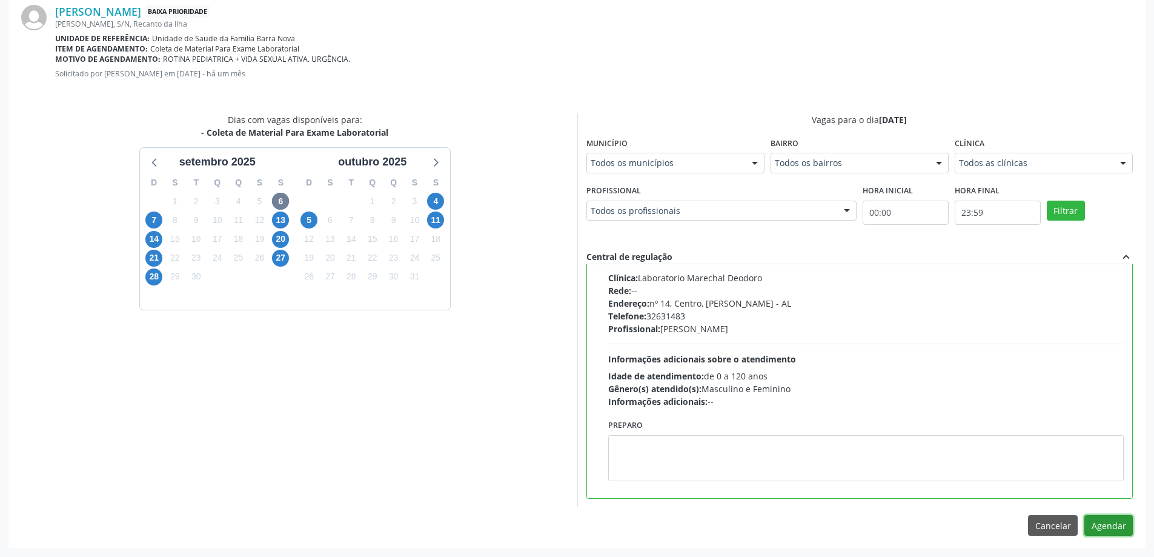
click at [1110, 529] on button "Agendar" at bounding box center [1109, 525] width 48 height 21
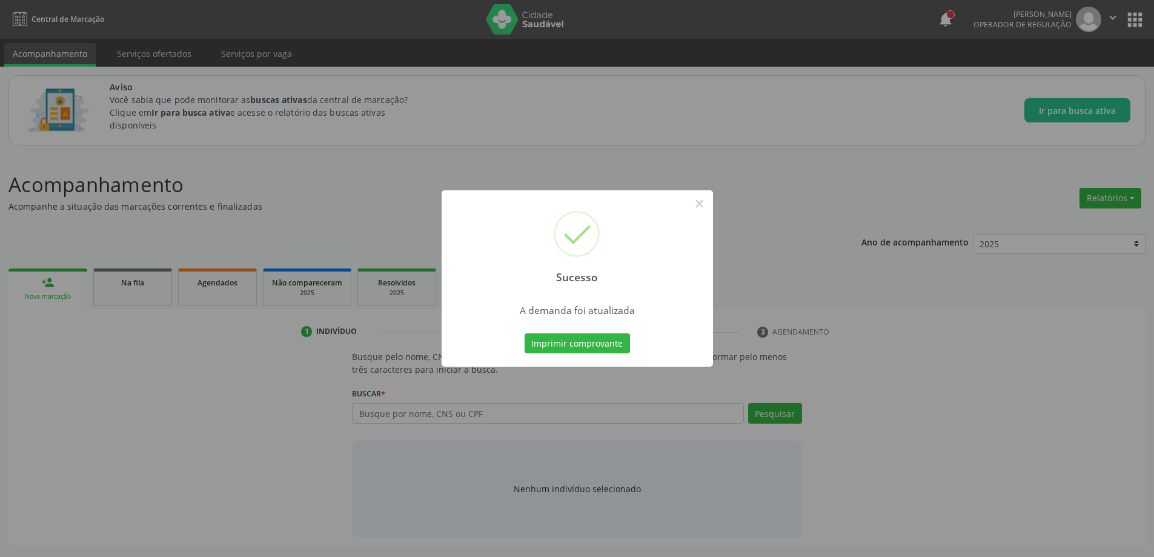
scroll to position [0, 0]
click at [707, 201] on button "×" at bounding box center [704, 203] width 21 height 21
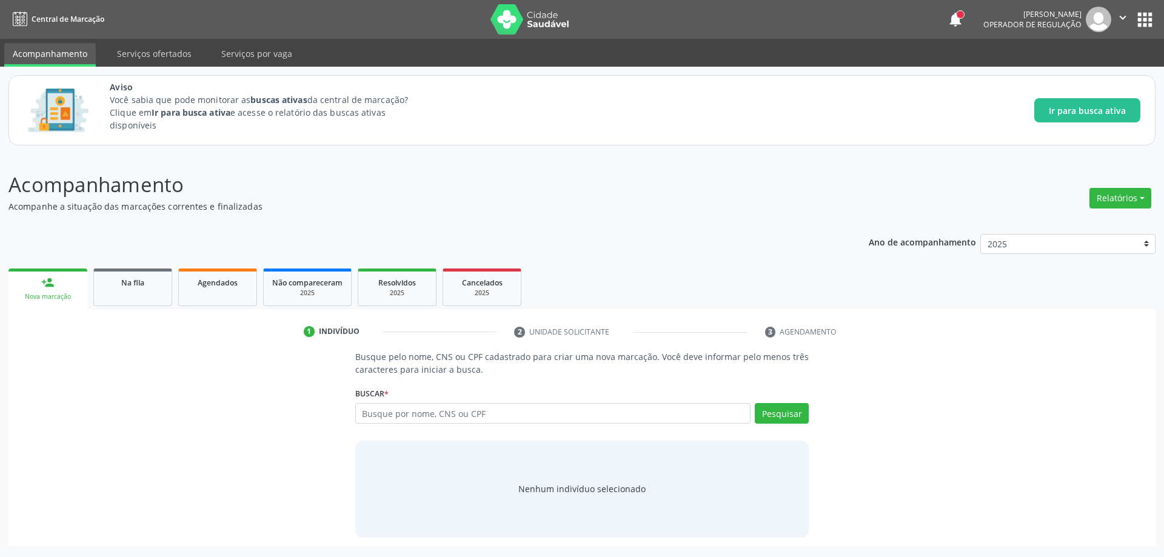
click at [903, 430] on div "Busque pelo nome, CNS ou CPF cadastrado para criar uma nova marcação. Você deve…" at bounding box center [582, 443] width 1130 height 187
click at [122, 279] on span "Na fila" at bounding box center [132, 283] width 23 height 10
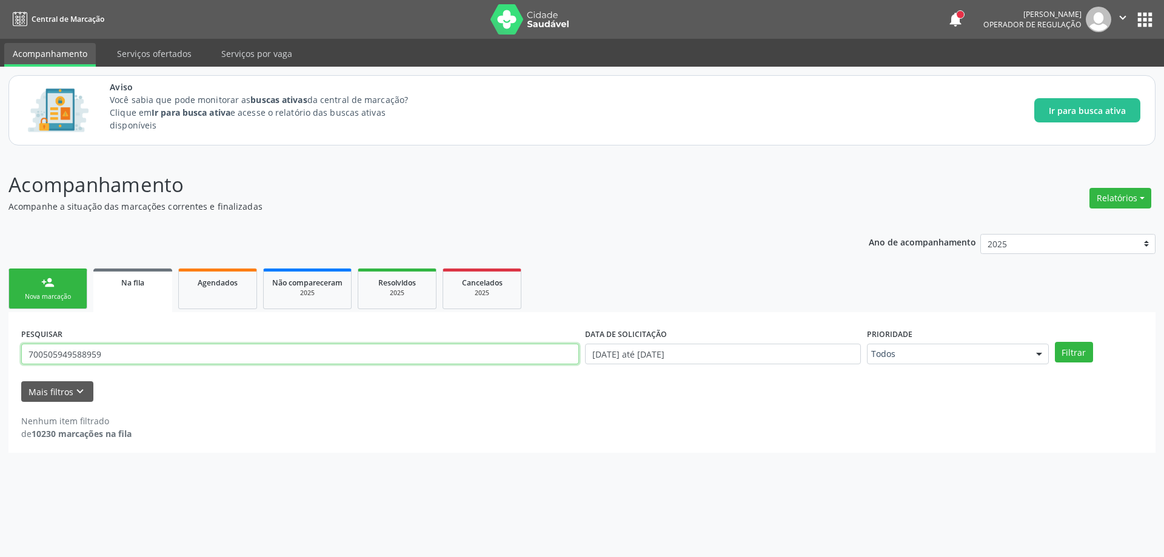
click at [234, 352] on input "700505949588959" at bounding box center [300, 354] width 558 height 21
paste input "707609225084699"
type input "707609225084699"
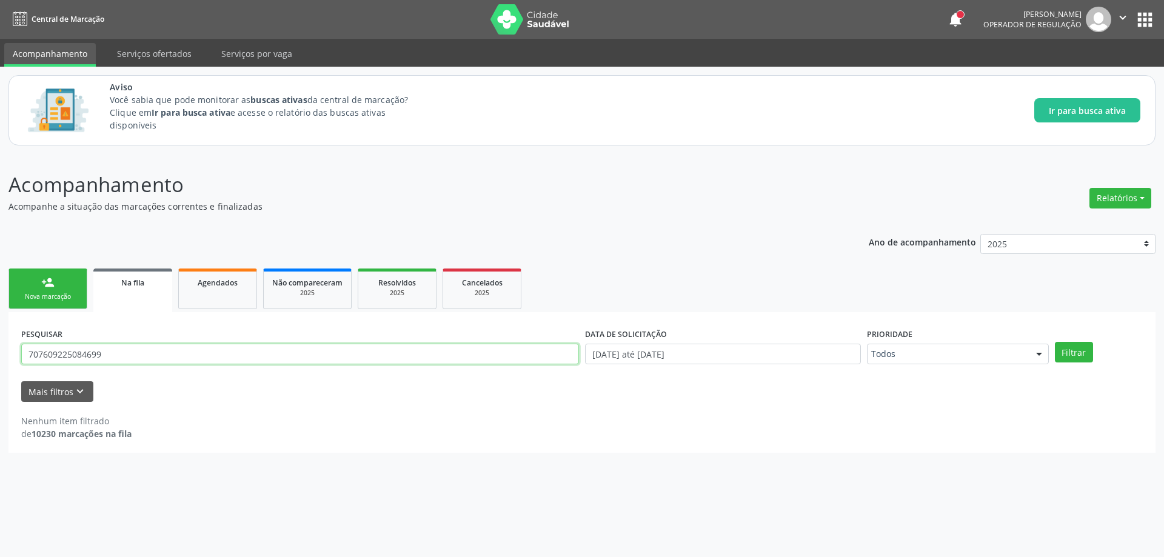
click at [1054, 342] on button "Filtrar" at bounding box center [1073, 352] width 38 height 21
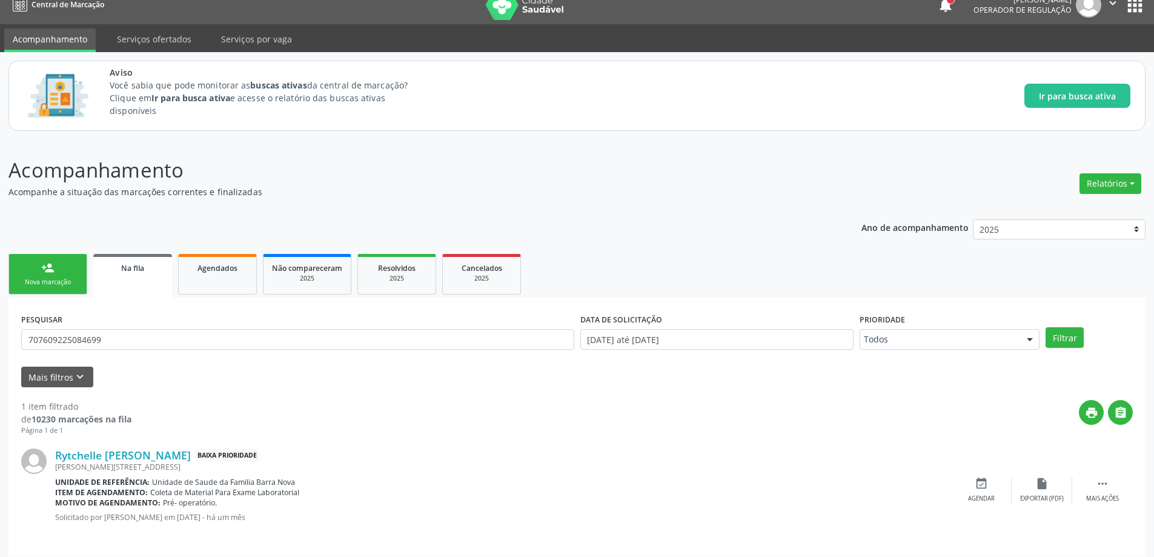
scroll to position [22, 0]
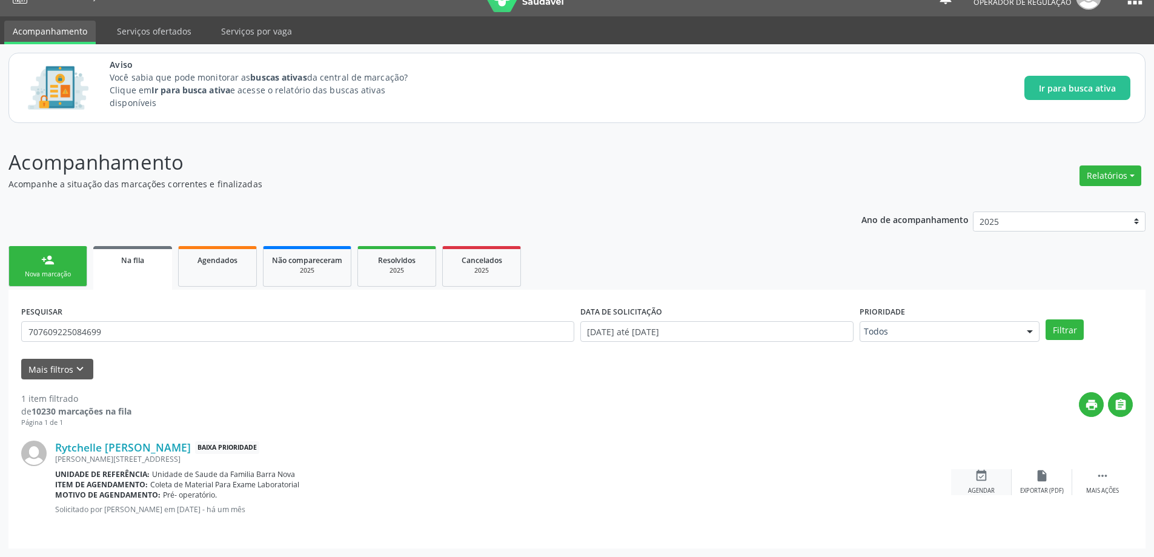
click at [982, 483] on div "event_available Agendar" at bounding box center [981, 482] width 61 height 26
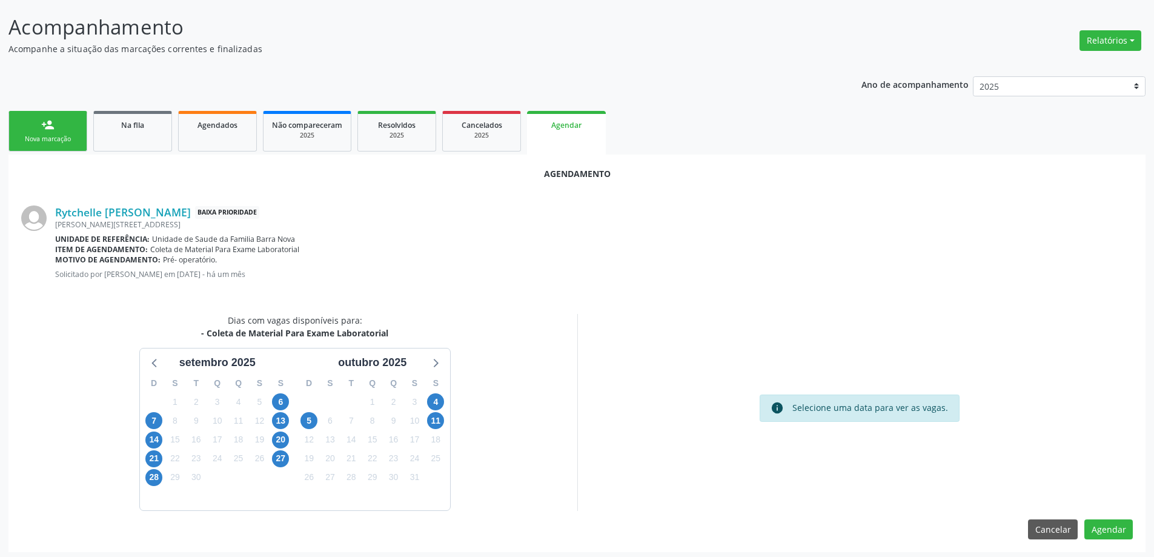
scroll to position [161, 0]
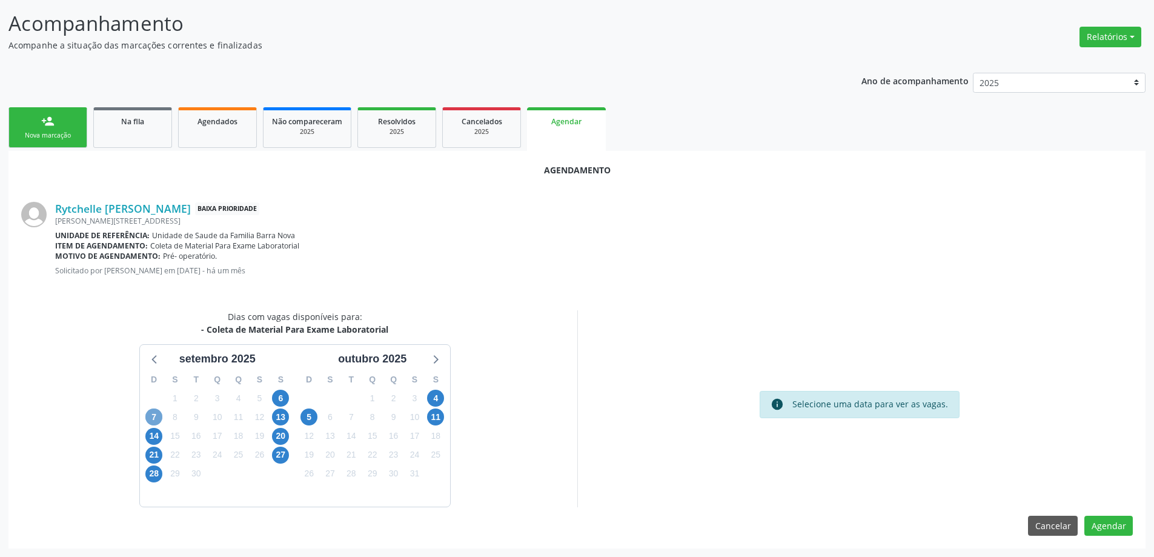
click at [155, 416] on span "7" at bounding box center [153, 416] width 17 height 17
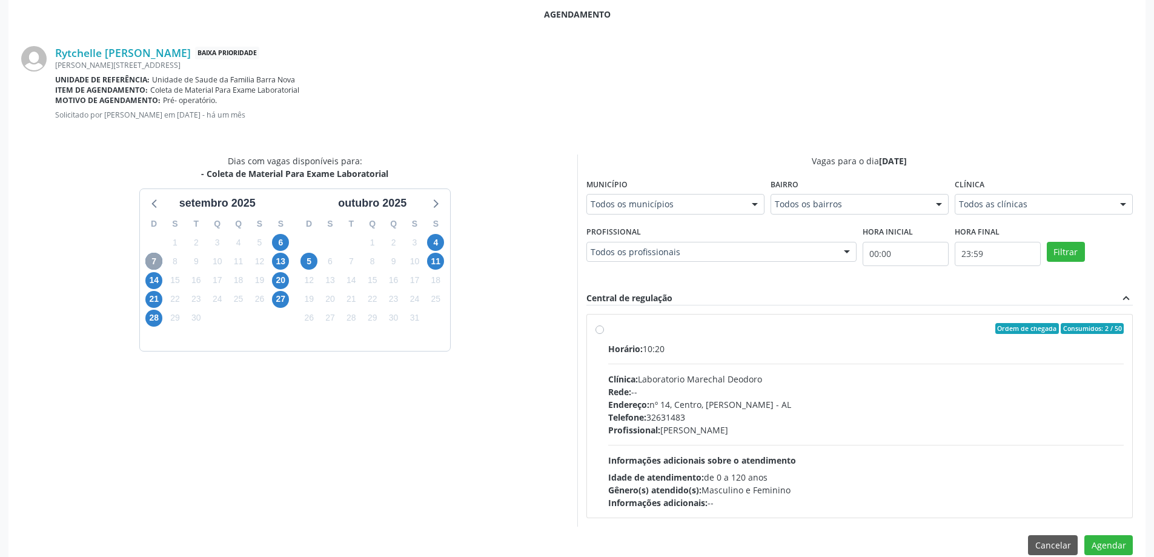
scroll to position [336, 0]
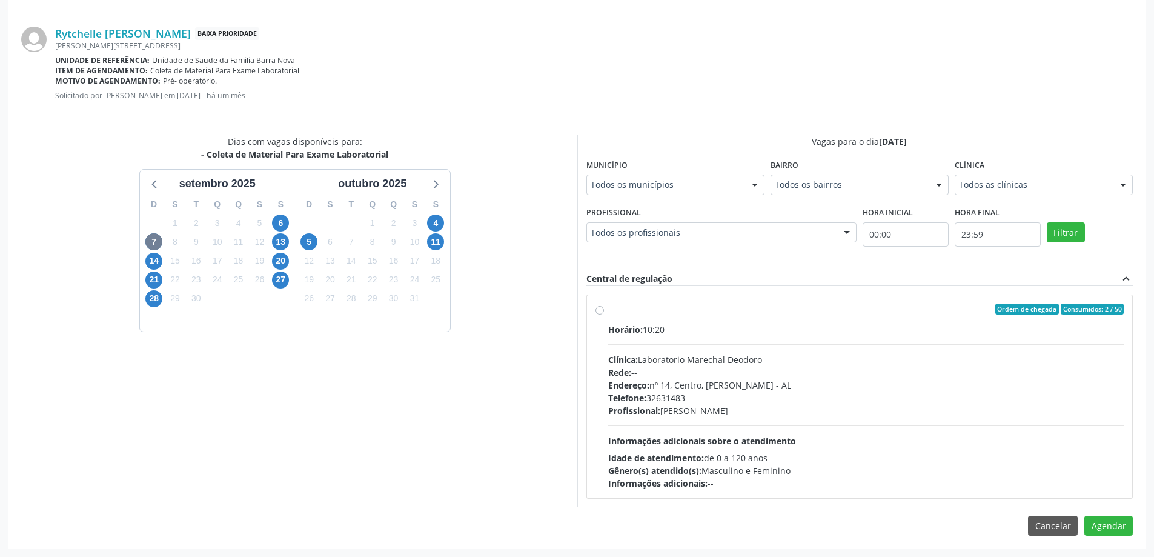
click at [608, 311] on label "Ordem de chegada Consumidos: 2 / 50 Horário: 10:20 Clínica: Laboratorio Marecha…" at bounding box center [866, 397] width 516 height 186
click at [598, 311] on input "Ordem de chegada Consumidos: 2 / 50 Horário: 10:20 Clínica: Laboratorio Marecha…" at bounding box center [600, 309] width 8 height 11
radio input "true"
click at [1116, 546] on button "Agendar" at bounding box center [1109, 547] width 48 height 21
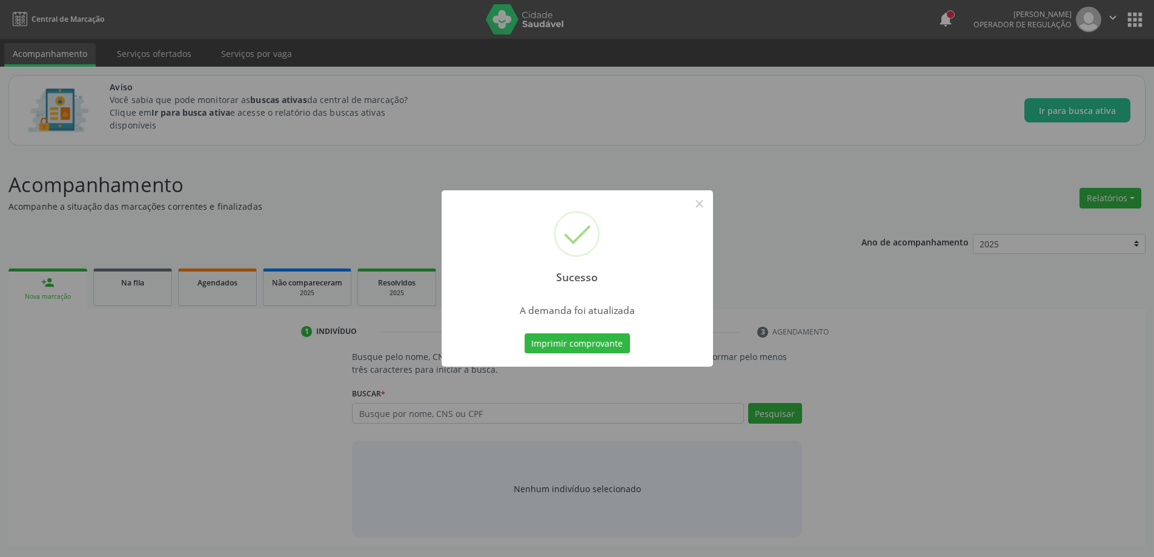
scroll to position [0, 0]
click at [706, 201] on button "×" at bounding box center [704, 203] width 21 height 21
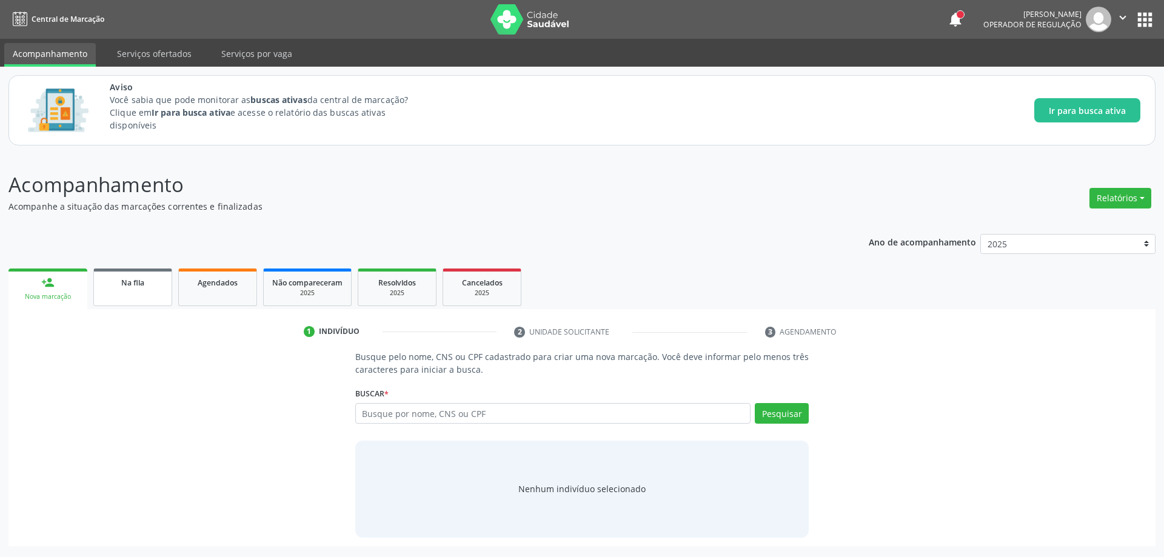
click at [151, 285] on div "Na fila" at bounding box center [132, 282] width 61 height 13
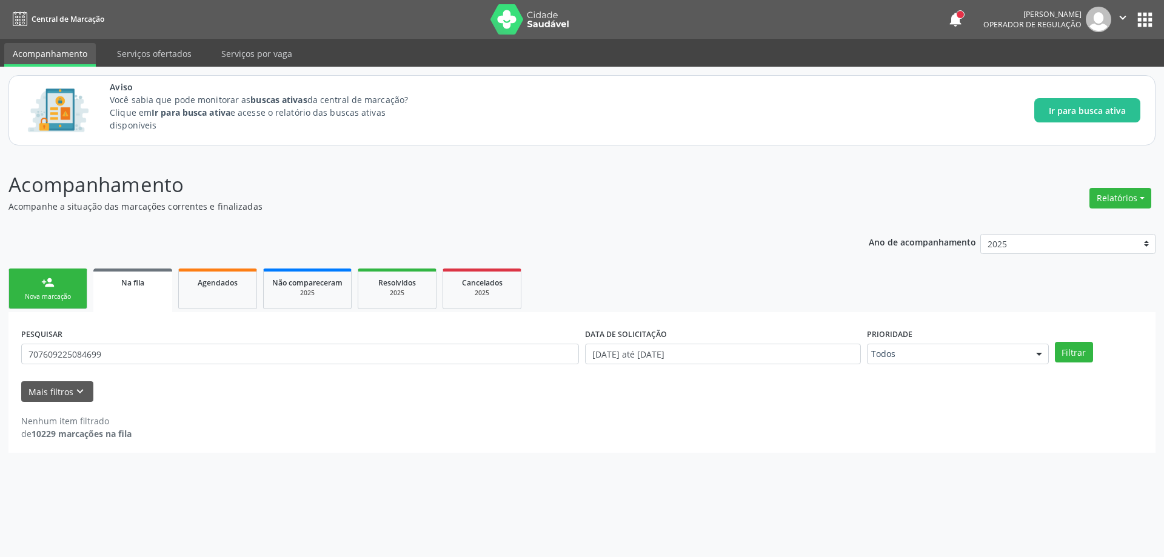
click at [934, 424] on div "Nenhum item filtrado de 10229 marcações na fila" at bounding box center [581, 427] width 1121 height 25
click at [161, 362] on input "707609225084699" at bounding box center [300, 354] width 558 height 21
paste input "707800606674114"
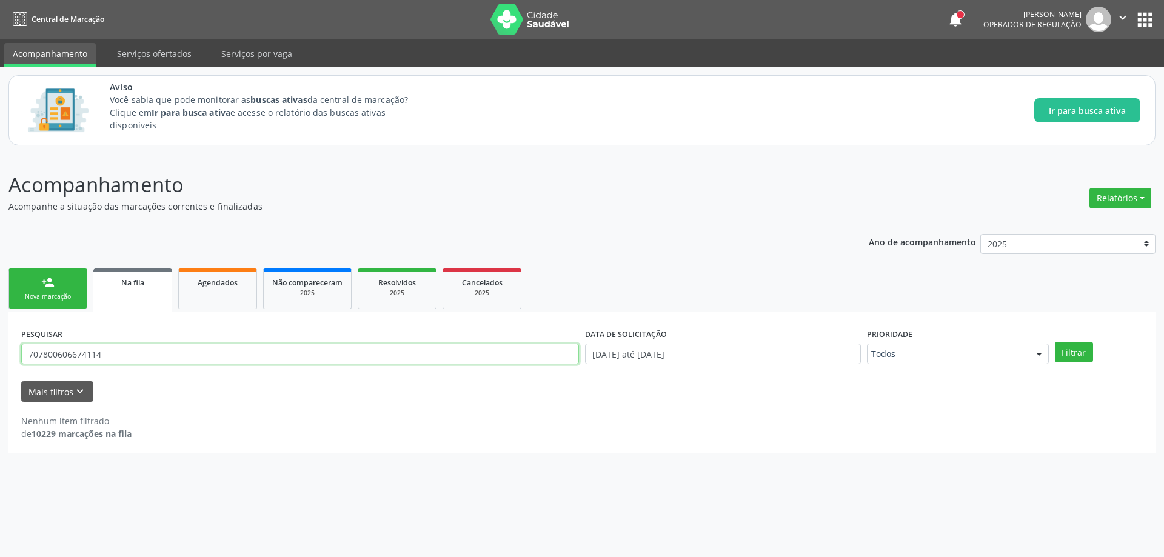
type input "707800606674114"
click at [1054, 342] on button "Filtrar" at bounding box center [1073, 352] width 38 height 21
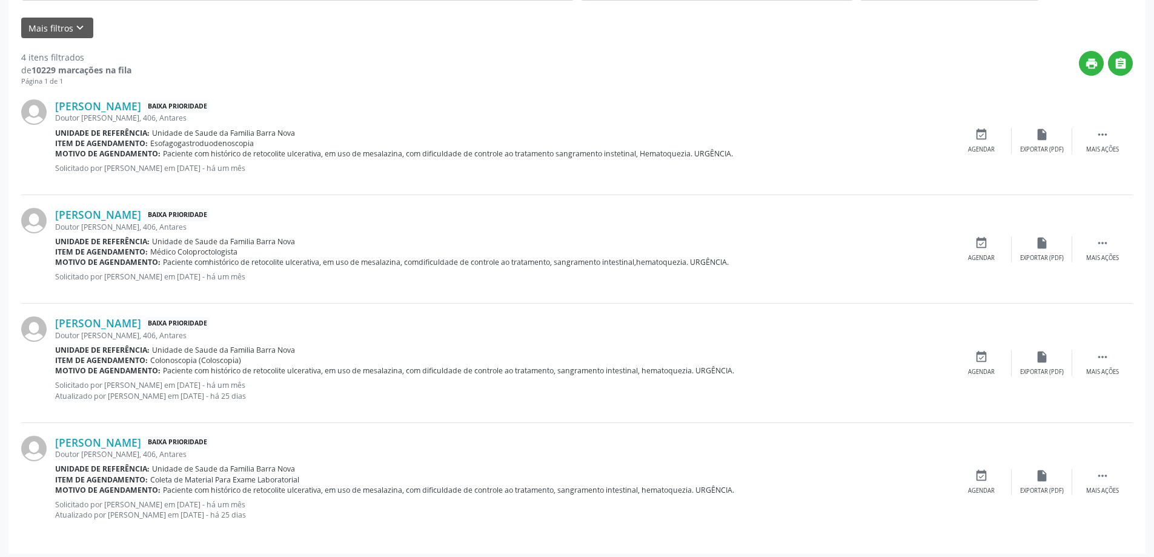
scroll to position [369, 0]
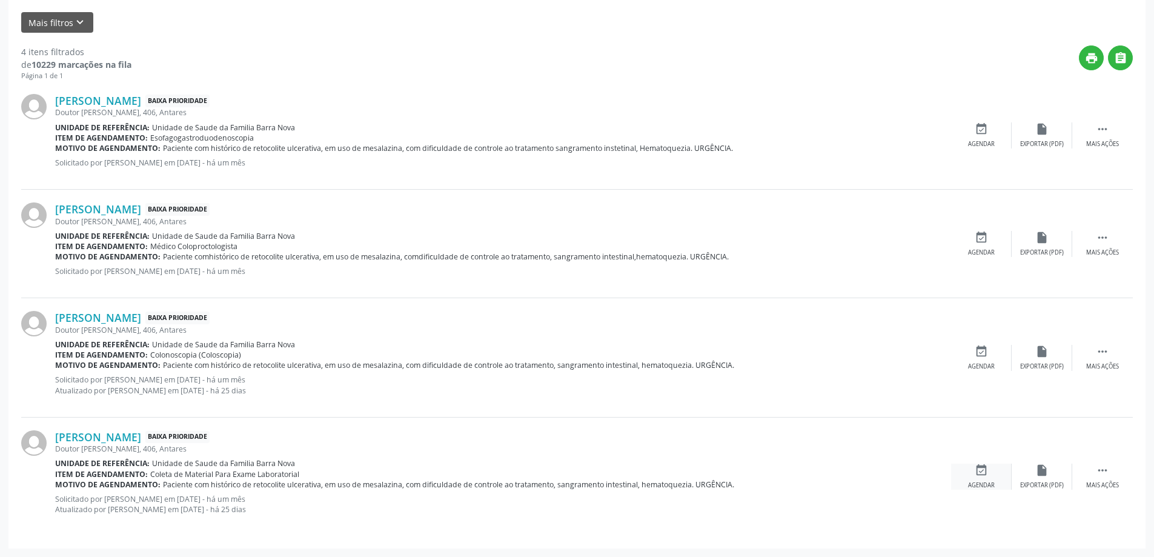
click at [976, 471] on icon "event_available" at bounding box center [981, 470] width 13 height 13
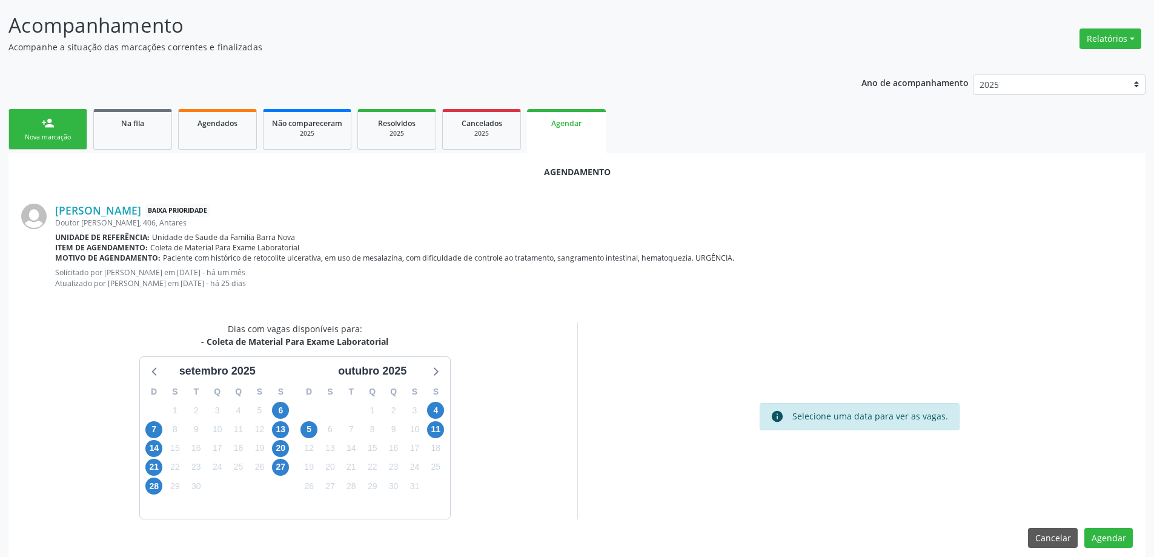
scroll to position [172, 0]
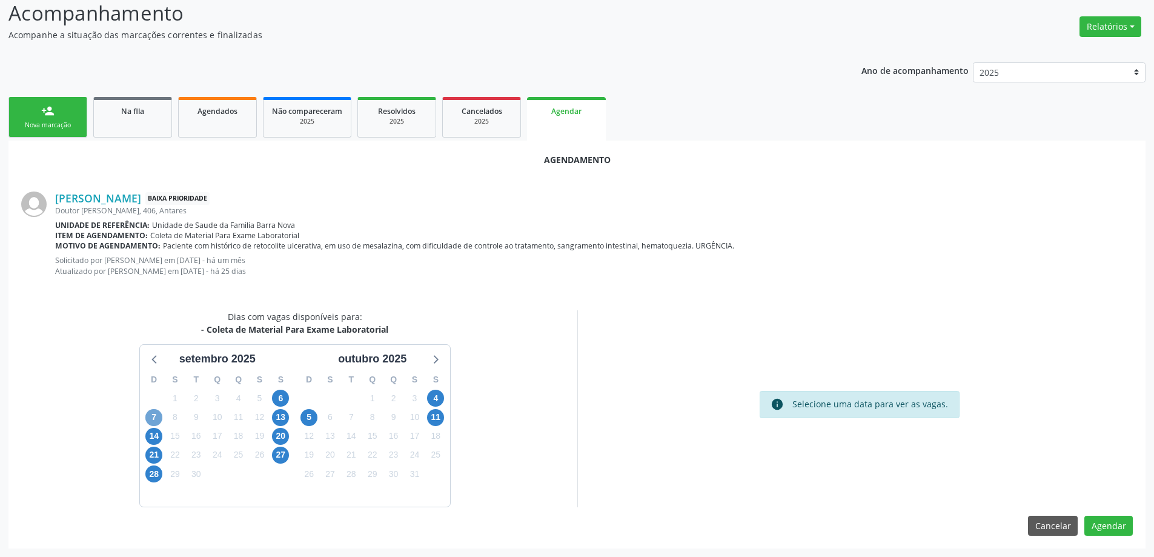
click at [148, 415] on span "7" at bounding box center [153, 417] width 17 height 17
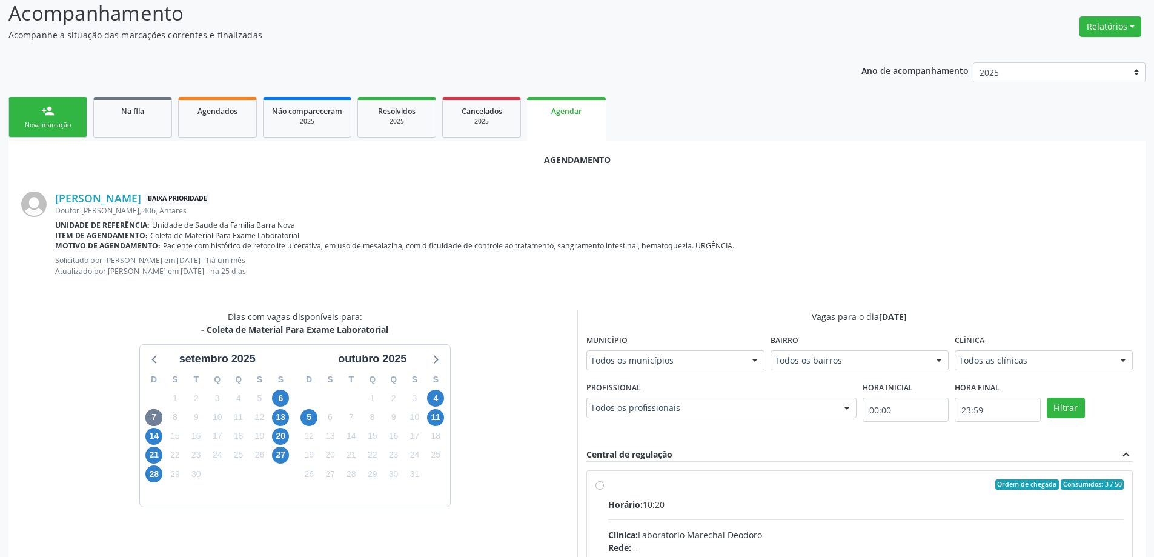
click at [598, 485] on input "Ordem de chegada Consumidos: 3 / 50 Horário: 10:20 Clínica: Laboratorio Marecha…" at bounding box center [600, 484] width 8 height 11
radio input "true"
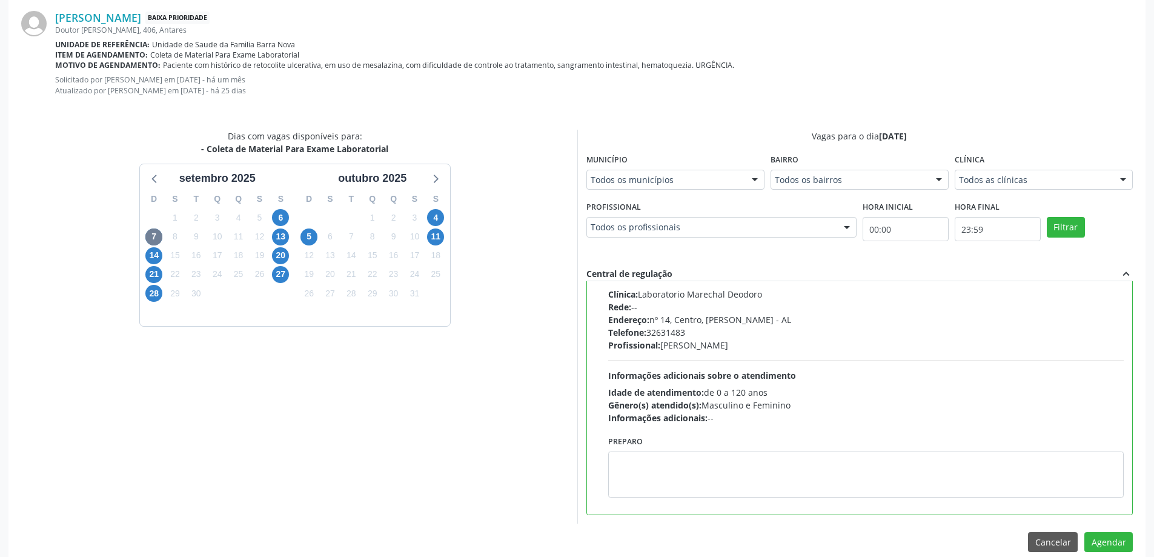
scroll to position [353, 0]
click at [1107, 538] on button "Agendar" at bounding box center [1109, 541] width 48 height 21
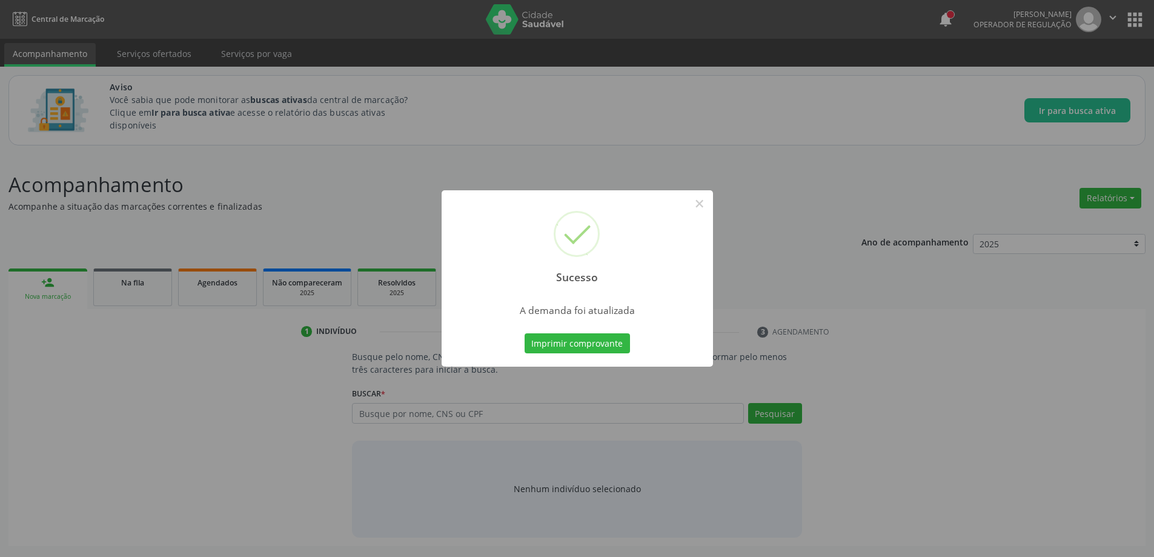
scroll to position [0, 0]
click at [570, 339] on button "Imprimir comprovante" at bounding box center [581, 343] width 105 height 21
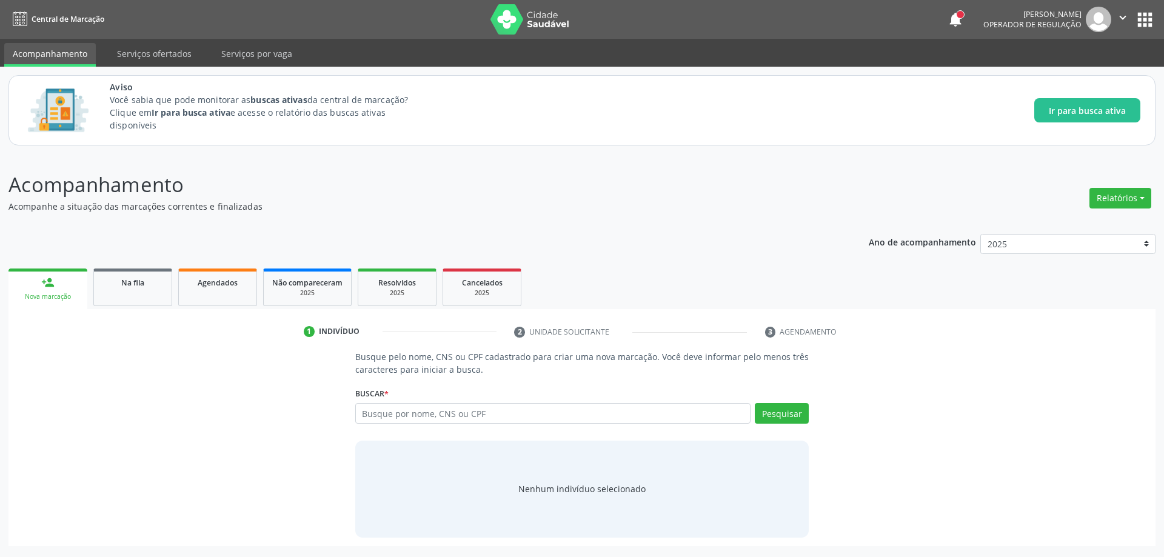
click at [945, 455] on div "Busque pelo nome, CNS ou CPF cadastrado para criar uma nova marcação. Você deve…" at bounding box center [582, 443] width 1130 height 187
click at [116, 283] on div "Na fila" at bounding box center [132, 282] width 61 height 13
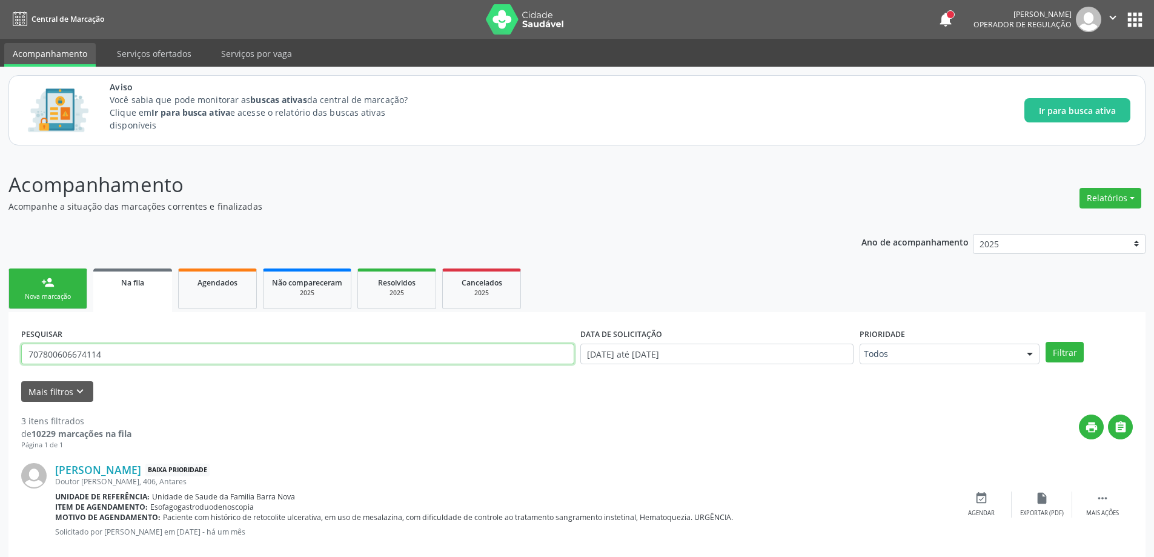
click at [215, 351] on input "707800606674114" at bounding box center [297, 354] width 553 height 21
paste input "703408966576600"
type input "703408966576600"
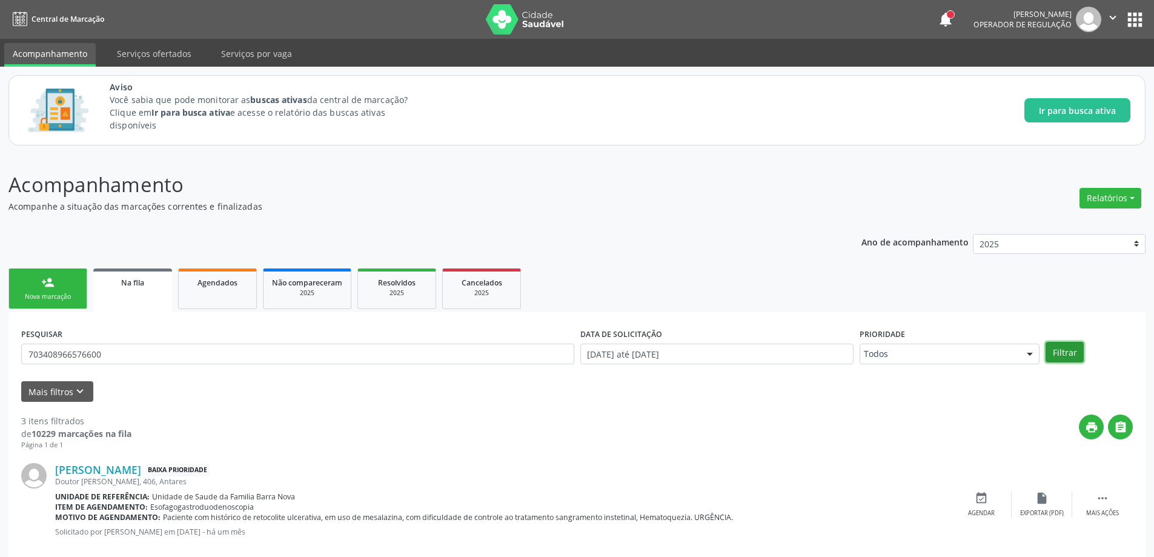
click at [1079, 348] on button "Filtrar" at bounding box center [1065, 352] width 38 height 21
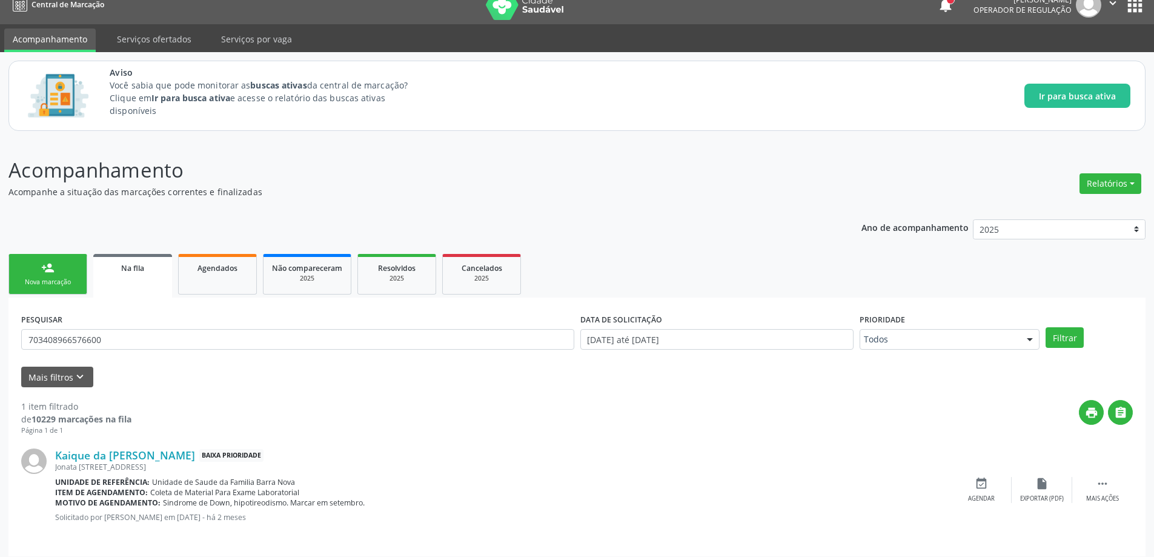
scroll to position [22, 0]
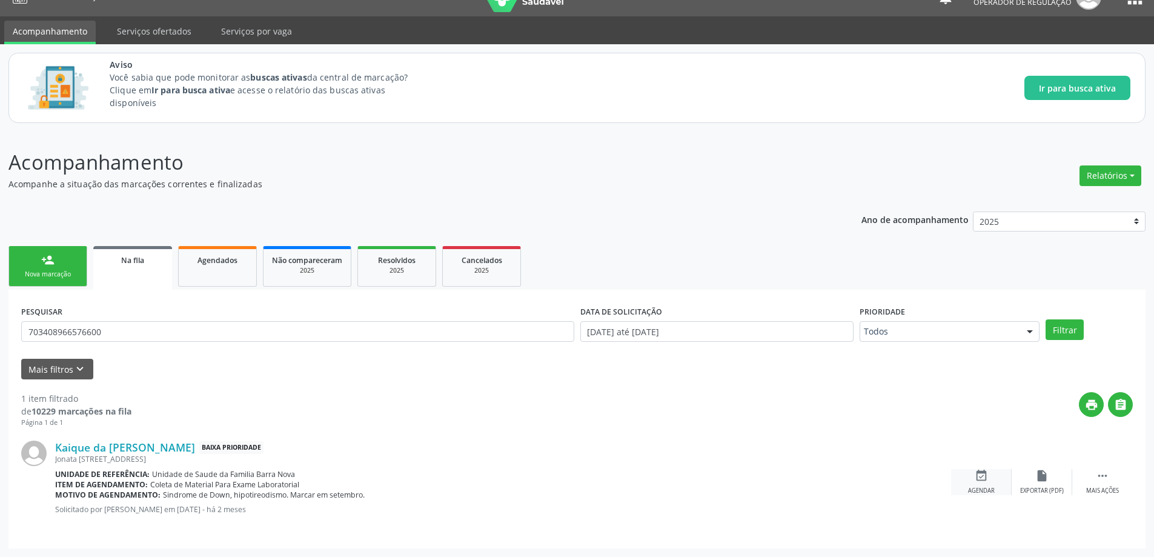
click at [988, 479] on icon "event_available" at bounding box center [981, 475] width 13 height 13
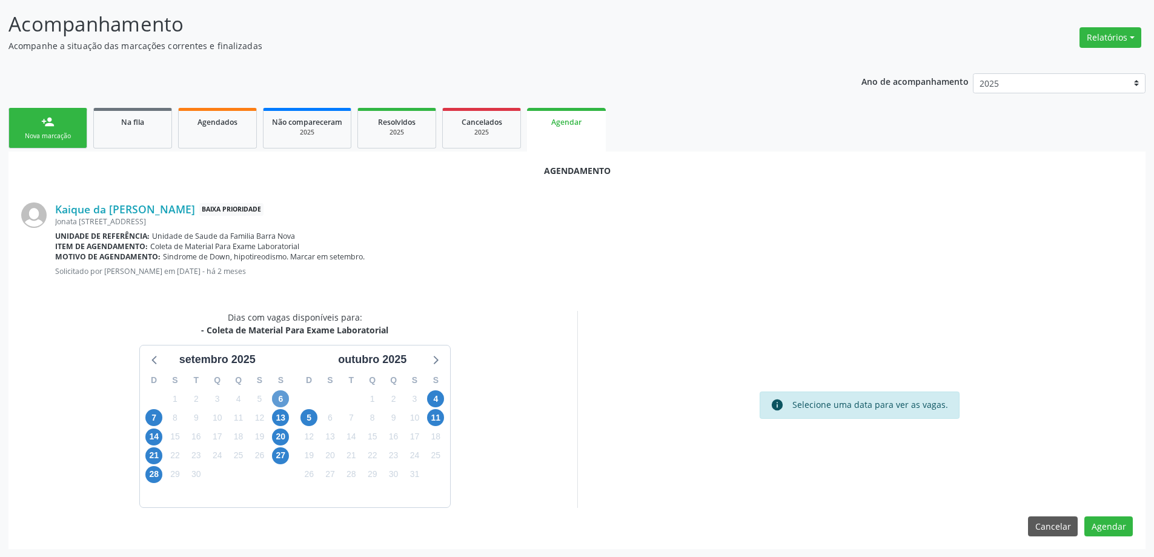
scroll to position [161, 0]
click at [274, 395] on span "6" at bounding box center [280, 398] width 17 height 17
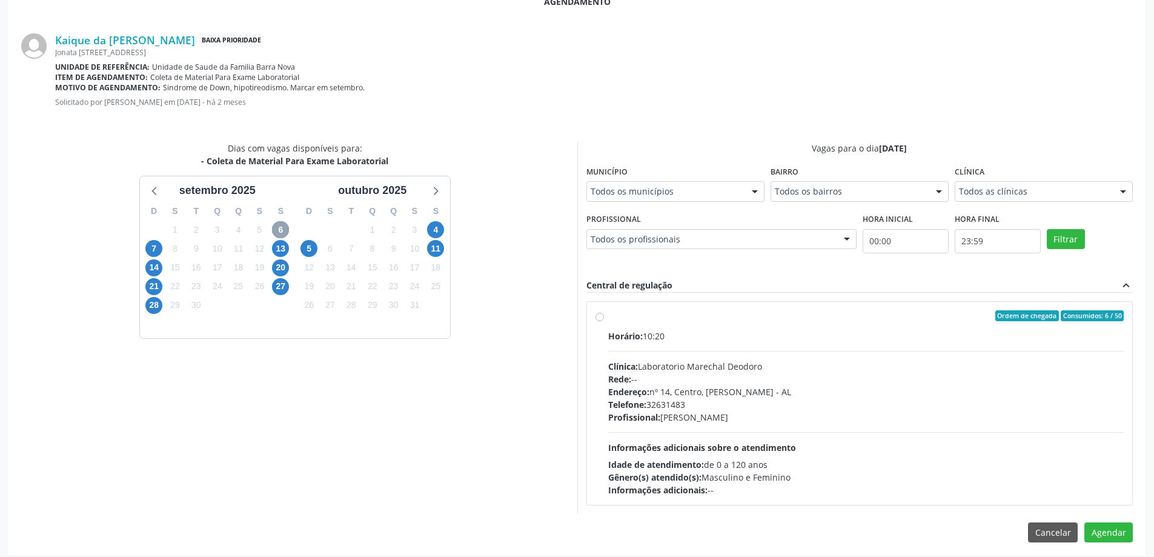
scroll to position [336, 0]
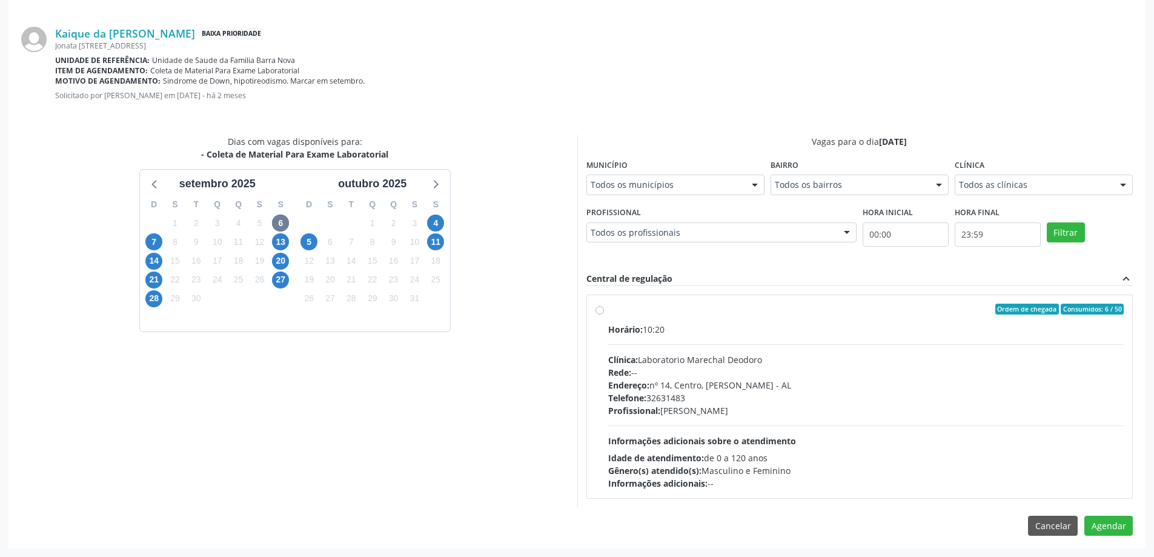
click at [608, 312] on label "Ordem de chegada Consumidos: 6 / 50 Horário: 10:20 Clínica: Laboratorio Marecha…" at bounding box center [866, 397] width 516 height 186
click at [596, 312] on input "Ordem de chegada Consumidos: 6 / 50 Horário: 10:20 Clínica: Laboratorio Marecha…" at bounding box center [600, 309] width 8 height 11
radio input "true"
click at [1101, 547] on button "Agendar" at bounding box center [1109, 547] width 48 height 21
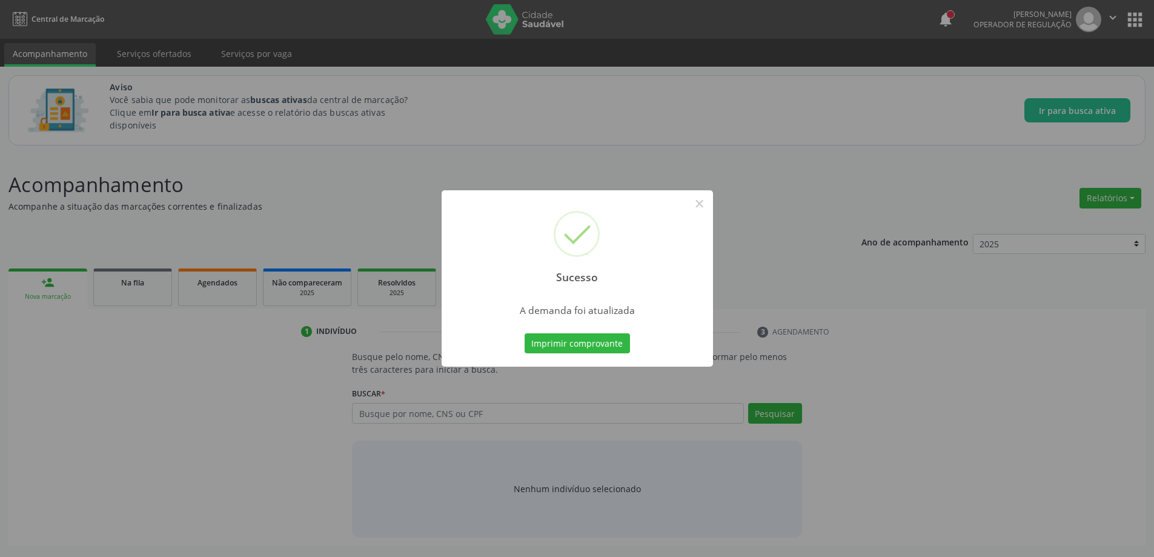
scroll to position [0, 0]
click at [705, 205] on button "×" at bounding box center [704, 203] width 21 height 21
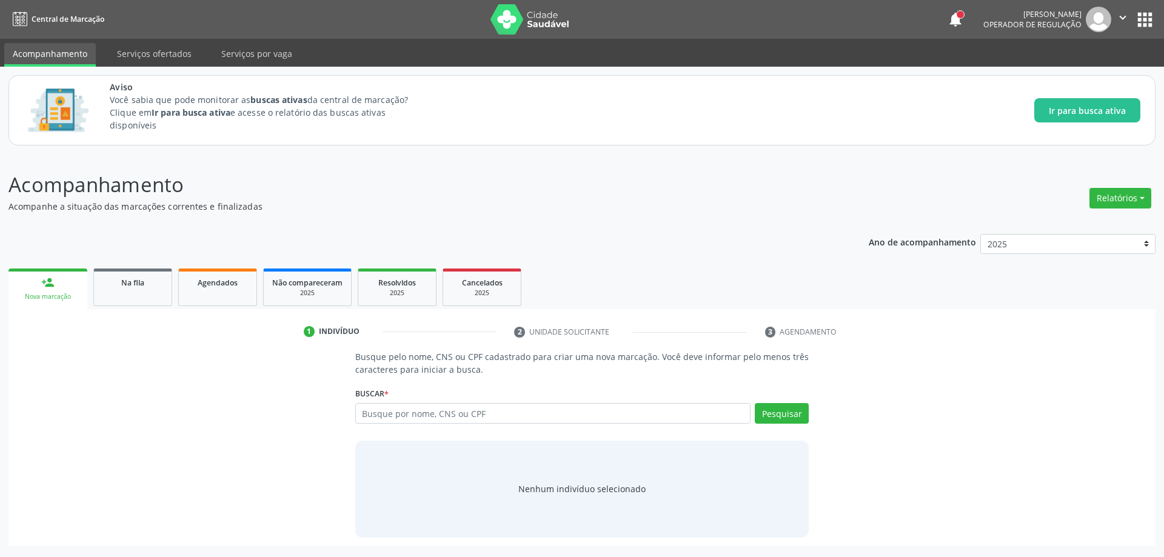
click at [881, 444] on div "Busque pelo nome, CNS ou CPF cadastrado para criar uma nova marcação. Você deve…" at bounding box center [582, 443] width 1130 height 187
click at [99, 285] on link "Na fila" at bounding box center [132, 287] width 79 height 38
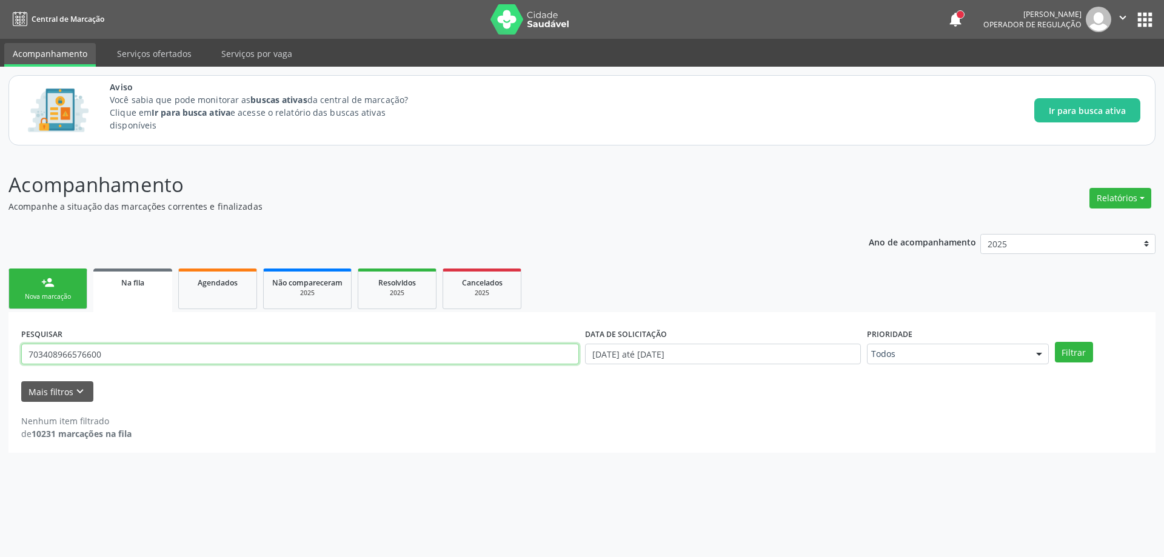
click at [252, 362] on input "703408966576600" at bounding box center [300, 354] width 558 height 21
paste input "702806661856460"
type input "702806661856460"
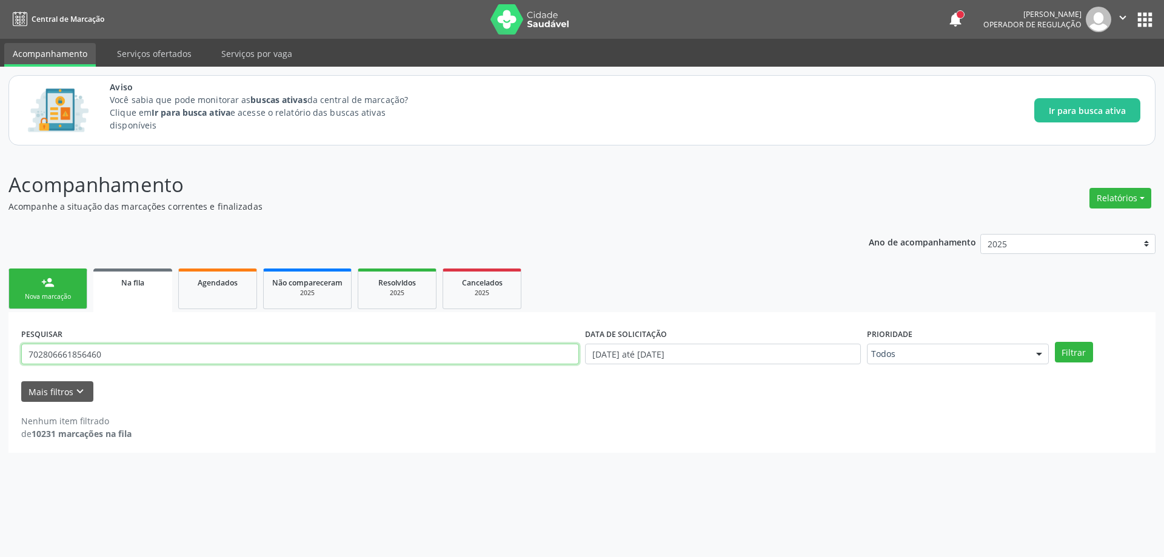
click at [1054, 342] on button "Filtrar" at bounding box center [1073, 352] width 38 height 21
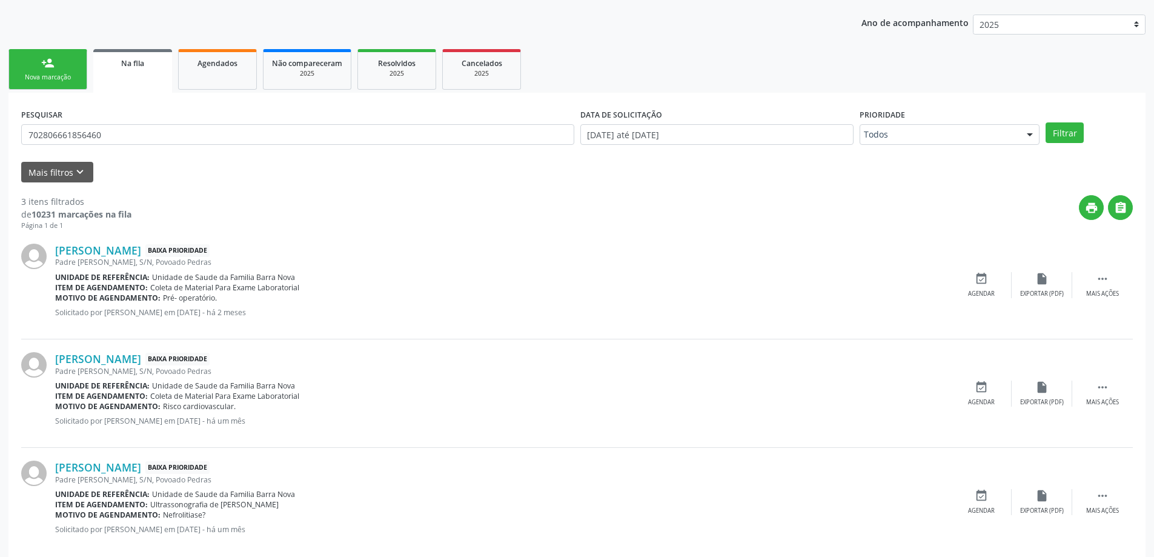
scroll to position [240, 0]
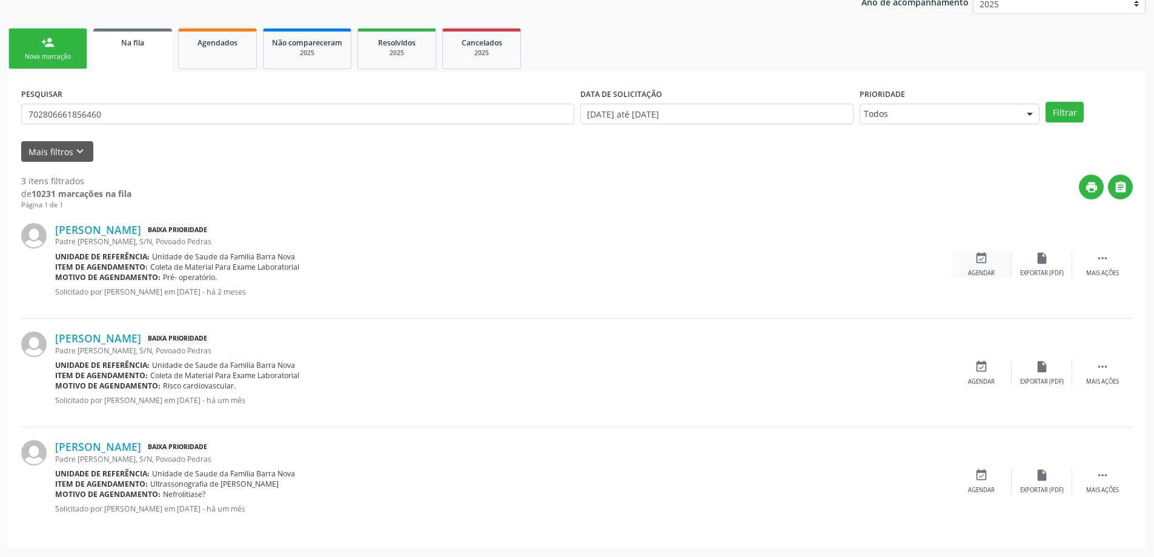
click at [987, 269] on div "Agendar" at bounding box center [981, 273] width 27 height 8
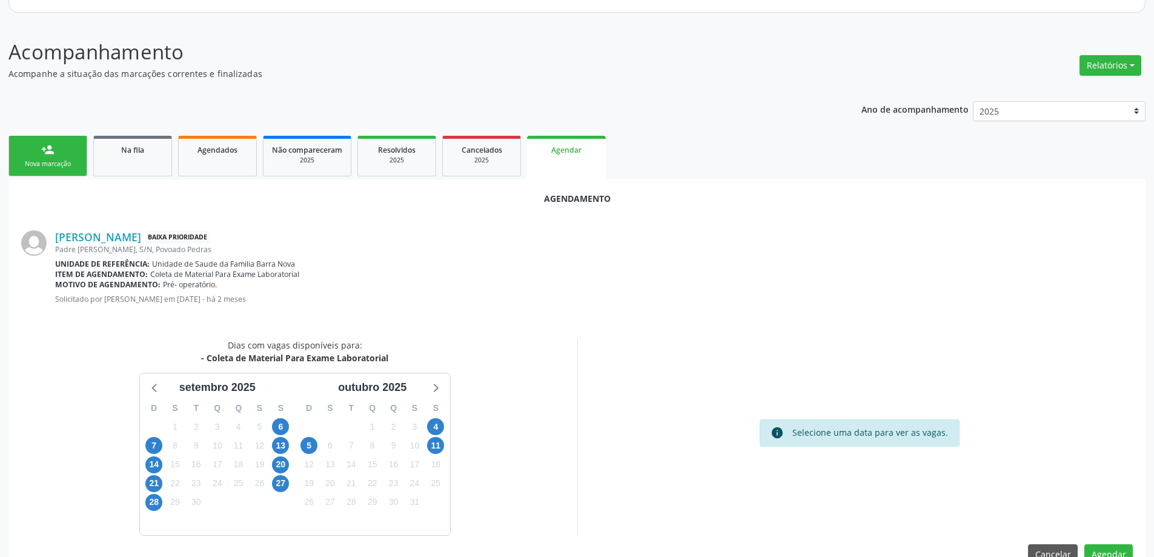
scroll to position [161, 0]
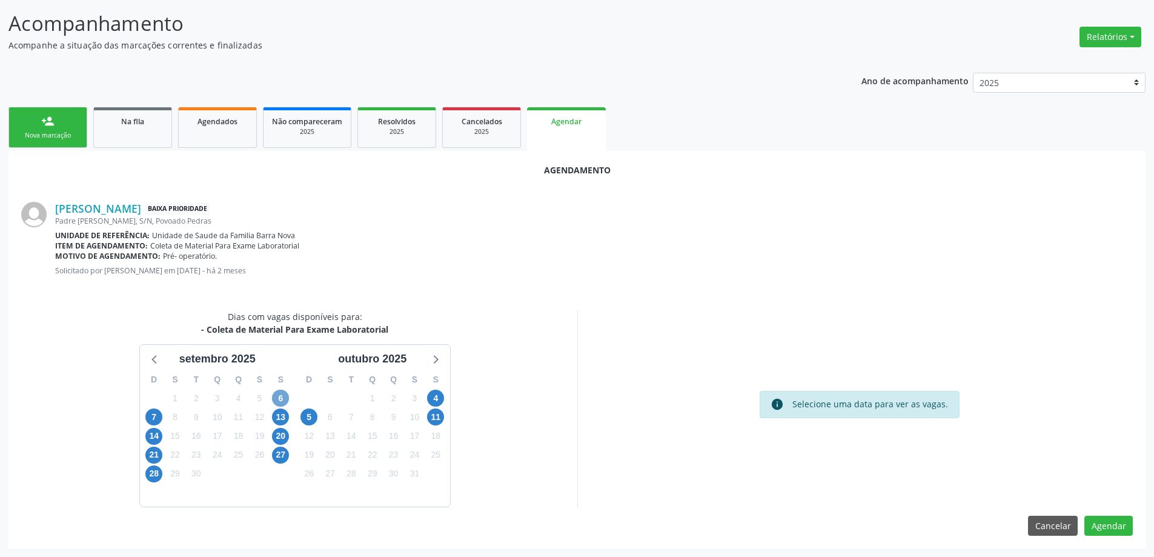
click at [277, 395] on span "6" at bounding box center [280, 398] width 17 height 17
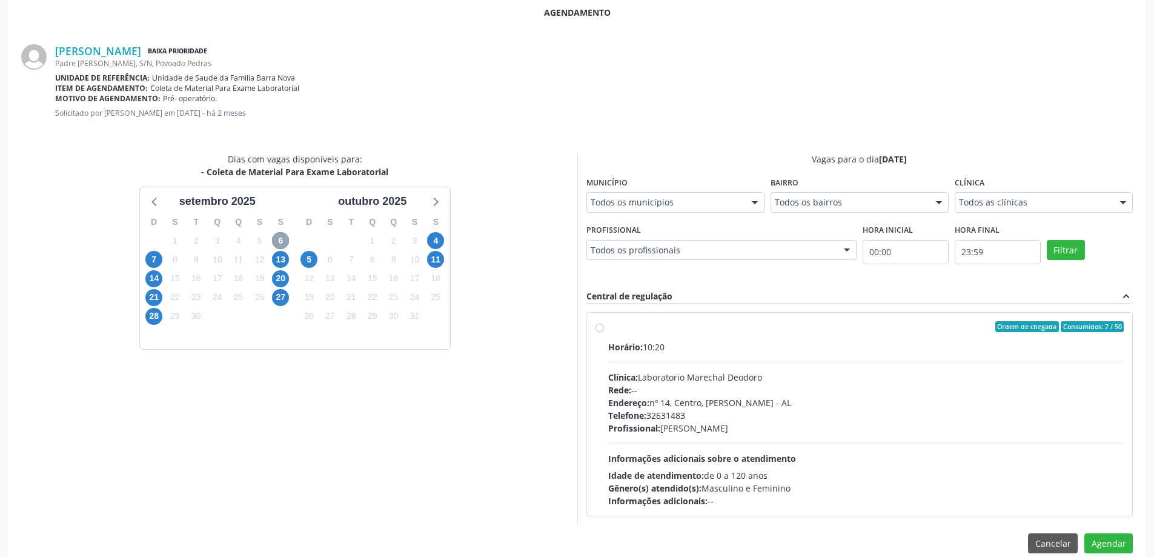
scroll to position [336, 0]
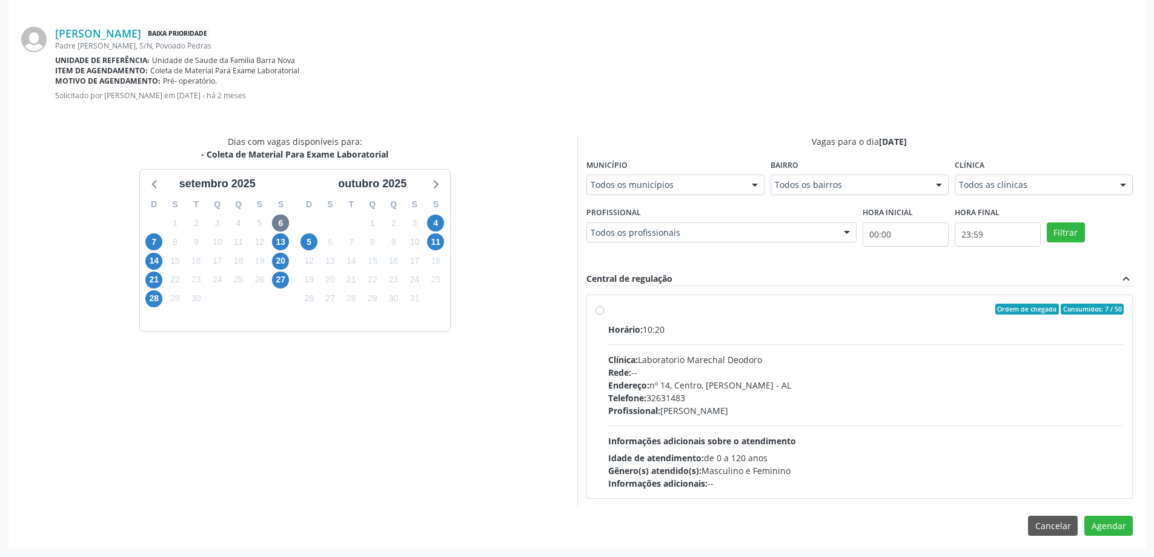
click at [608, 308] on label "Ordem de chegada Consumidos: 7 / 50 Horário: 10:20 Clínica: Laboratorio Marecha…" at bounding box center [866, 397] width 516 height 186
click at [601, 308] on input "Ordem de chegada Consumidos: 7 / 50 Horário: 10:20 Clínica: Laboratorio Marecha…" at bounding box center [600, 309] width 8 height 11
radio input "true"
click at [1111, 547] on button "Agendar" at bounding box center [1109, 547] width 48 height 21
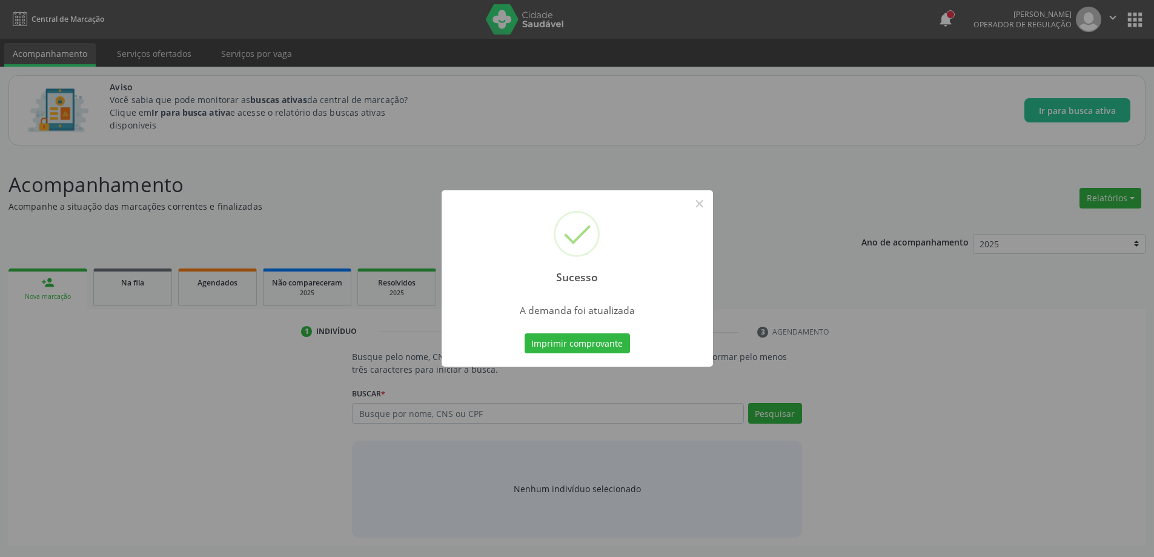
scroll to position [0, 0]
click at [703, 203] on button "×" at bounding box center [704, 203] width 21 height 21
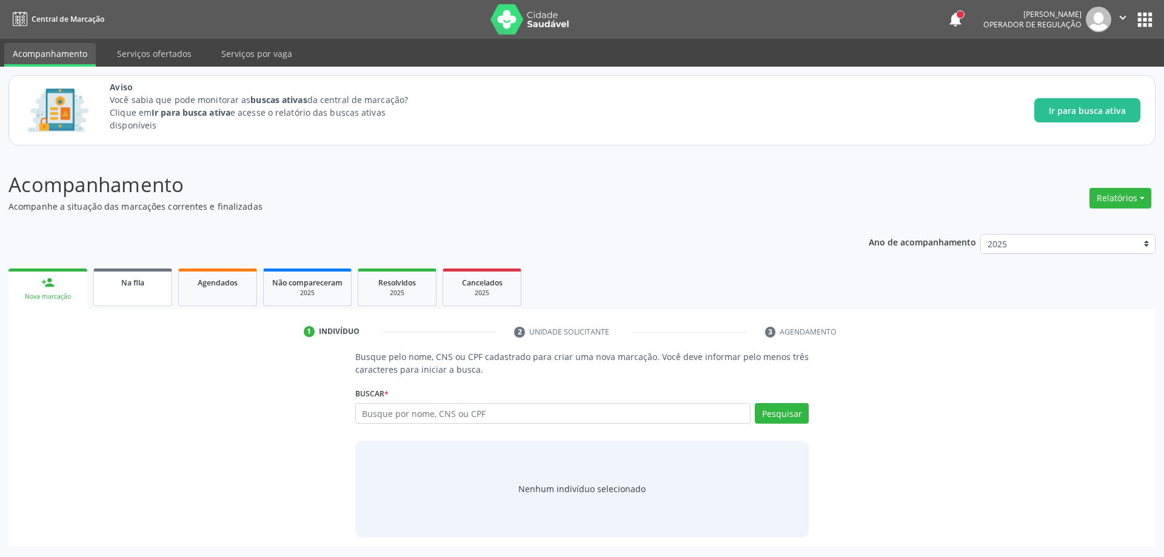
click at [126, 285] on span "Na fila" at bounding box center [132, 283] width 23 height 10
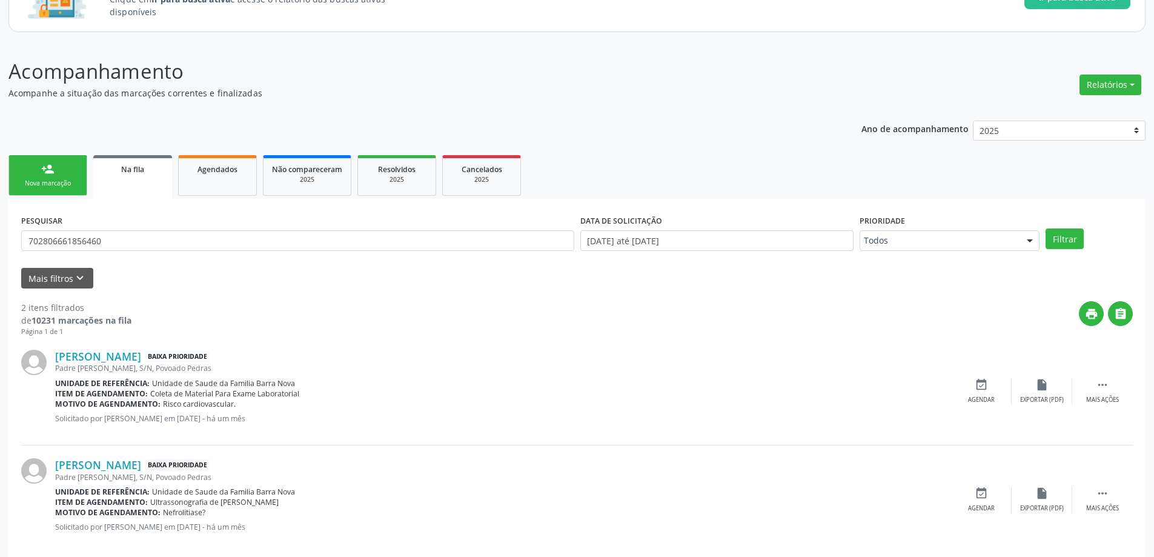
scroll to position [131, 0]
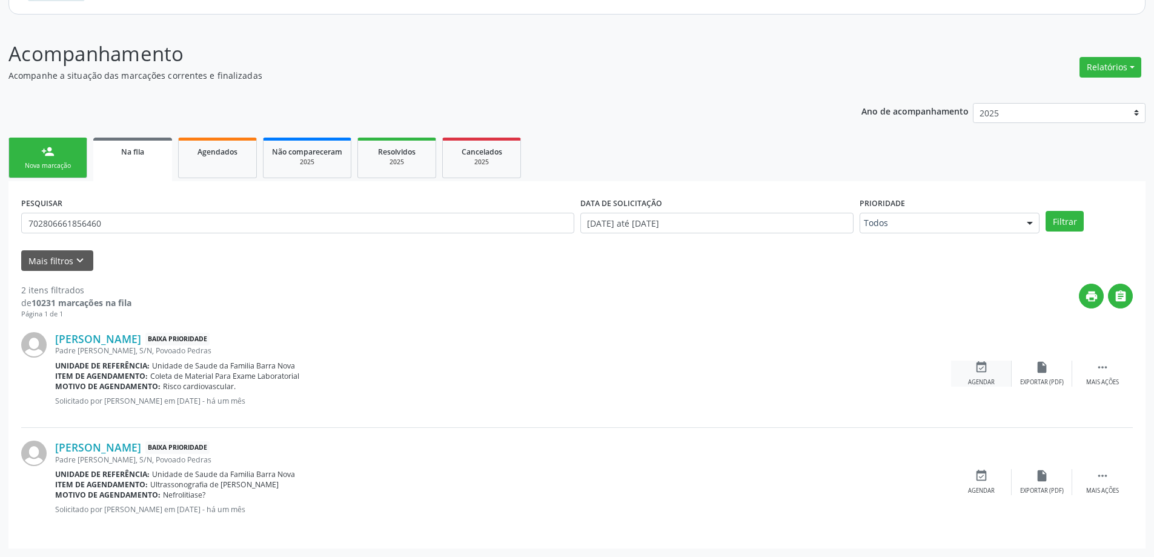
click at [984, 367] on icon "event_available" at bounding box center [981, 367] width 13 height 13
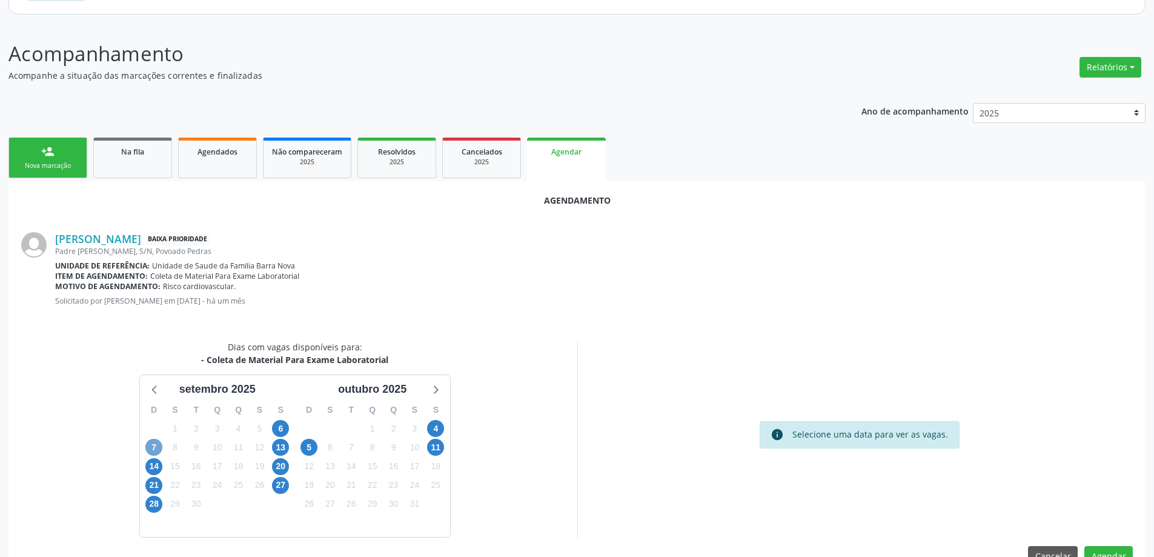
click at [155, 444] on span "7" at bounding box center [153, 447] width 17 height 17
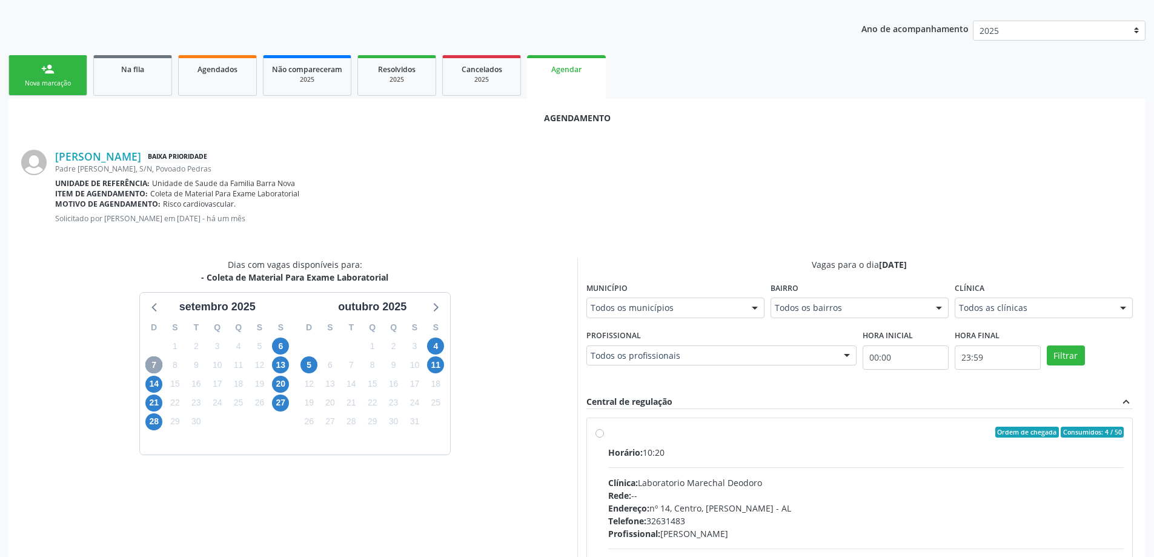
scroll to position [336, 0]
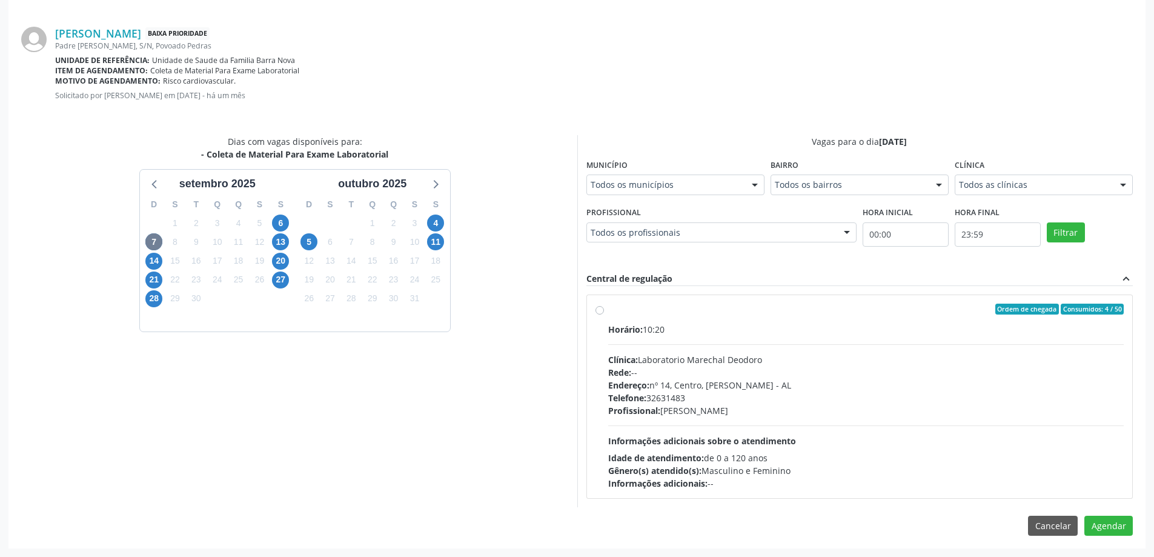
click at [608, 310] on label "Ordem de chegada Consumidos: 4 / 50 Horário: 10:20 Clínica: Laboratorio Marecha…" at bounding box center [866, 397] width 516 height 186
click at [599, 310] on input "Ordem de chegada Consumidos: 4 / 50 Horário: 10:20 Clínica: Laboratorio Marecha…" at bounding box center [600, 309] width 8 height 11
radio input "true"
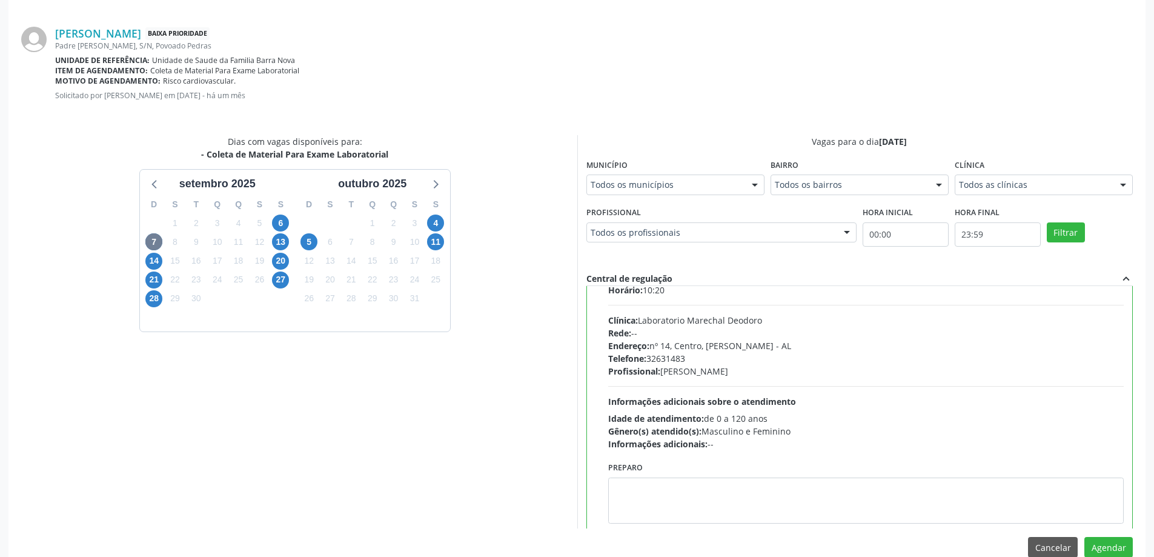
scroll to position [60, 0]
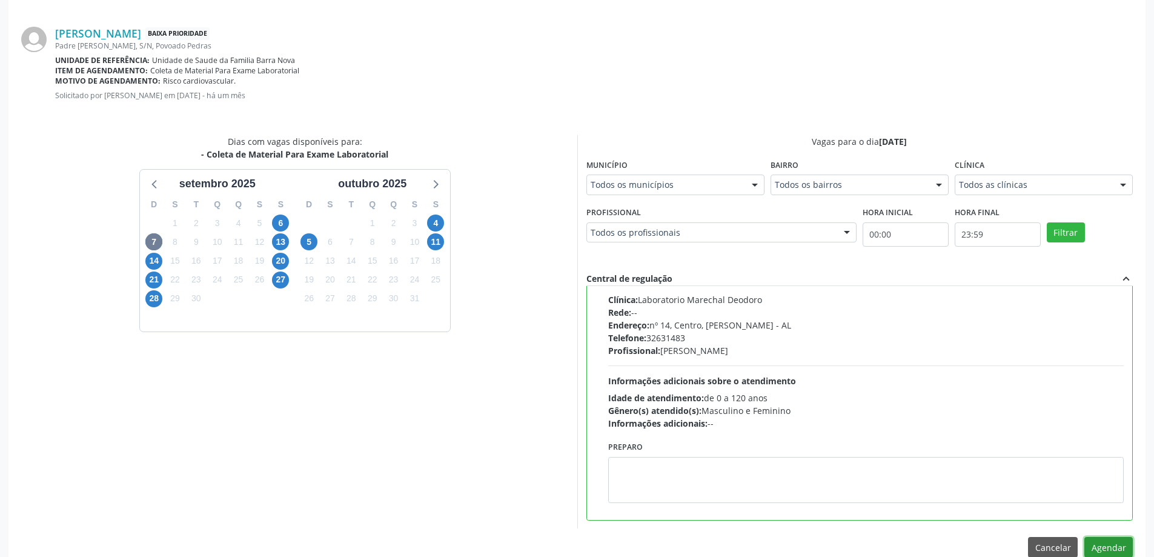
click at [1111, 543] on button "Agendar" at bounding box center [1109, 547] width 48 height 21
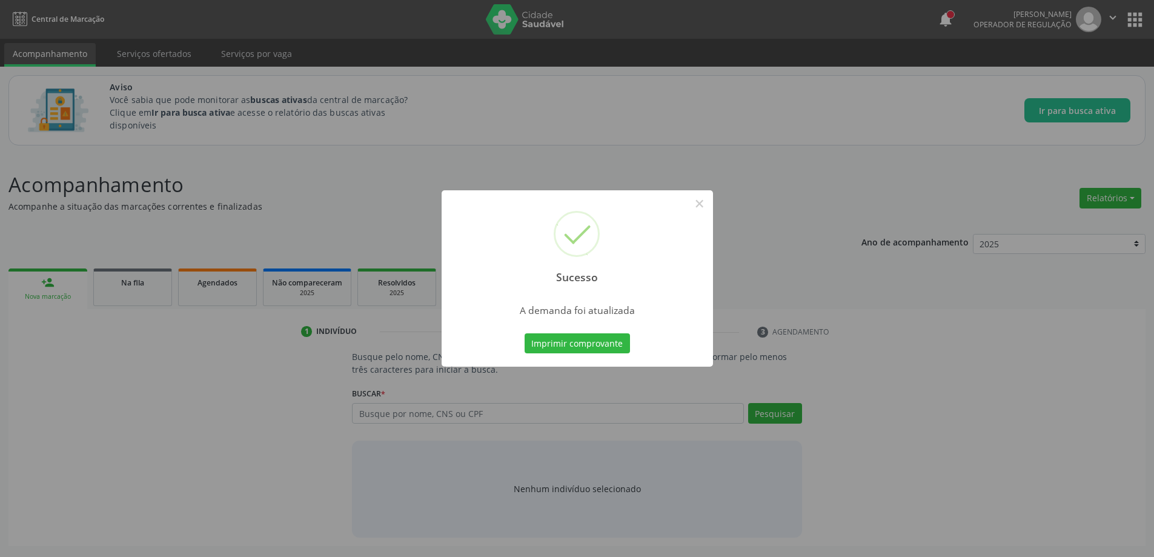
scroll to position [0, 0]
click at [705, 204] on button "×" at bounding box center [704, 203] width 21 height 21
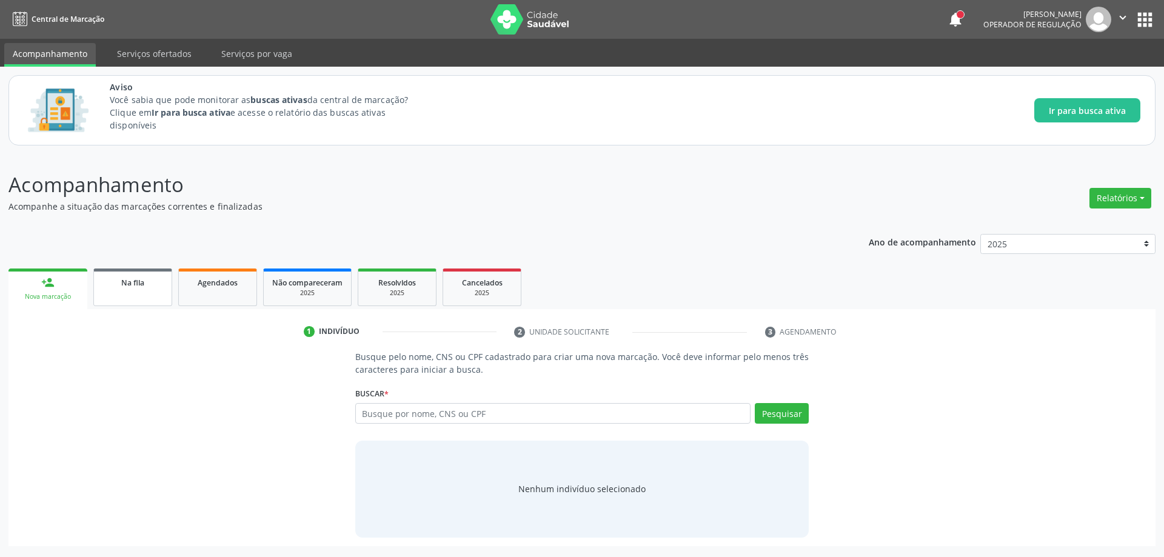
click at [135, 285] on span "Na fila" at bounding box center [132, 283] width 23 height 10
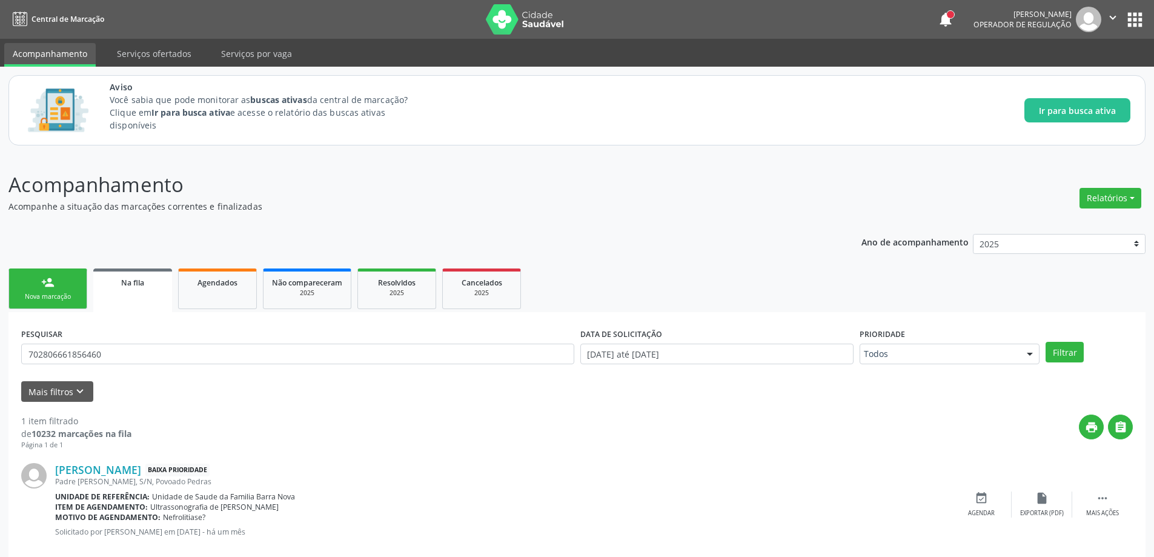
drag, startPoint x: 919, startPoint y: 433, endPoint x: 901, endPoint y: 432, distance: 18.8
click at [919, 433] on div "print " at bounding box center [633, 433] width 1002 height 36
click at [129, 351] on input "702806661856460" at bounding box center [297, 354] width 553 height 21
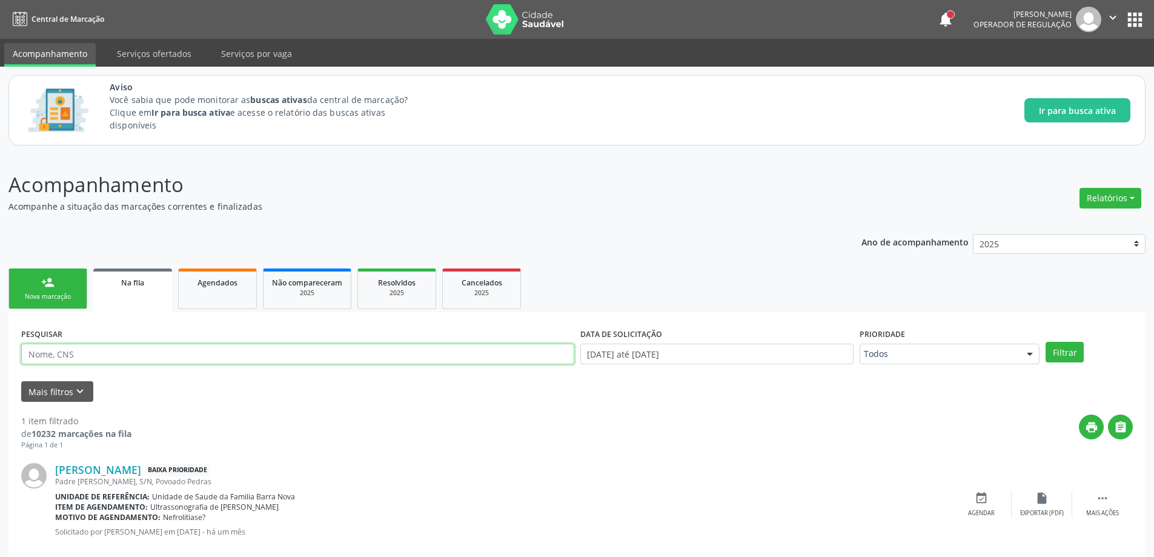
paste input "708501577876380"
type input "708501577876380"
click at [1046, 342] on button "Filtrar" at bounding box center [1065, 352] width 38 height 21
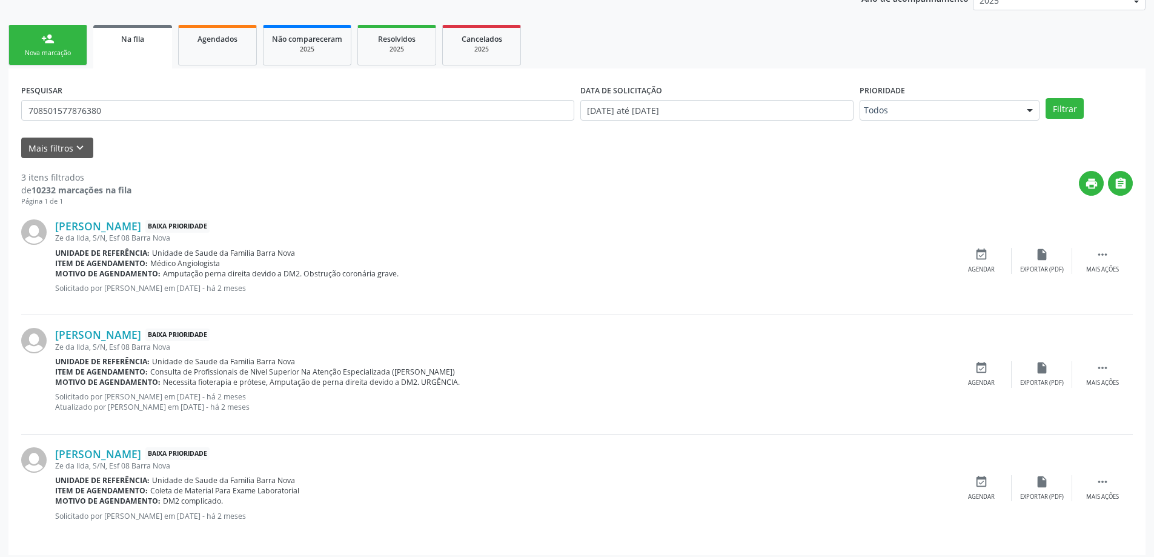
scroll to position [250, 0]
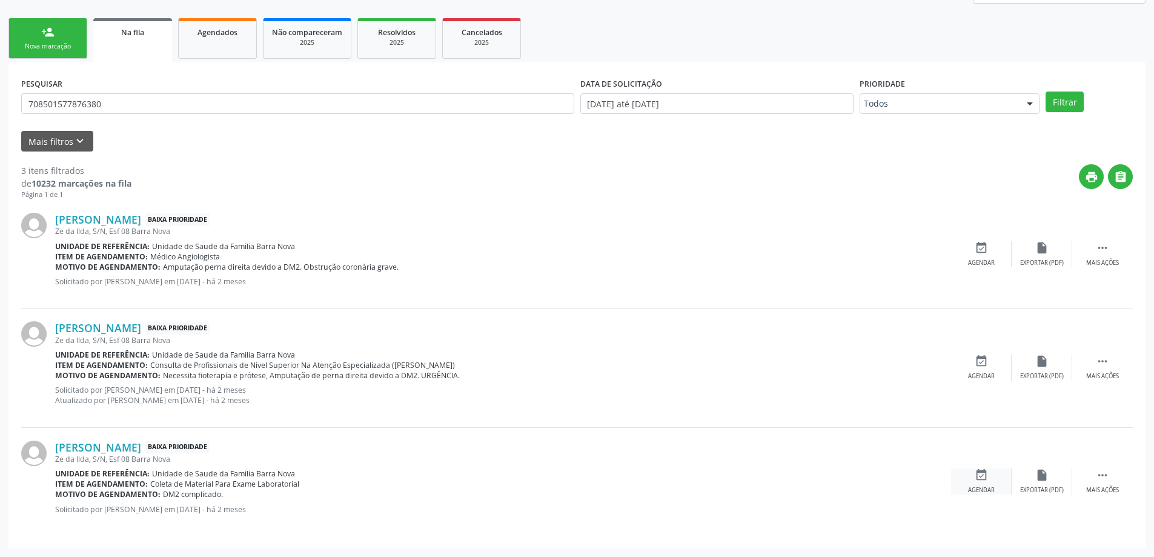
click at [976, 471] on icon "event_available" at bounding box center [981, 474] width 13 height 13
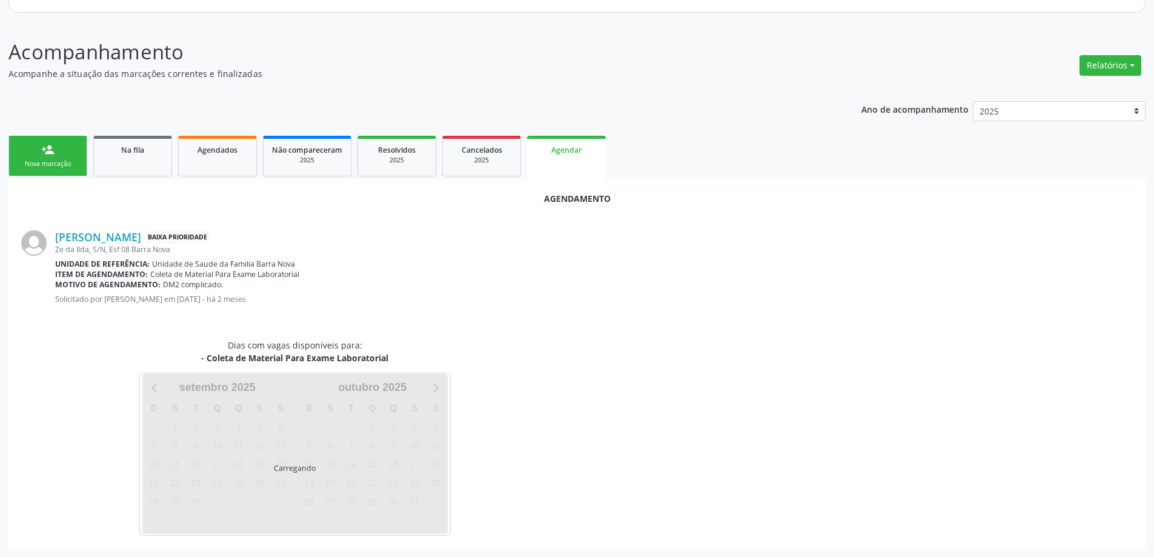
scroll to position [161, 0]
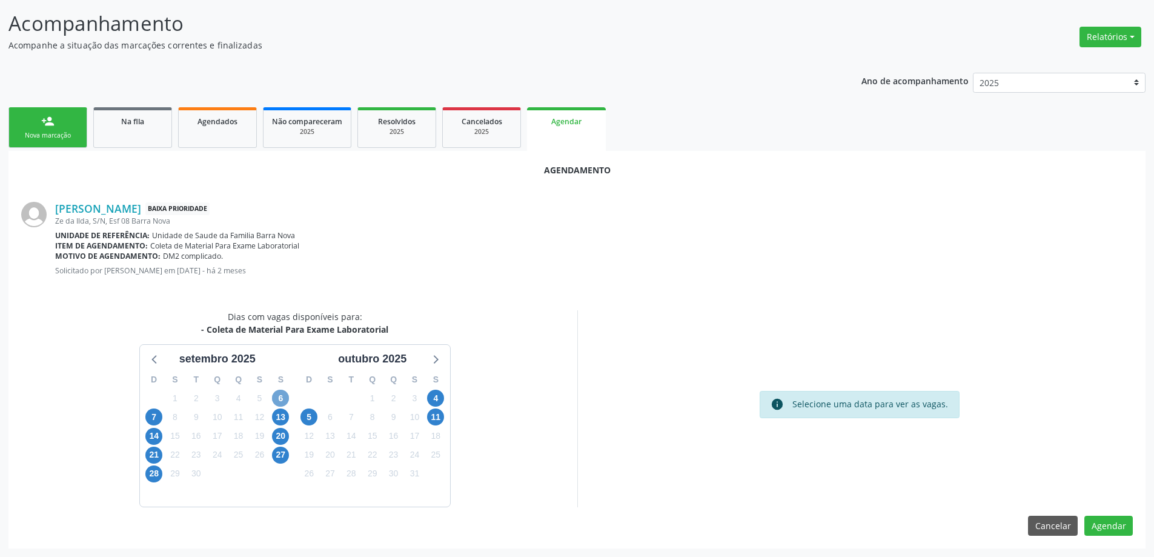
click at [279, 398] on span "6" at bounding box center [280, 398] width 17 height 17
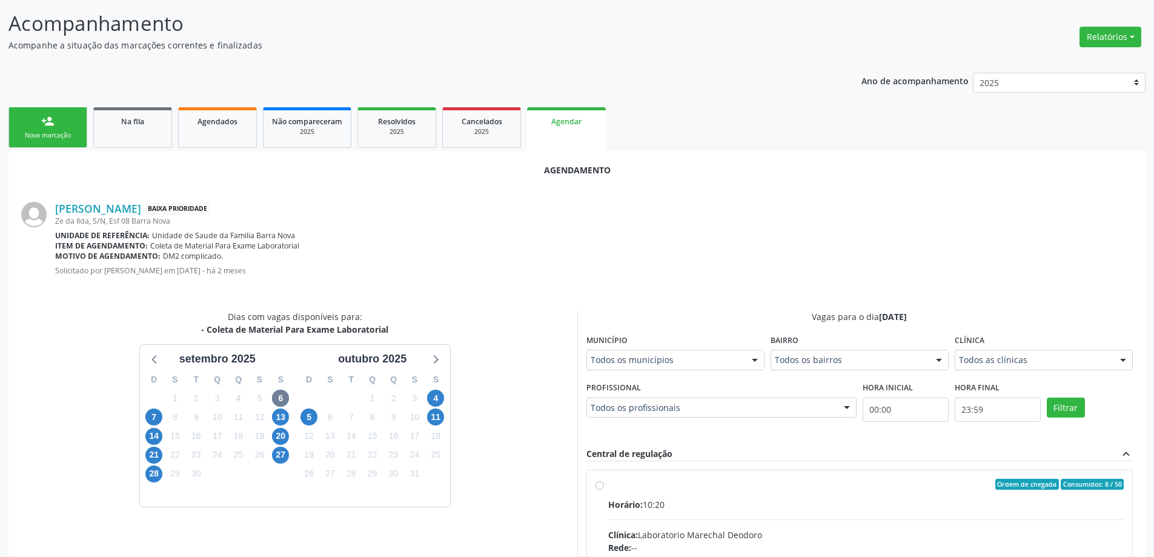
radio input "true"
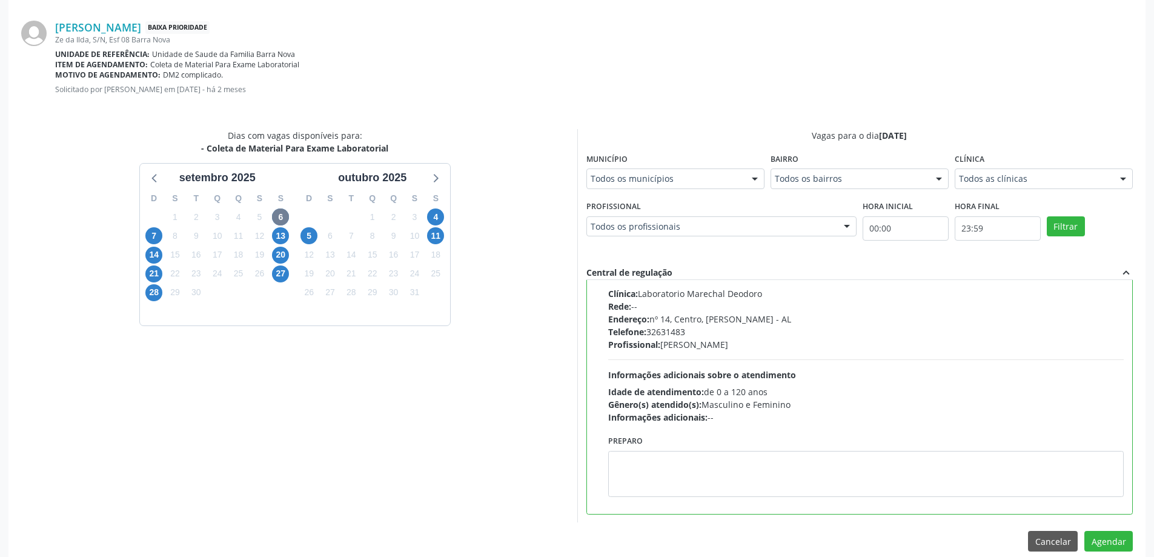
scroll to position [343, 0]
click at [1112, 535] on button "Agendar" at bounding box center [1109, 540] width 48 height 21
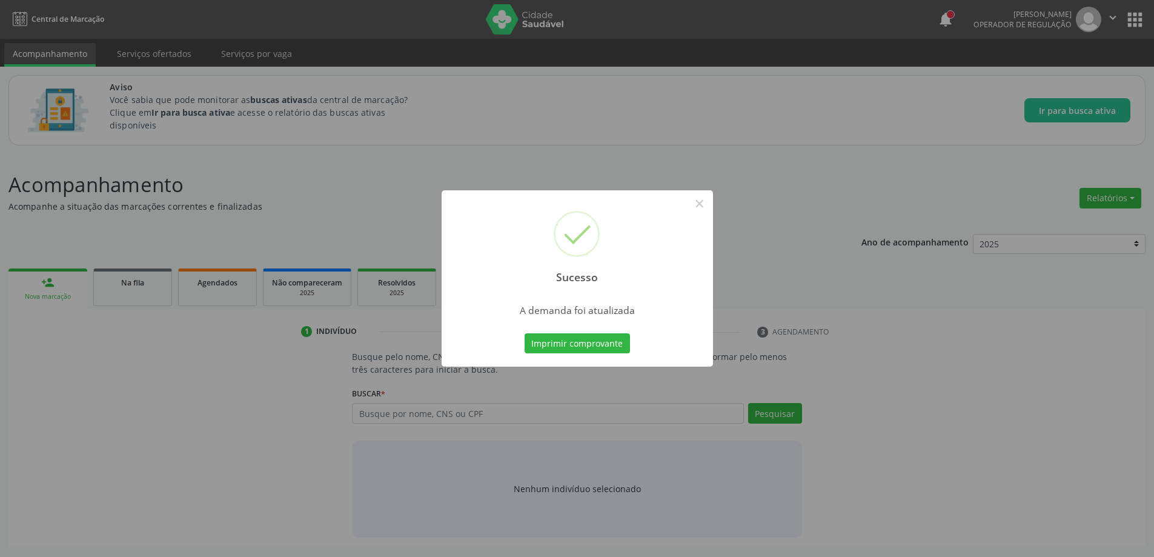
scroll to position [0, 0]
click at [710, 202] on button "×" at bounding box center [704, 203] width 21 height 21
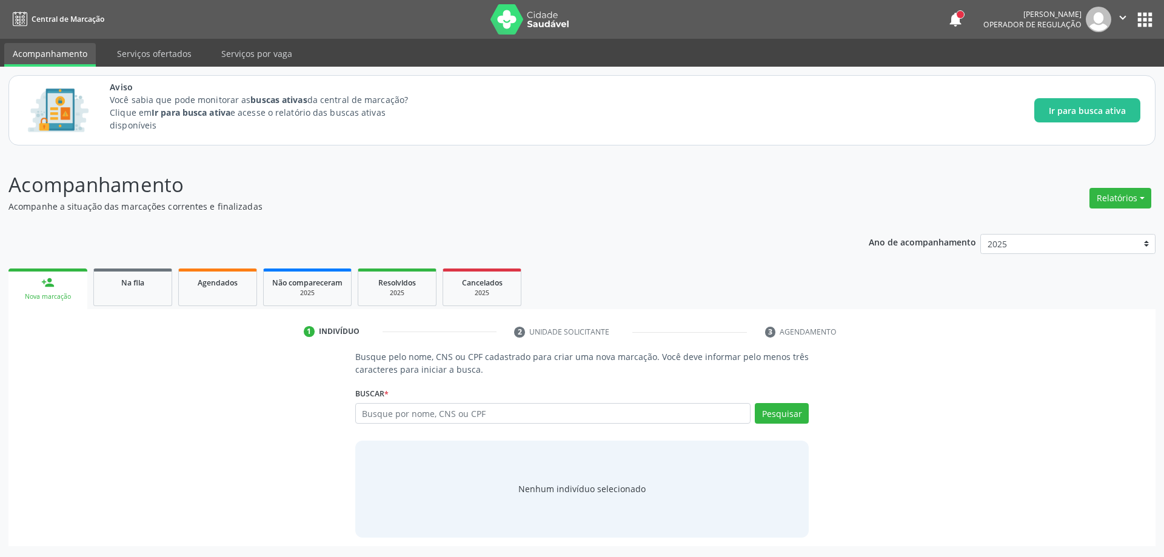
drag, startPoint x: 891, startPoint y: 387, endPoint x: 800, endPoint y: 364, distance: 94.4
click at [891, 387] on div "Busque pelo nome, CNS ou CPF cadastrado para criar uma nova marcação. Você deve…" at bounding box center [582, 443] width 1130 height 187
click at [120, 278] on div "Na fila" at bounding box center [132, 282] width 61 height 13
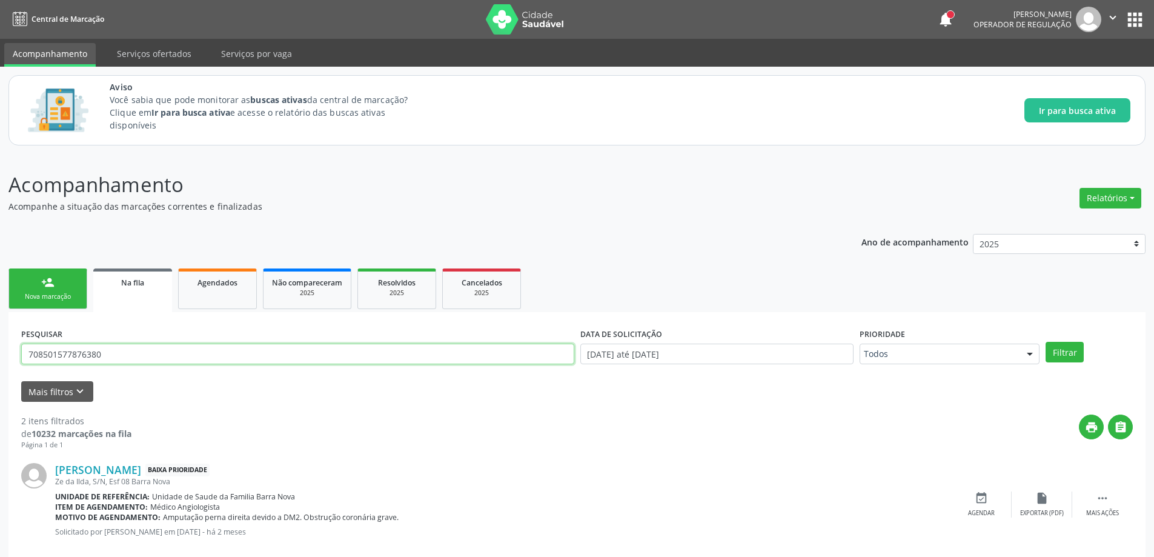
click at [174, 350] on input "708501577876380" at bounding box center [297, 354] width 553 height 21
paste input "704101485049950"
type input "704101485049950"
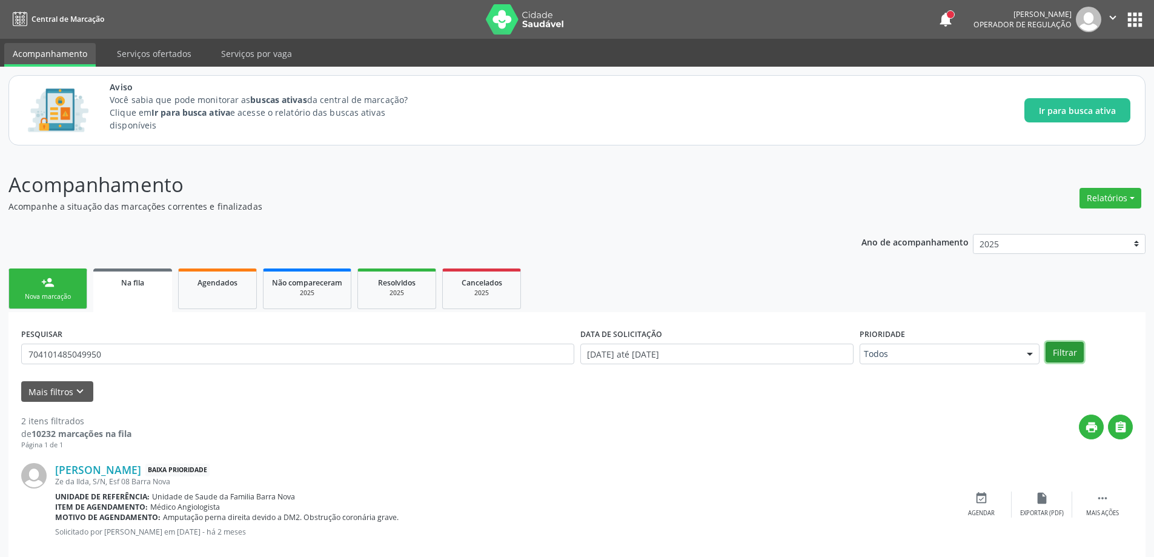
click at [1052, 356] on button "Filtrar" at bounding box center [1065, 352] width 38 height 21
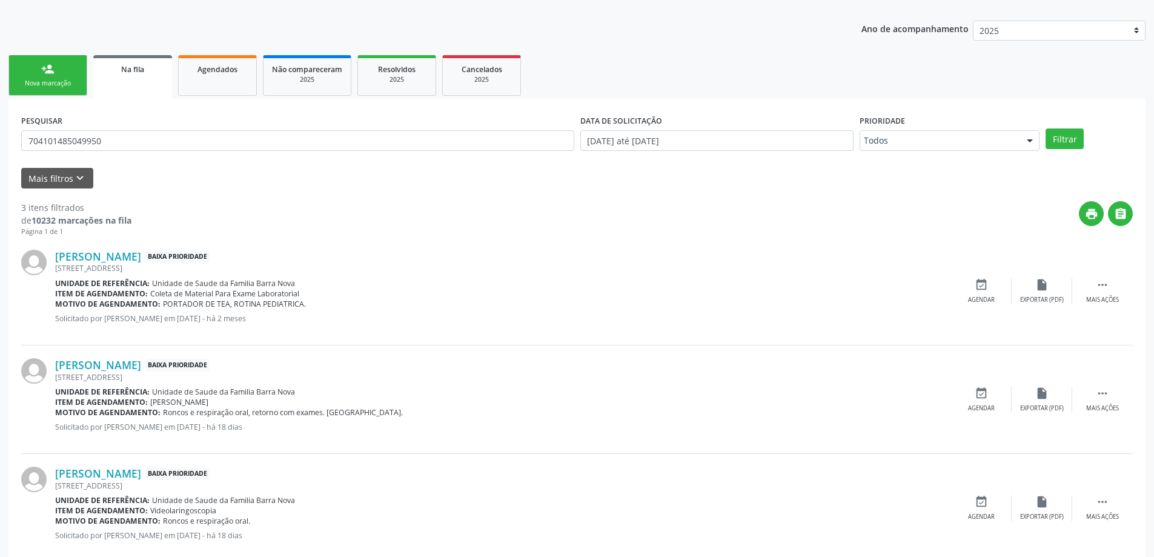
scroll to position [240, 0]
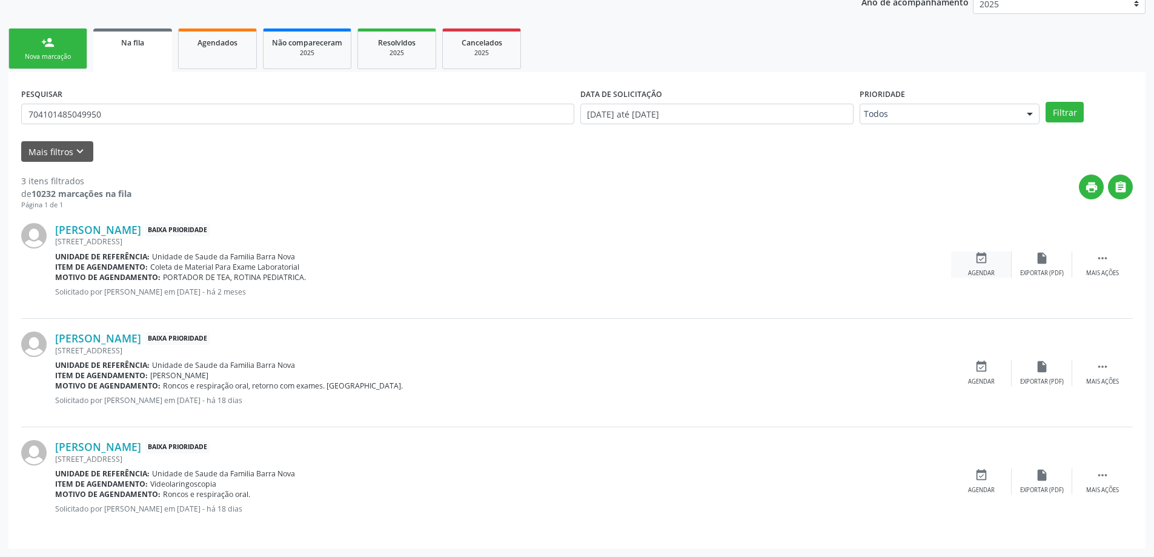
click at [990, 267] on div "event_available Agendar" at bounding box center [981, 264] width 61 height 26
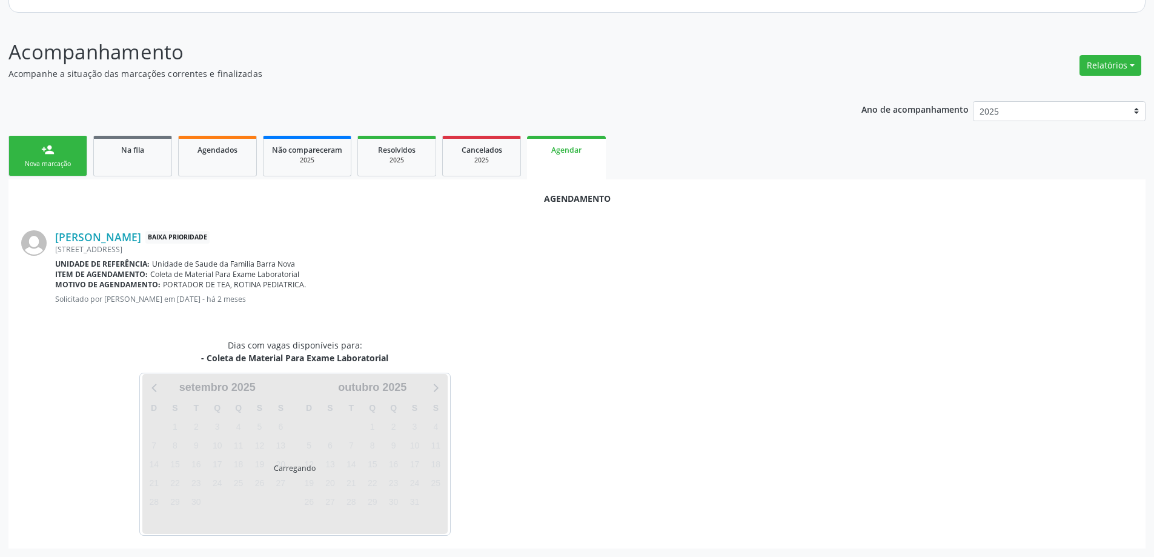
scroll to position [161, 0]
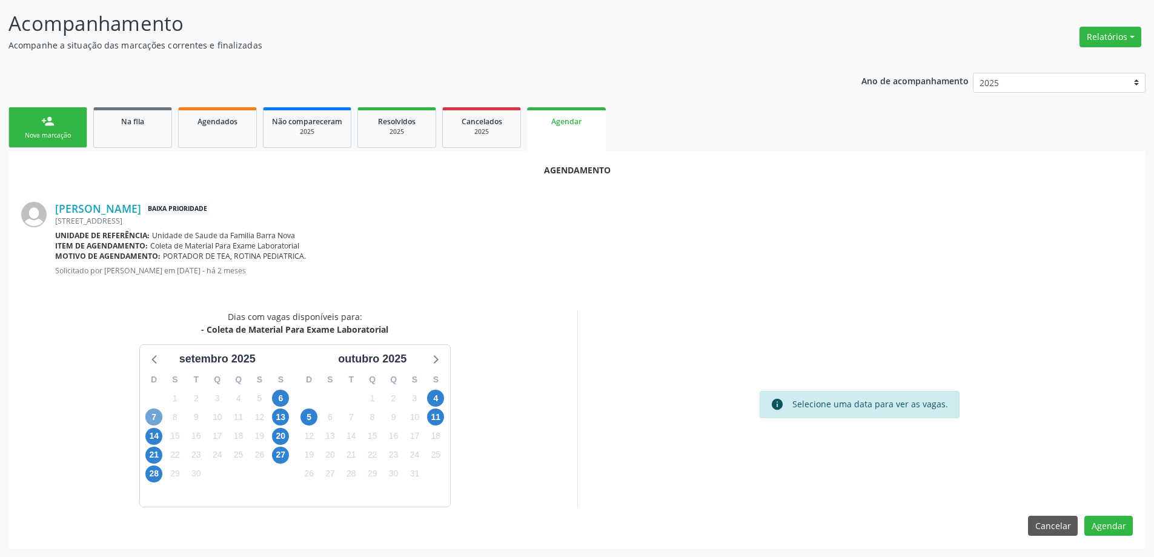
click at [152, 416] on span "7" at bounding box center [153, 416] width 17 height 17
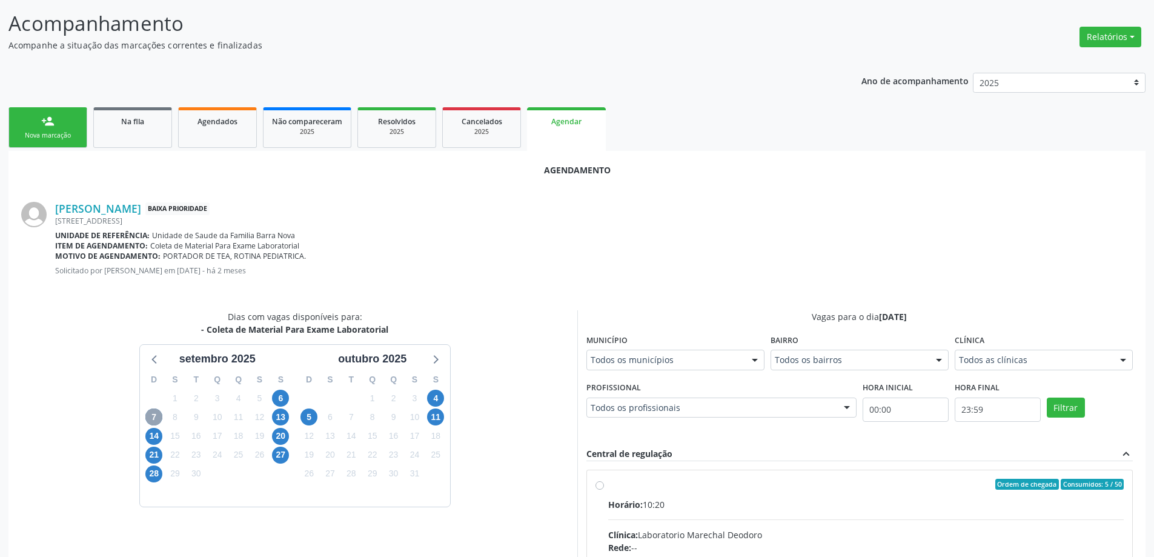
scroll to position [336, 0]
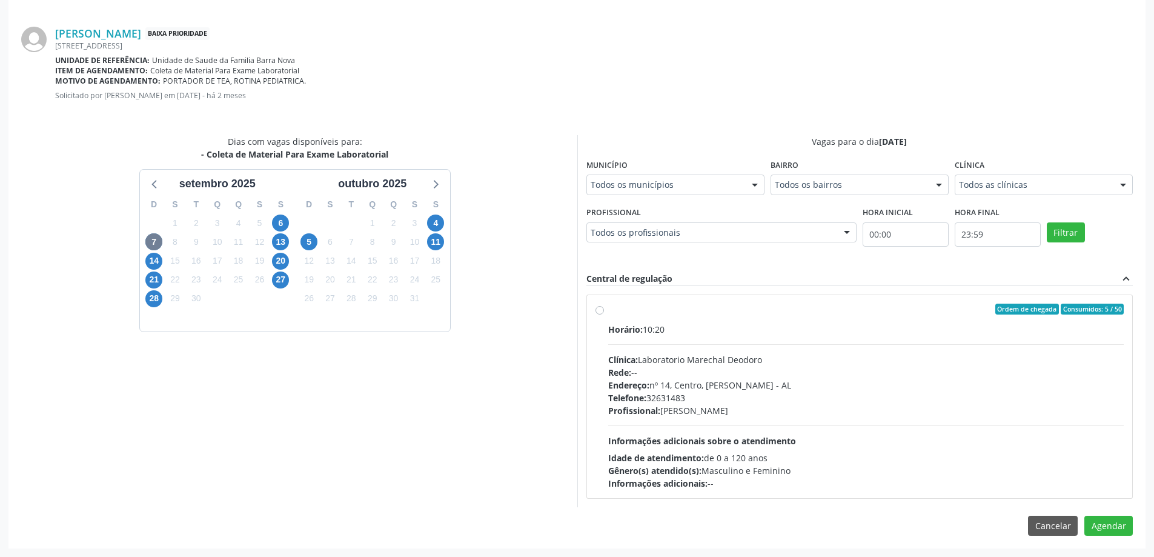
click at [608, 312] on label "Ordem de chegada Consumidos: 5 / 50 Horário: 10:20 Clínica: Laboratorio Marecha…" at bounding box center [866, 397] width 516 height 186
click at [597, 312] on input "Ordem de chegada Consumidos: 5 / 50 Horário: 10:20 Clínica: Laboratorio Marecha…" at bounding box center [600, 309] width 8 height 11
radio input "true"
click at [1119, 550] on button "Agendar" at bounding box center [1109, 547] width 48 height 21
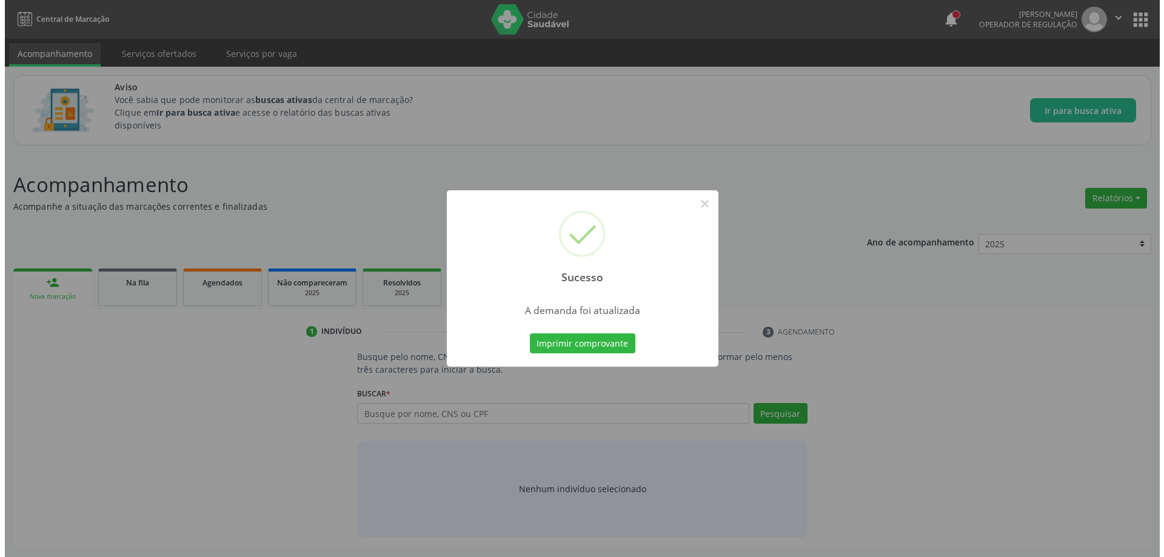
scroll to position [0, 0]
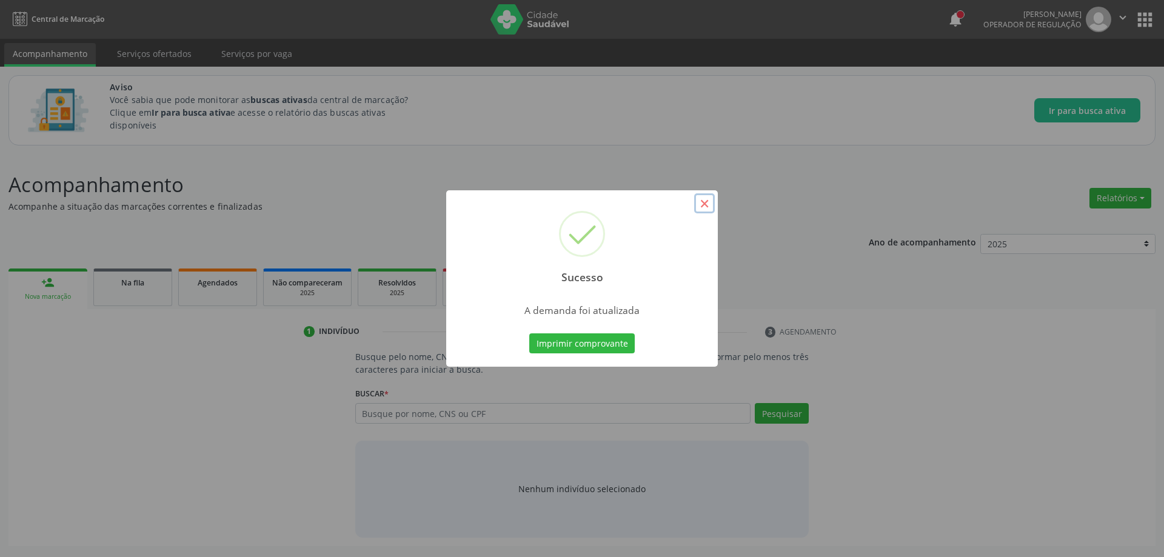
click at [705, 196] on button "×" at bounding box center [704, 203] width 21 height 21
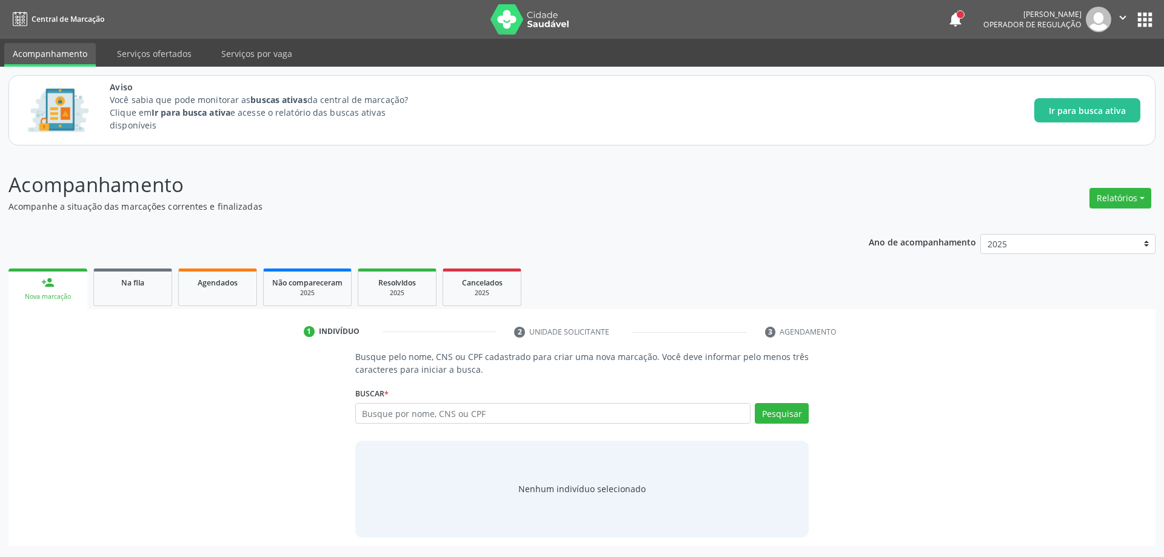
click at [506, 179] on p "Acompanhamento" at bounding box center [409, 185] width 802 height 30
click at [474, 219] on div "Acompanhamento Acompanhe a situação das marcações correntes e finalizadas Relat…" at bounding box center [581, 358] width 1147 height 376
